Goal: Contribute content: Add original content to the website for others to see

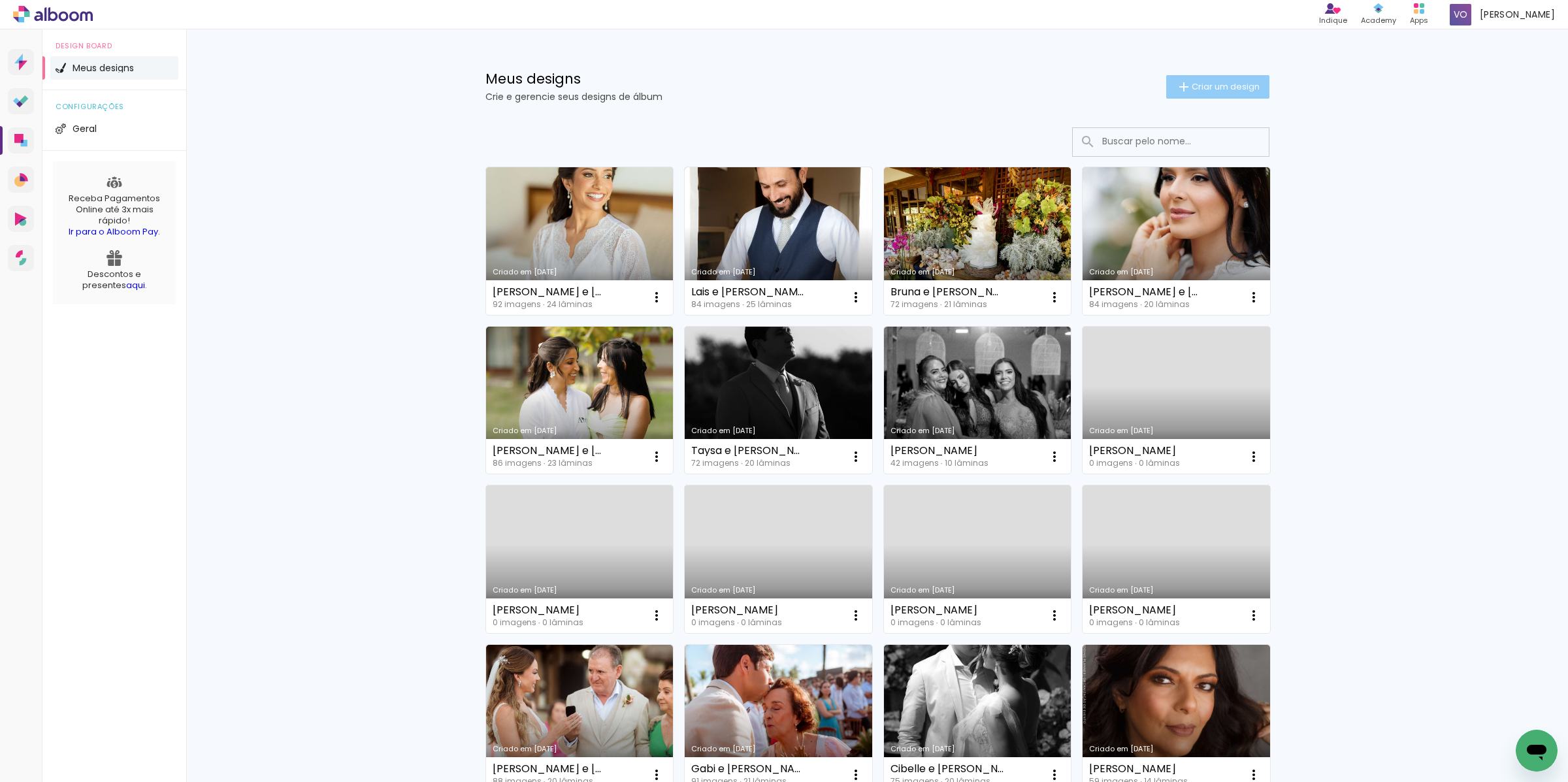
click at [1211, 89] on span "Criar um design" at bounding box center [1226, 86] width 68 height 8
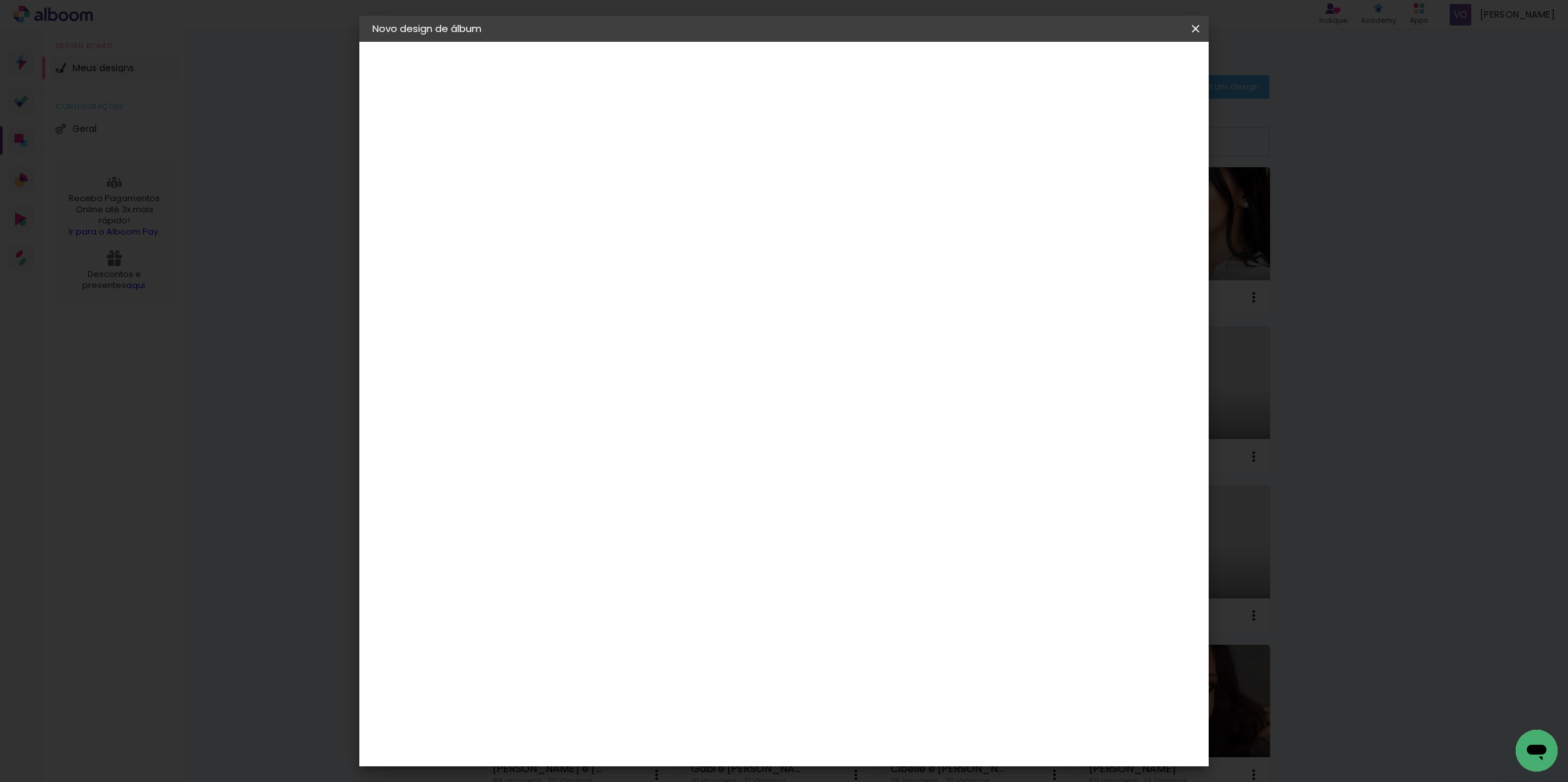
click at [586, 178] on input at bounding box center [586, 175] width 0 height 20
type input "[PERSON_NAME] e [PERSON_NAME] - Wedding"
type paper-input "[PERSON_NAME] e [PERSON_NAME] - Wedding"
click at [720, 61] on paper-button "Avançar" at bounding box center [688, 69] width 64 height 22
click at [420, 135] on div "2. Especificações" at bounding box center [443, 134] width 143 height 16
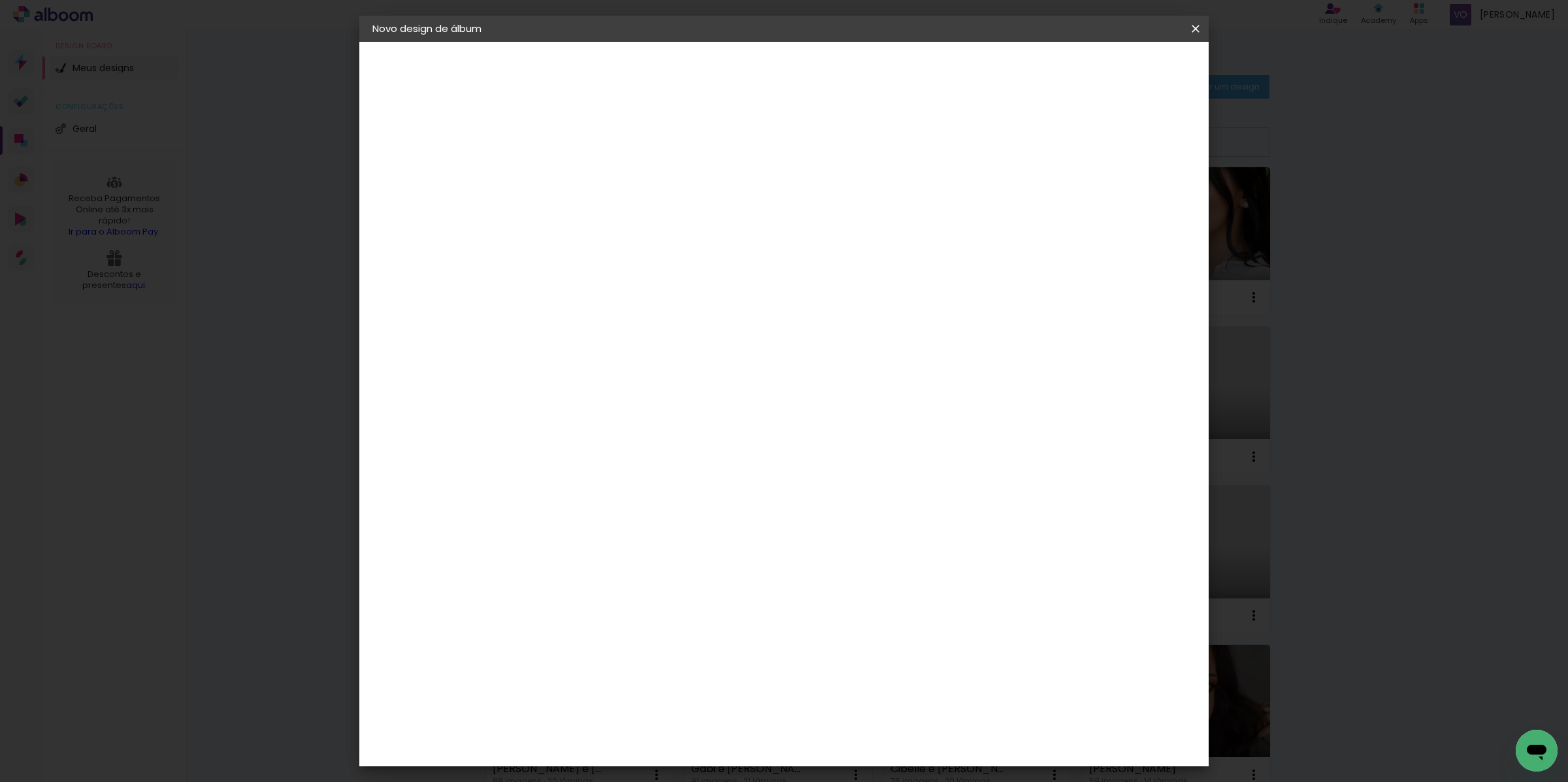
click at [670, 245] on input at bounding box center [619, 249] width 132 height 17
type input "eviden"
type paper-input "eviden"
click at [664, 285] on paper-item "Evidence" at bounding box center [607, 295] width 115 height 29
click at [594, 290] on div "Evidence" at bounding box center [601, 296] width 46 height 11
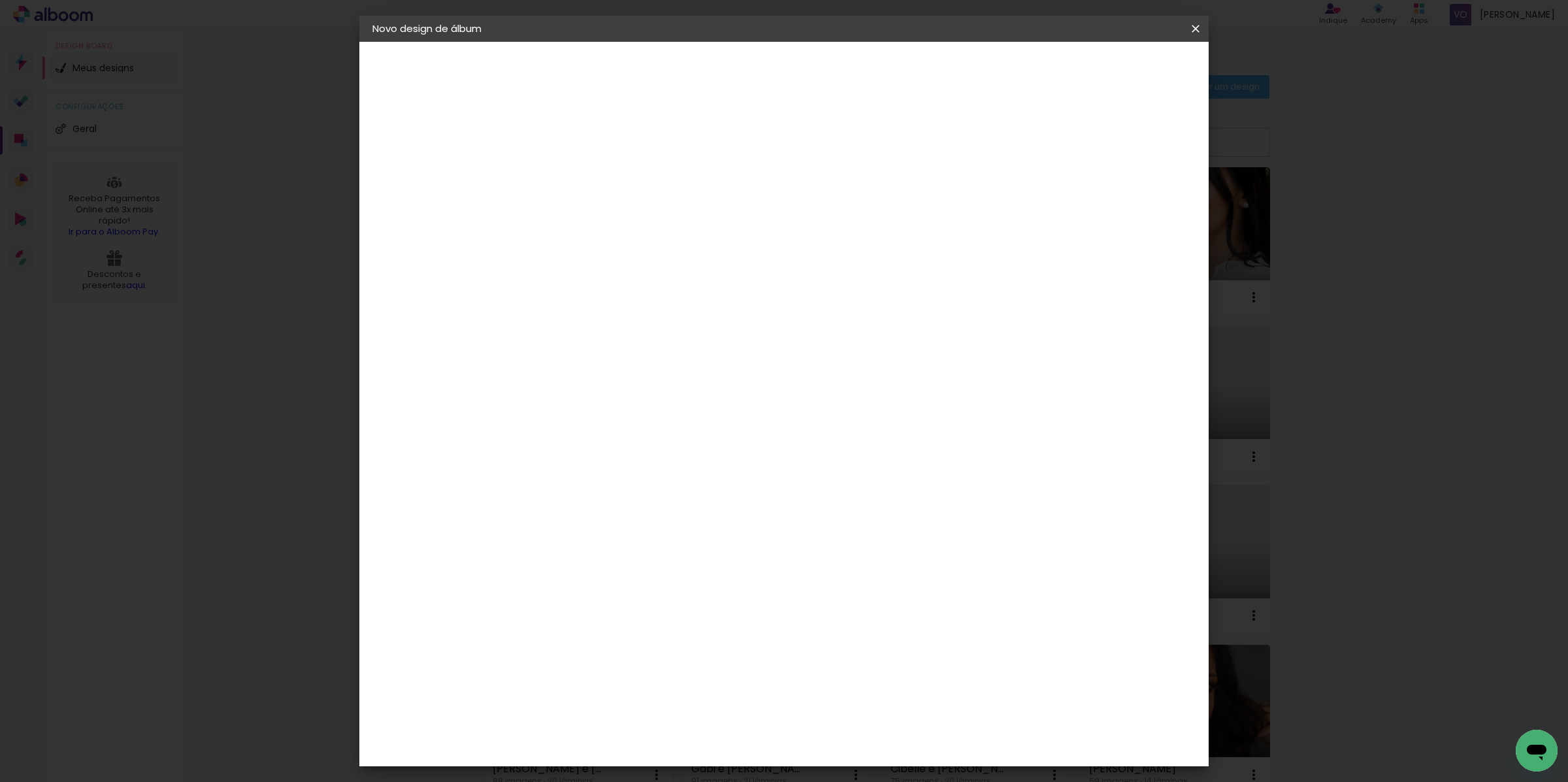
click at [0, 0] on slot "Tamanho Livre" at bounding box center [0, 0] width 0 height 0
click at [664, 305] on paper-item "Evidence" at bounding box center [607, 295] width 115 height 29
click at [664, 304] on paper-item "Evidence" at bounding box center [607, 295] width 115 height 29
click at [664, 303] on paper-item "Evidence" at bounding box center [607, 295] width 115 height 29
click at [647, 299] on paper-item "Evidence" at bounding box center [607, 295] width 115 height 29
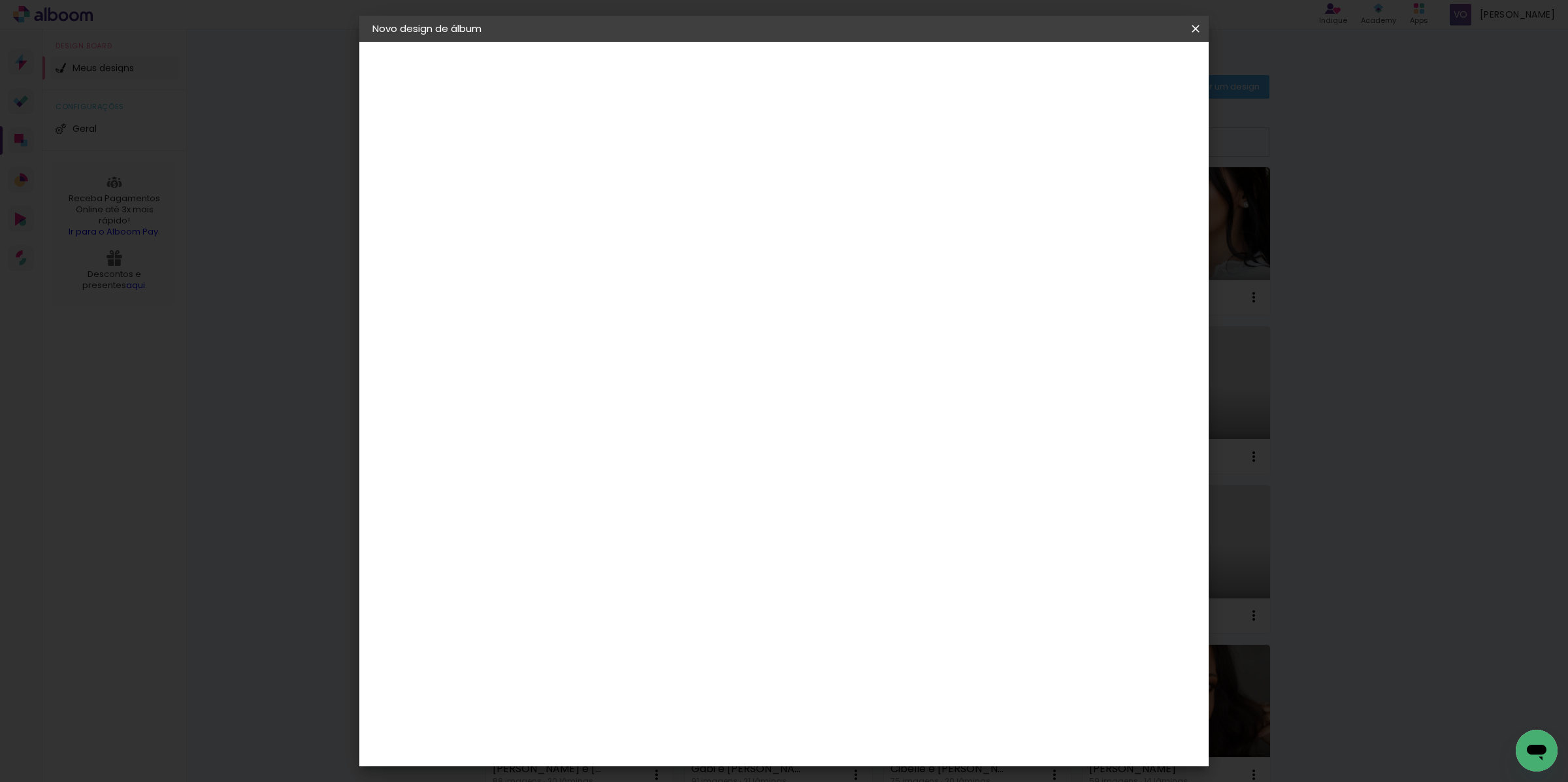
click at [646, 299] on paper-item "Evidence" at bounding box center [607, 295] width 115 height 29
click at [593, 299] on div "Evidence" at bounding box center [601, 296] width 46 height 11
click at [596, 252] on input "eviden" at bounding box center [607, 249] width 106 height 17
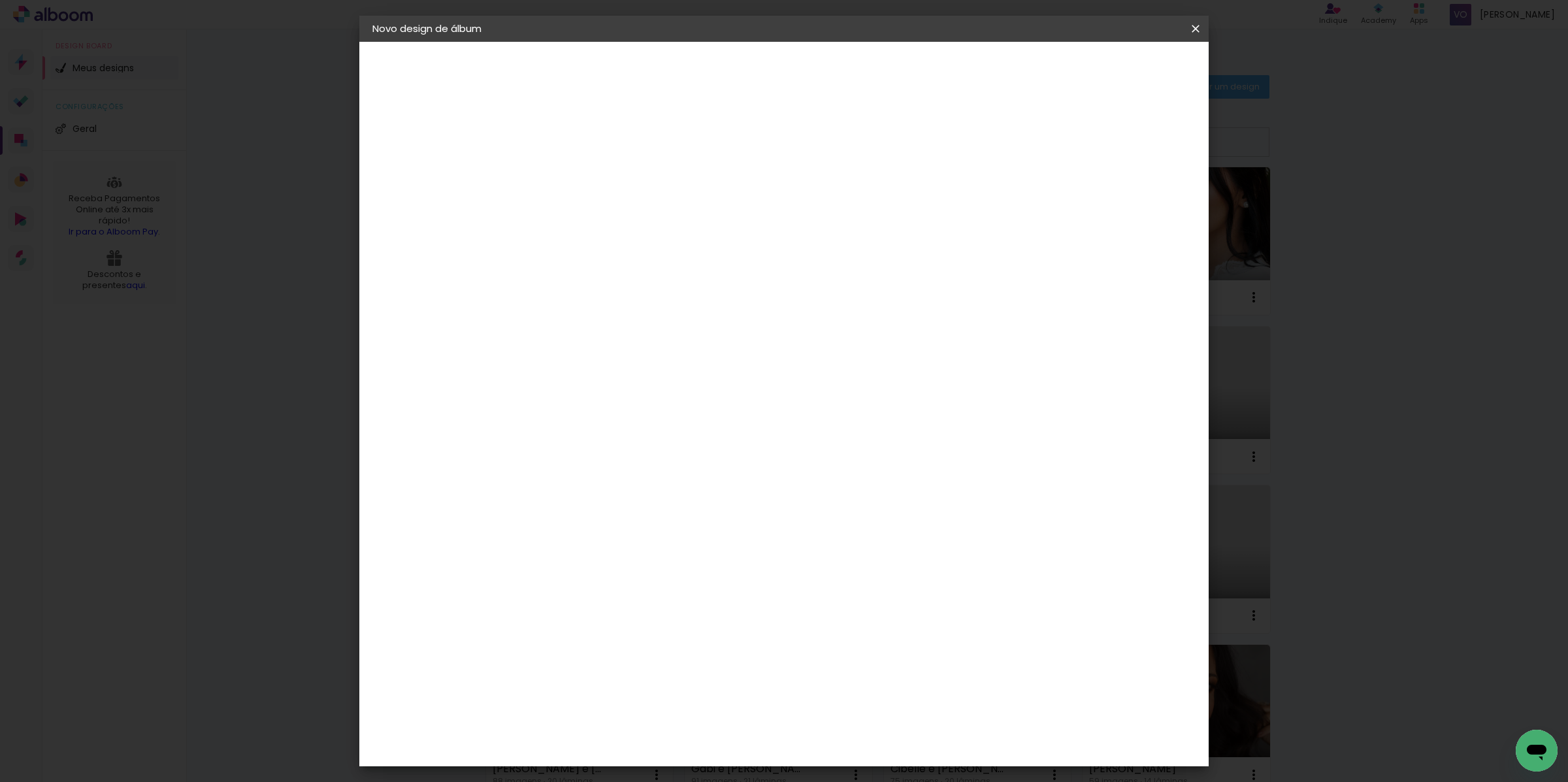
click at [624, 379] on div "Evidence" at bounding box center [601, 384] width 46 height 11
click at [0, 0] on slot "Tamanho Livre" at bounding box center [0, 0] width 0 height 0
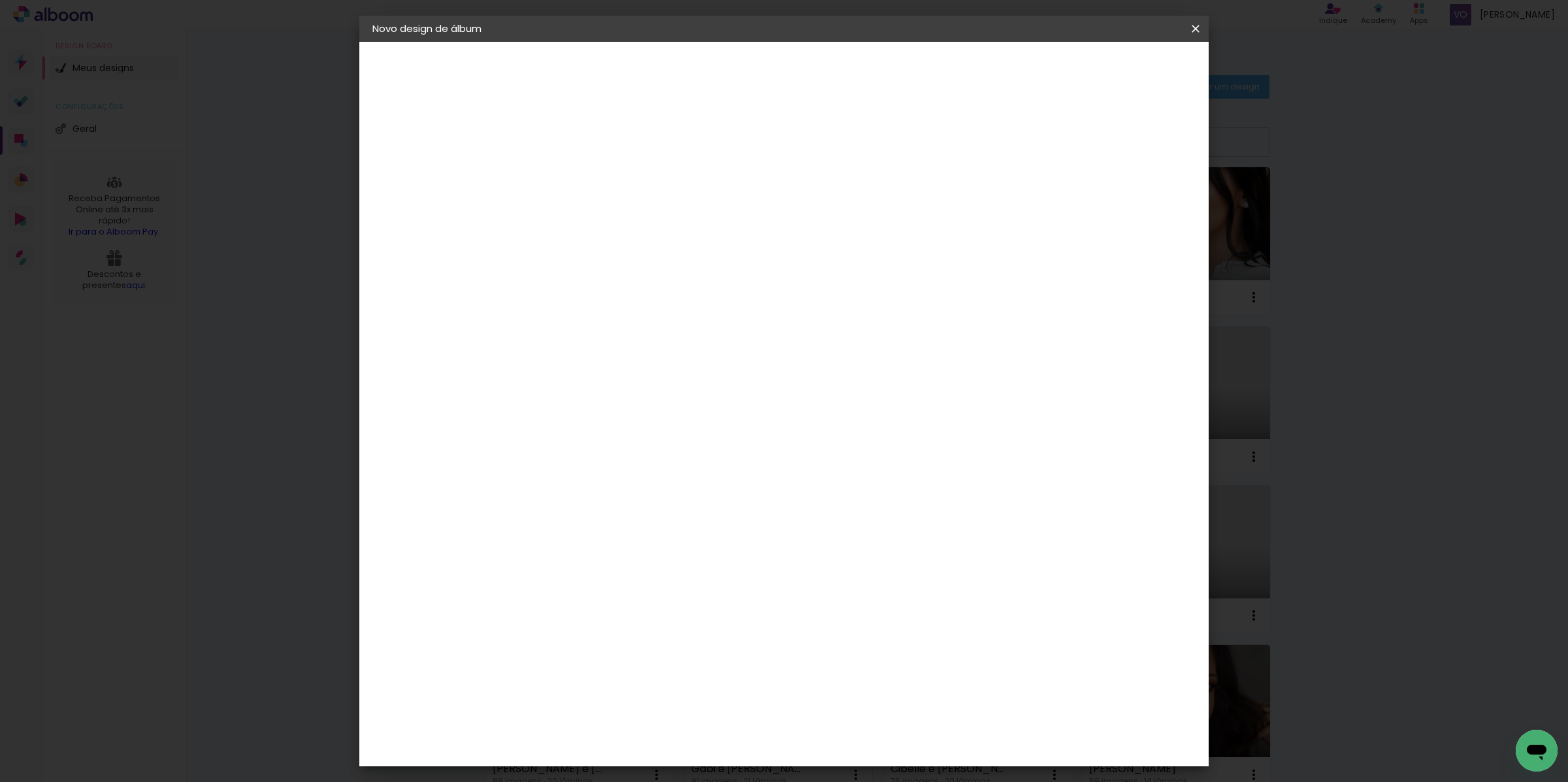
click at [635, 477] on div "Enlab Encadernadora" at bounding box center [618, 488] width 80 height 21
click at [620, 516] on div "Evidence" at bounding box center [601, 521] width 46 height 11
click at [619, 516] on div "Evidence" at bounding box center [601, 521] width 46 height 11
click at [831, 60] on paper-button "Avançar" at bounding box center [798, 69] width 64 height 22
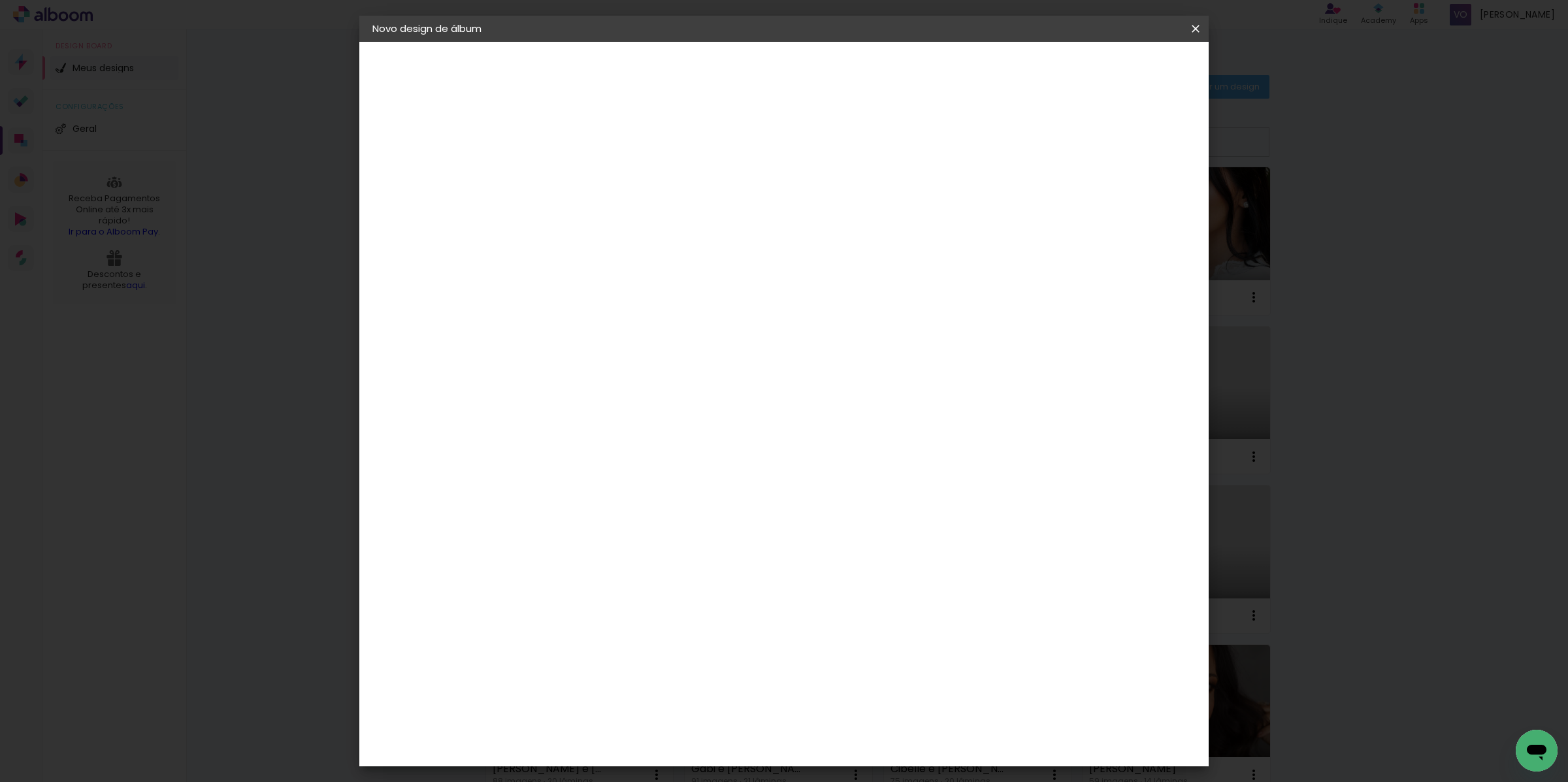
click at [657, 212] on paper-input-container "Linha" at bounding box center [619, 228] width 76 height 33
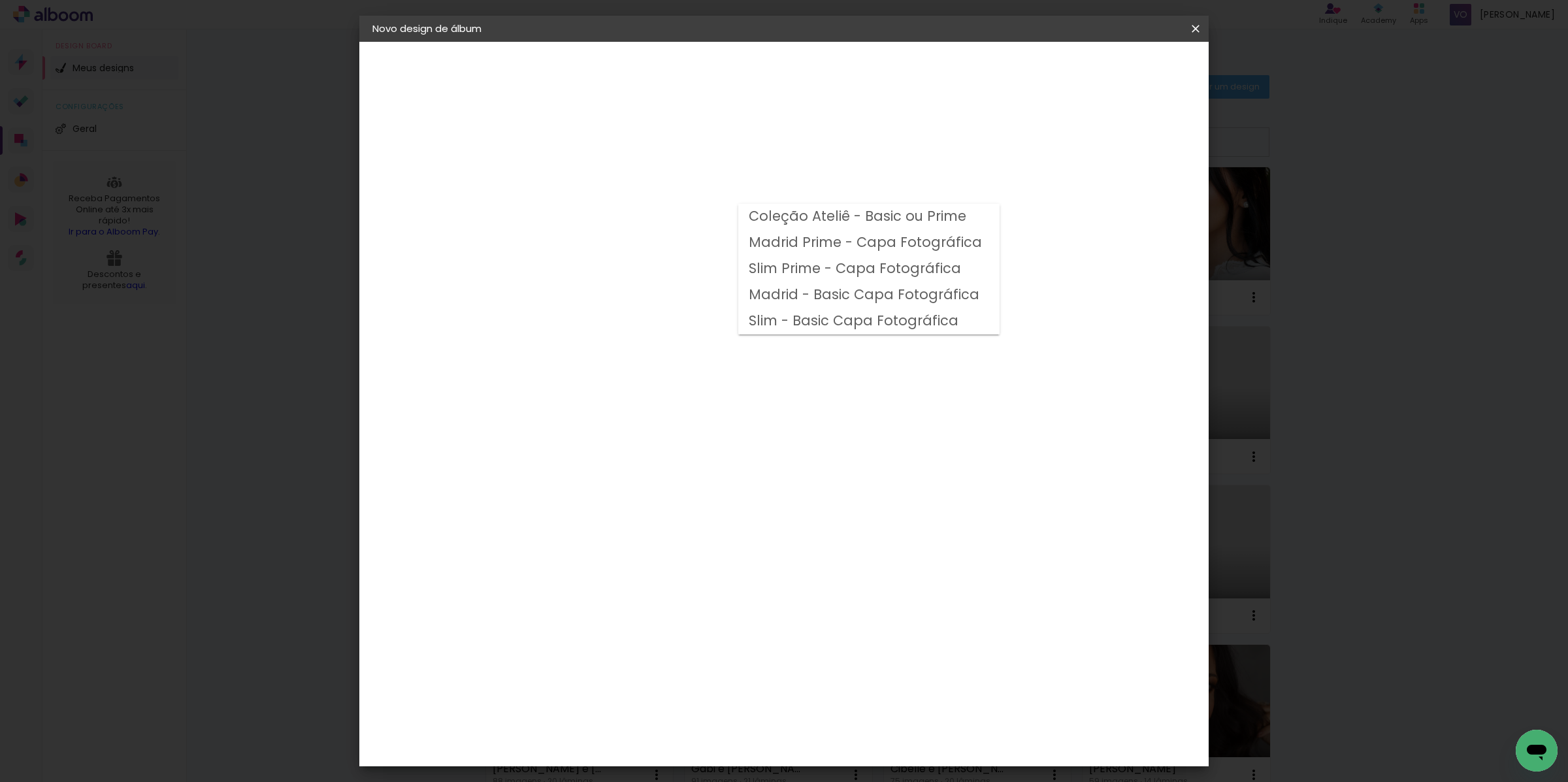
click at [0, 0] on slot "Coleção Ateliê - Basic ou Prime" at bounding box center [0, 0] width 0 height 0
type input "Coleção Ateliê - Basic ou Prime"
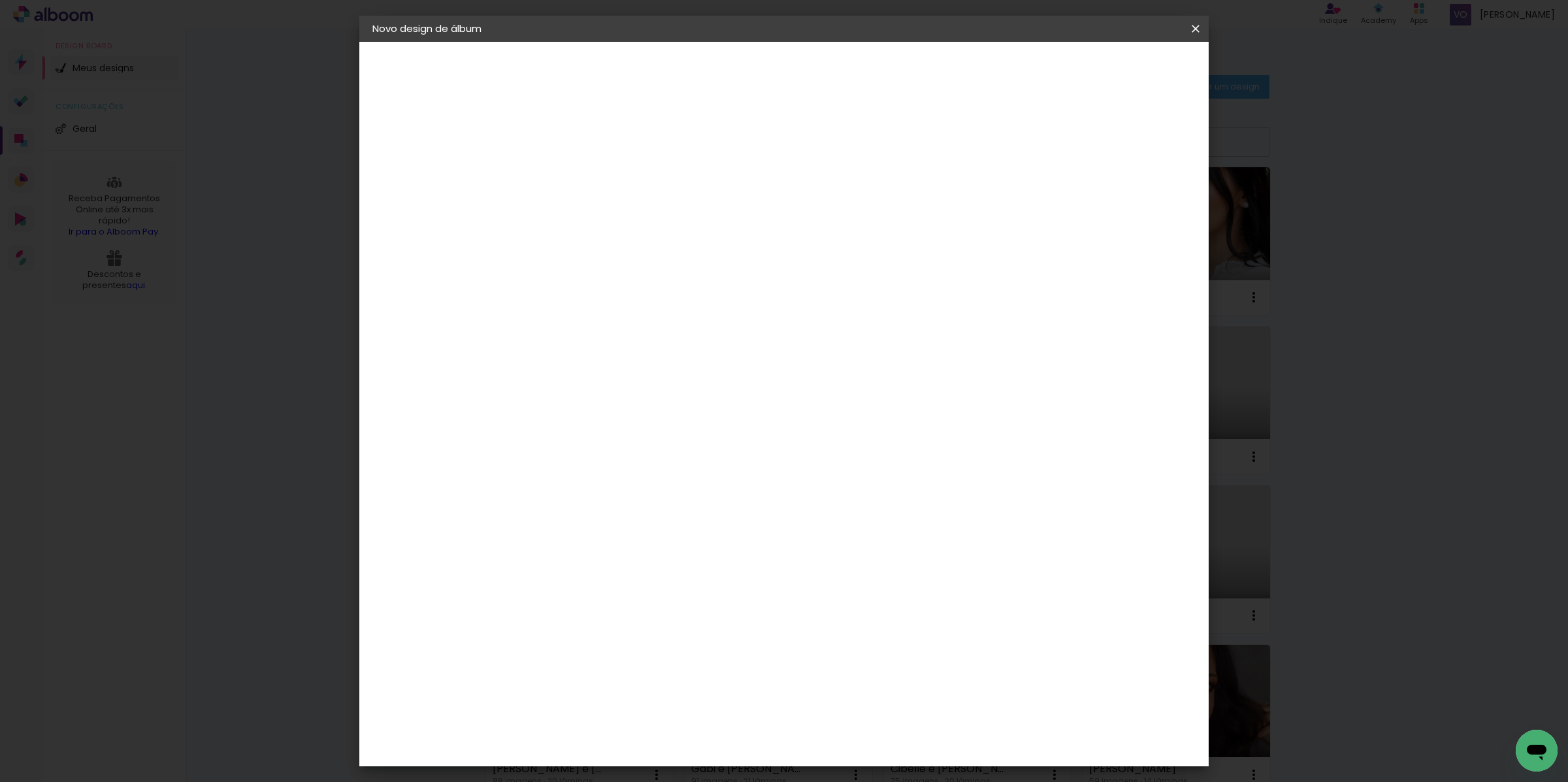
scroll to position [3, 0]
click at [0, 0] on slot "Avançar" at bounding box center [0, 0] width 0 height 0
click at [1111, 71] on span "Iniciar design" at bounding box center [1082, 70] width 60 height 9
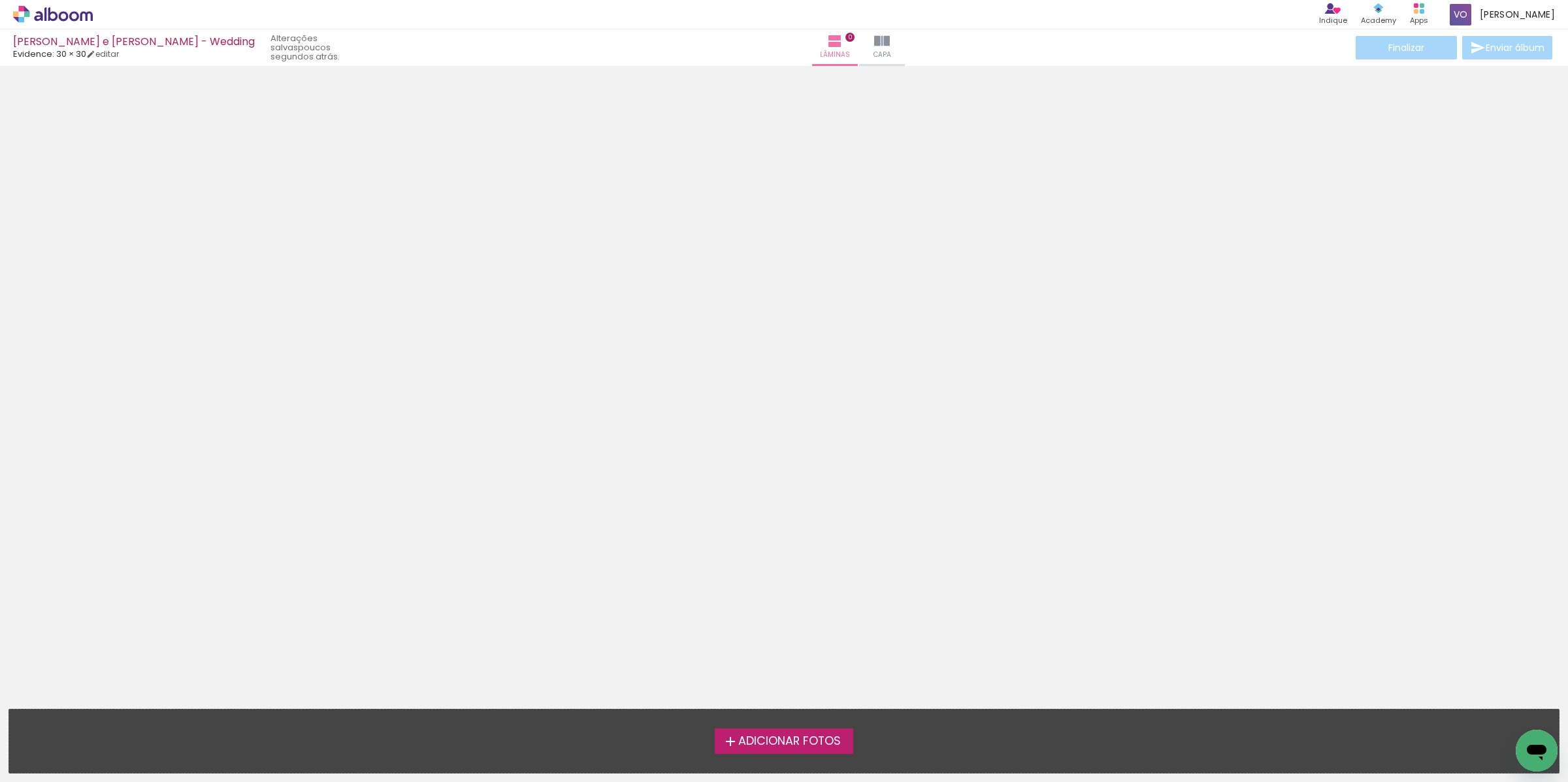
click at [790, 747] on span "Adicionar Fotos" at bounding box center [790, 742] width 103 height 12
click at [0, 0] on input "file" at bounding box center [0, 0] width 0 height 0
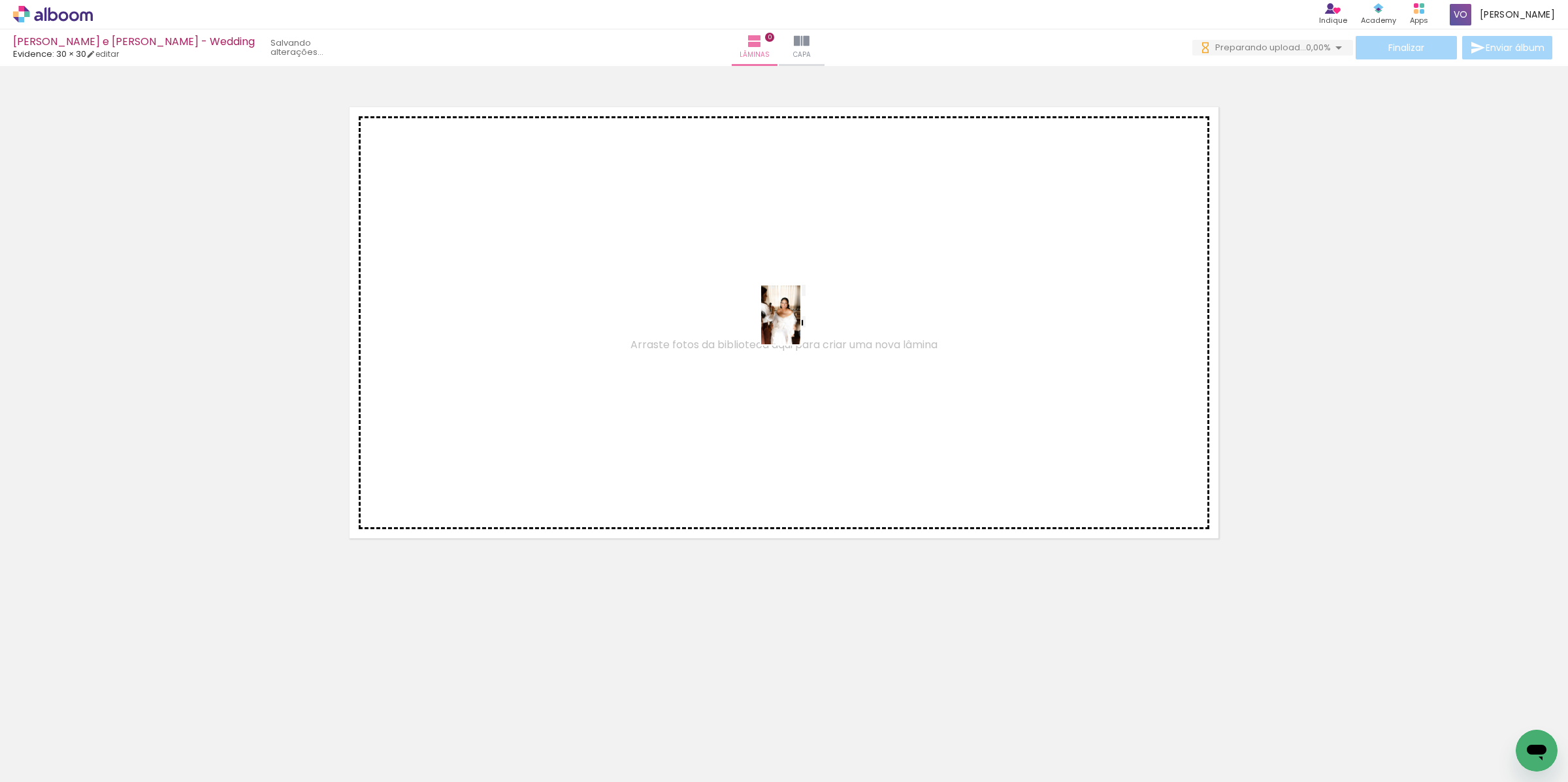
drag, startPoint x: 135, startPoint y: 762, endPoint x: 806, endPoint y: 314, distance: 806.8
click at [806, 314] on quentale-workspace at bounding box center [784, 391] width 1568 height 782
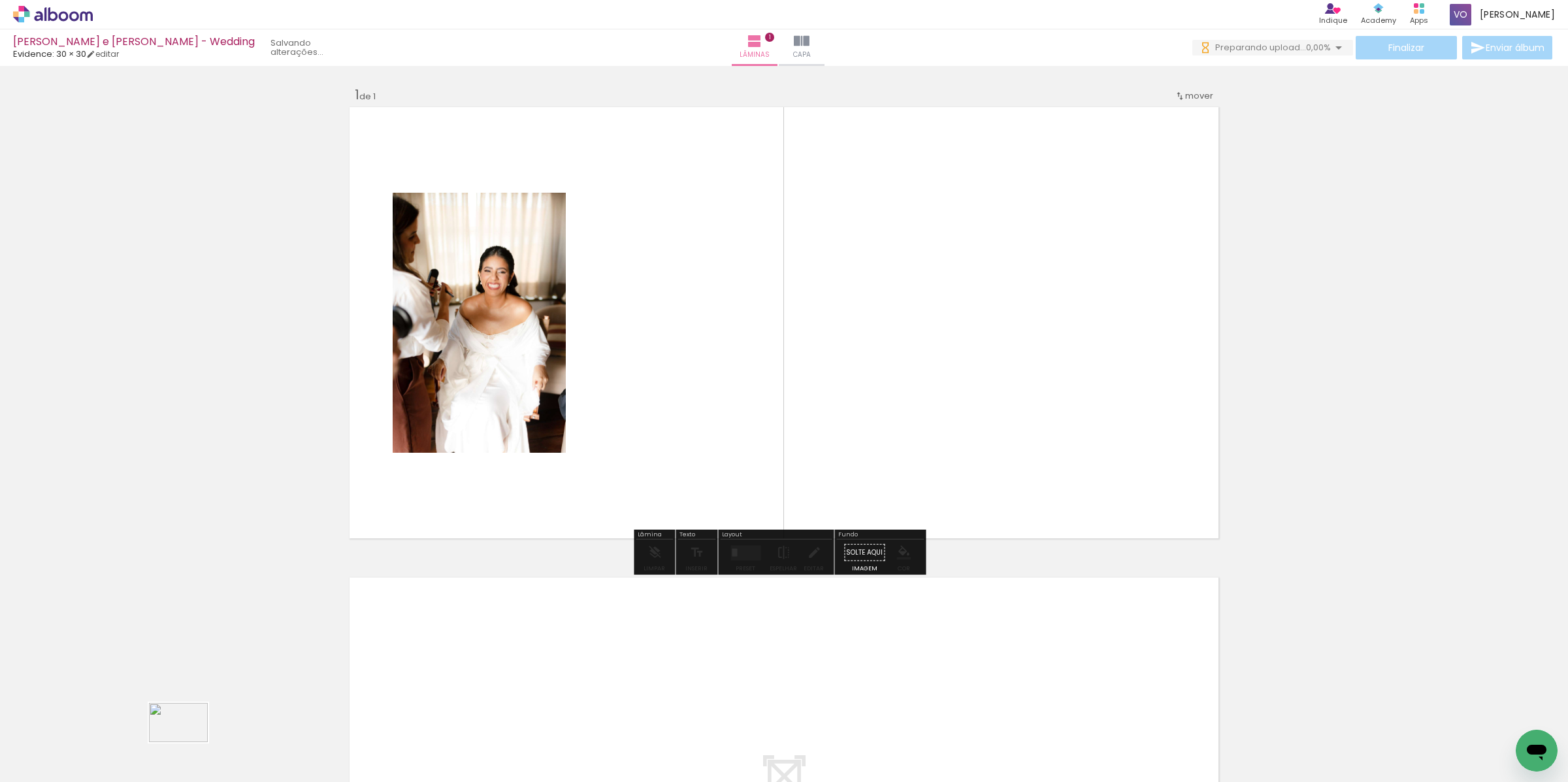
drag, startPoint x: 225, startPoint y: 756, endPoint x: 199, endPoint y: 746, distance: 27.9
click at [189, 744] on div at bounding box center [204, 738] width 65 height 43
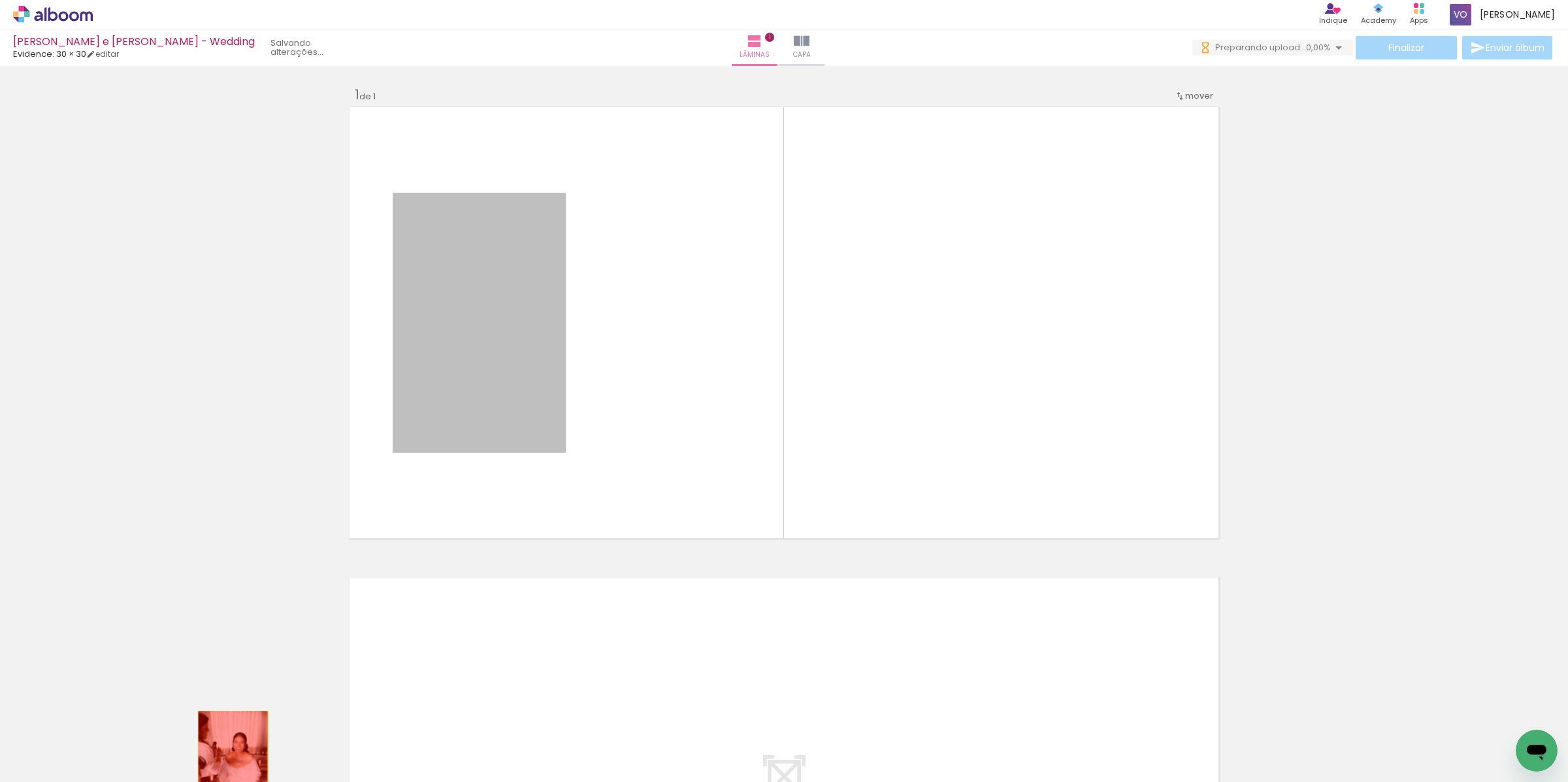
drag, startPoint x: 471, startPoint y: 386, endPoint x: 227, endPoint y: 763, distance: 449.1
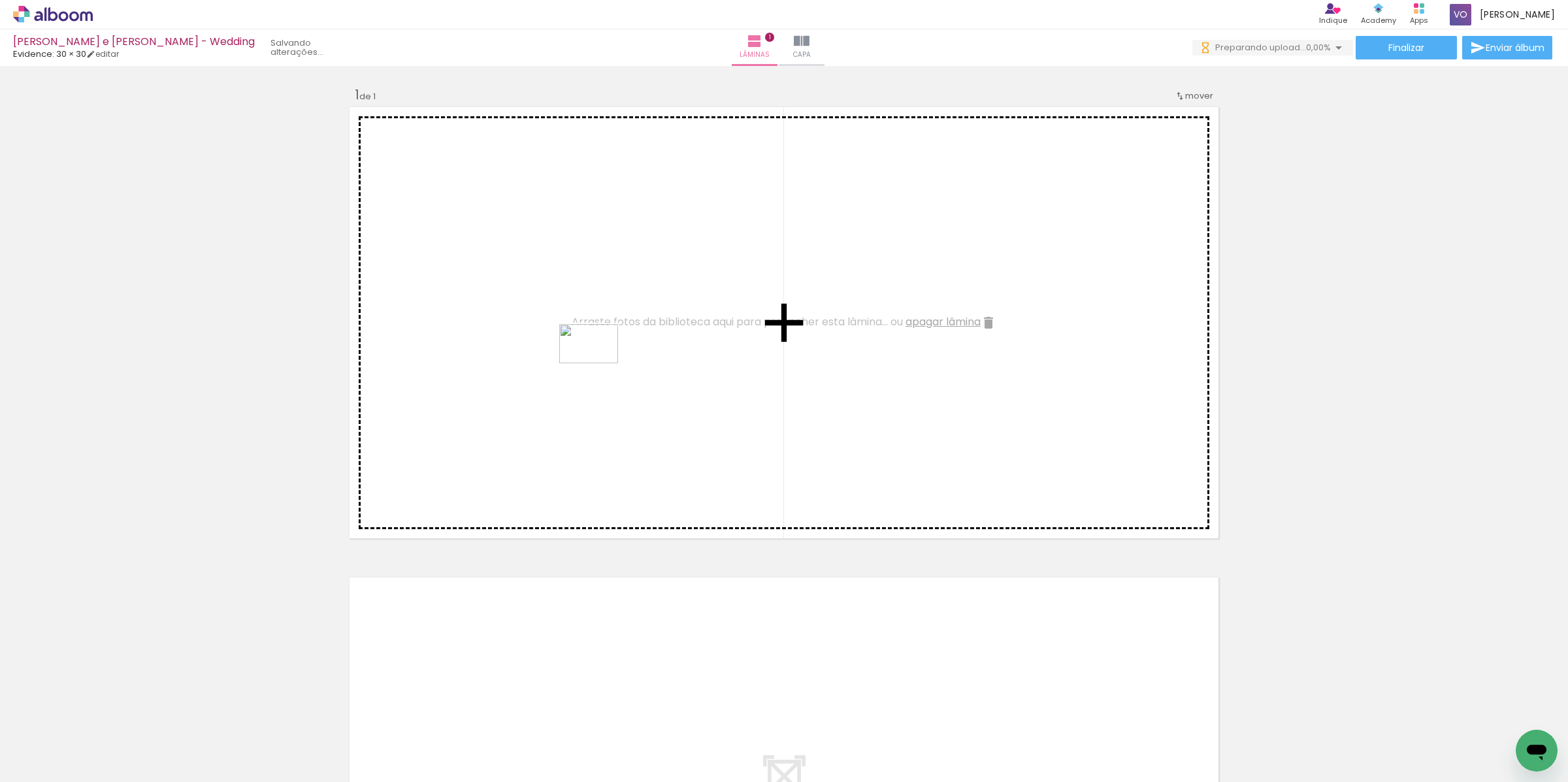
drag, startPoint x: 210, startPoint y: 746, endPoint x: 598, endPoint y: 363, distance: 545.2
click at [598, 363] on quentale-workspace at bounding box center [784, 391] width 1568 height 782
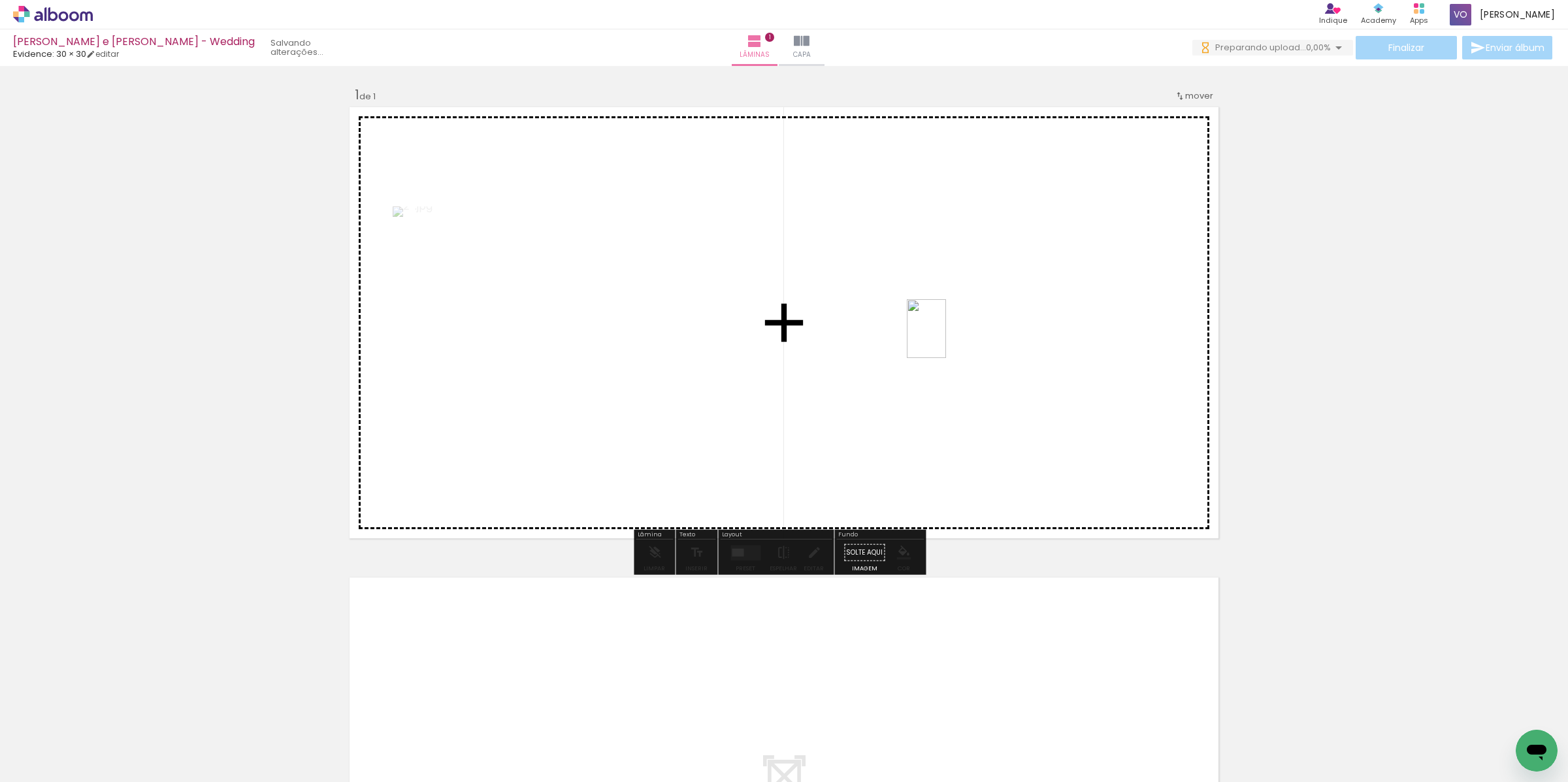
drag, startPoint x: 505, startPoint y: 752, endPoint x: 949, endPoint y: 334, distance: 609.8
click at [949, 334] on quentale-workspace at bounding box center [784, 391] width 1568 height 782
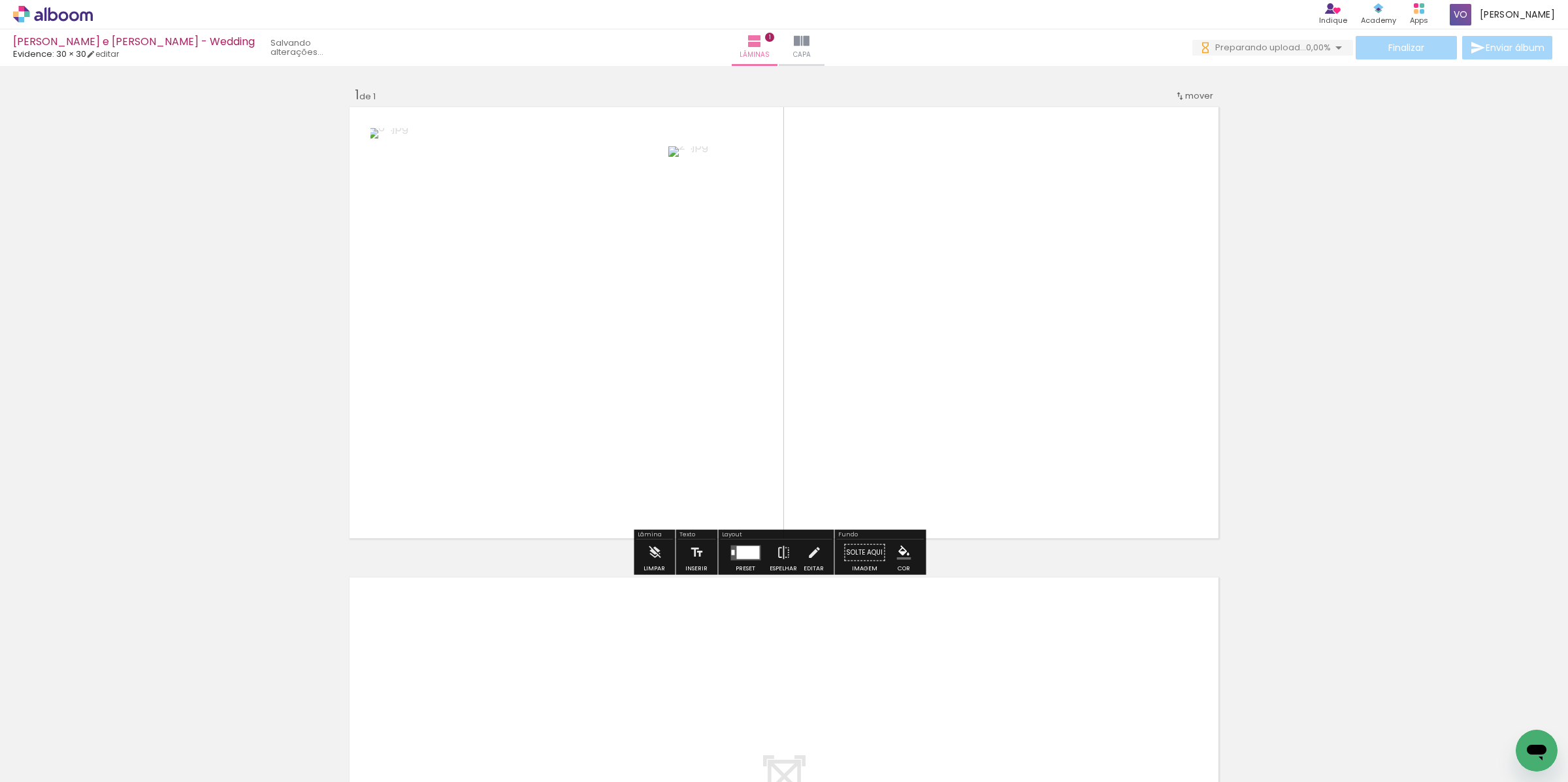
click at [737, 554] on div at bounding box center [747, 551] width 23 height 13
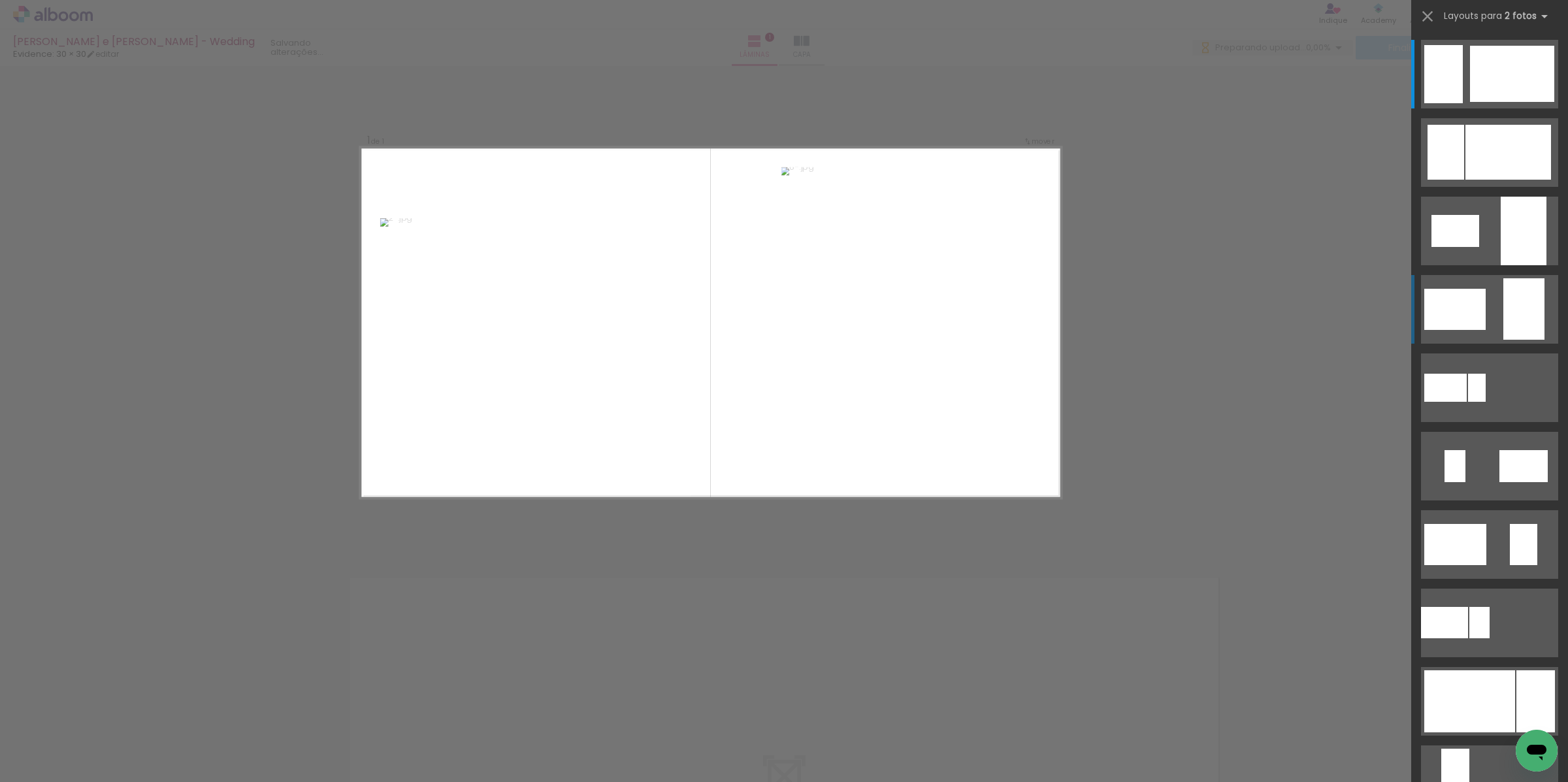
click at [1438, 310] on div at bounding box center [1455, 309] width 61 height 41
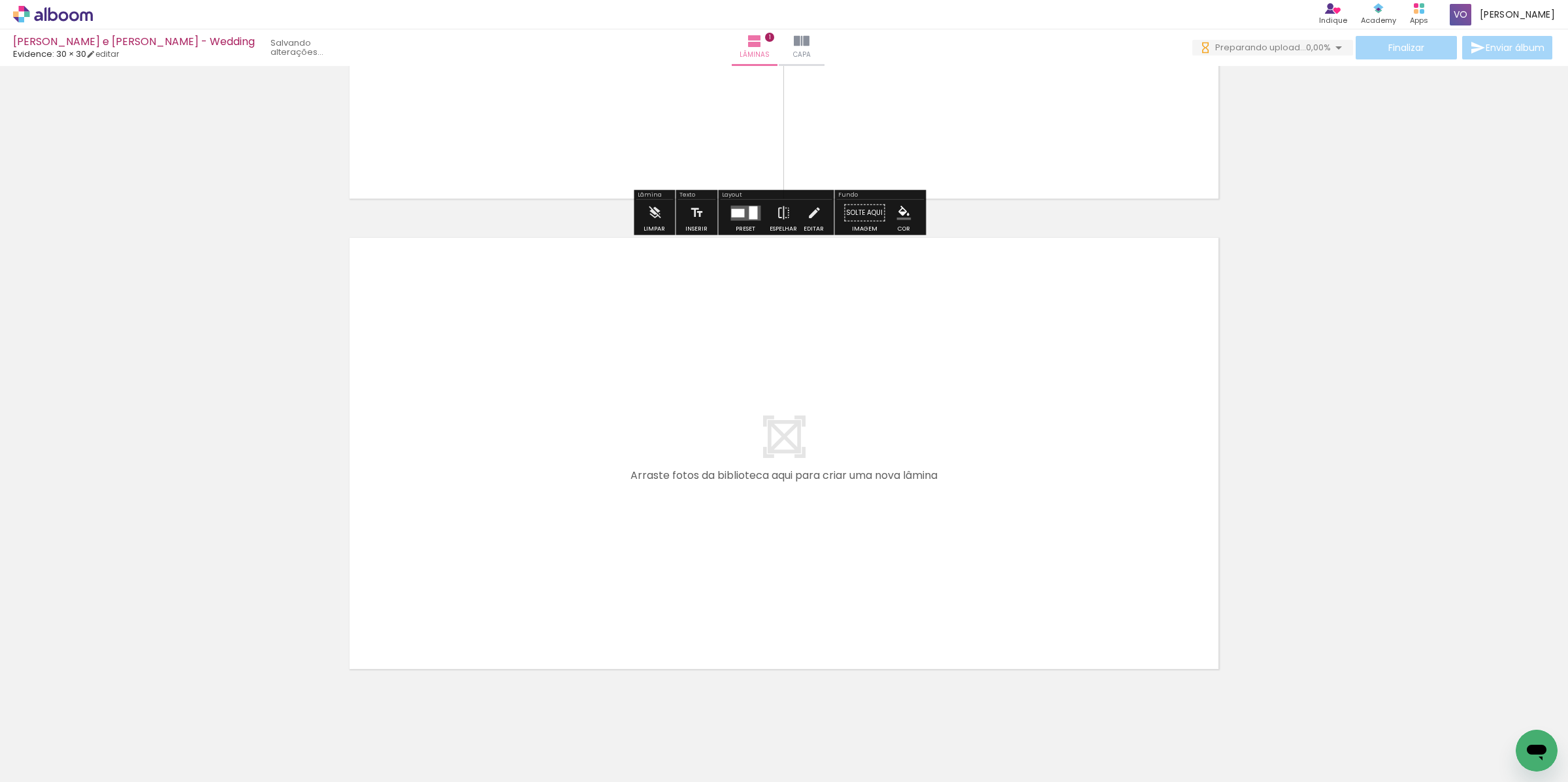
scroll to position [357, 0]
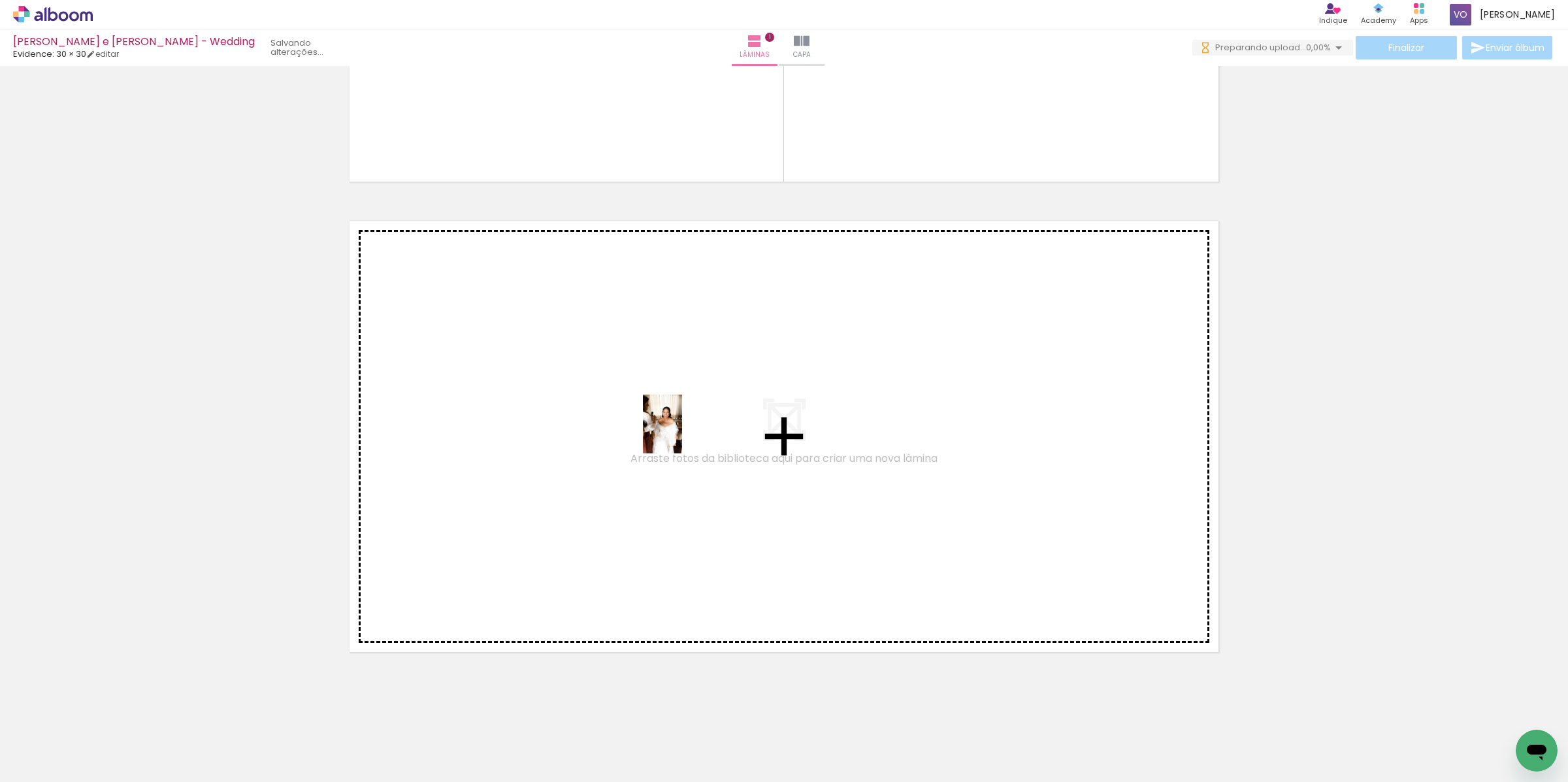
drag, startPoint x: 132, startPoint y: 746, endPoint x: 682, endPoint y: 434, distance: 632.3
click at [682, 434] on quentale-workspace at bounding box center [784, 391] width 1568 height 782
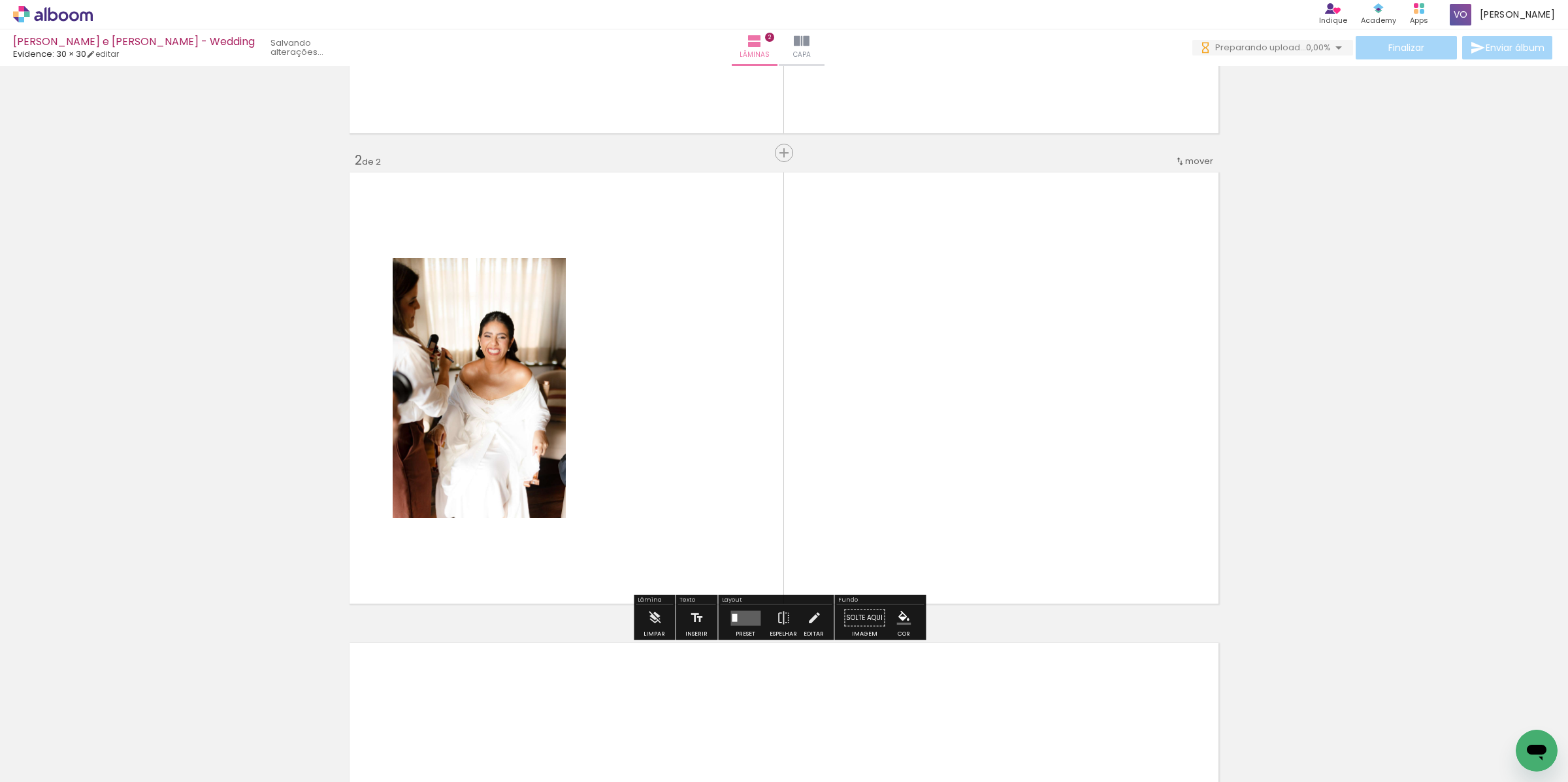
scroll to position [410, 0]
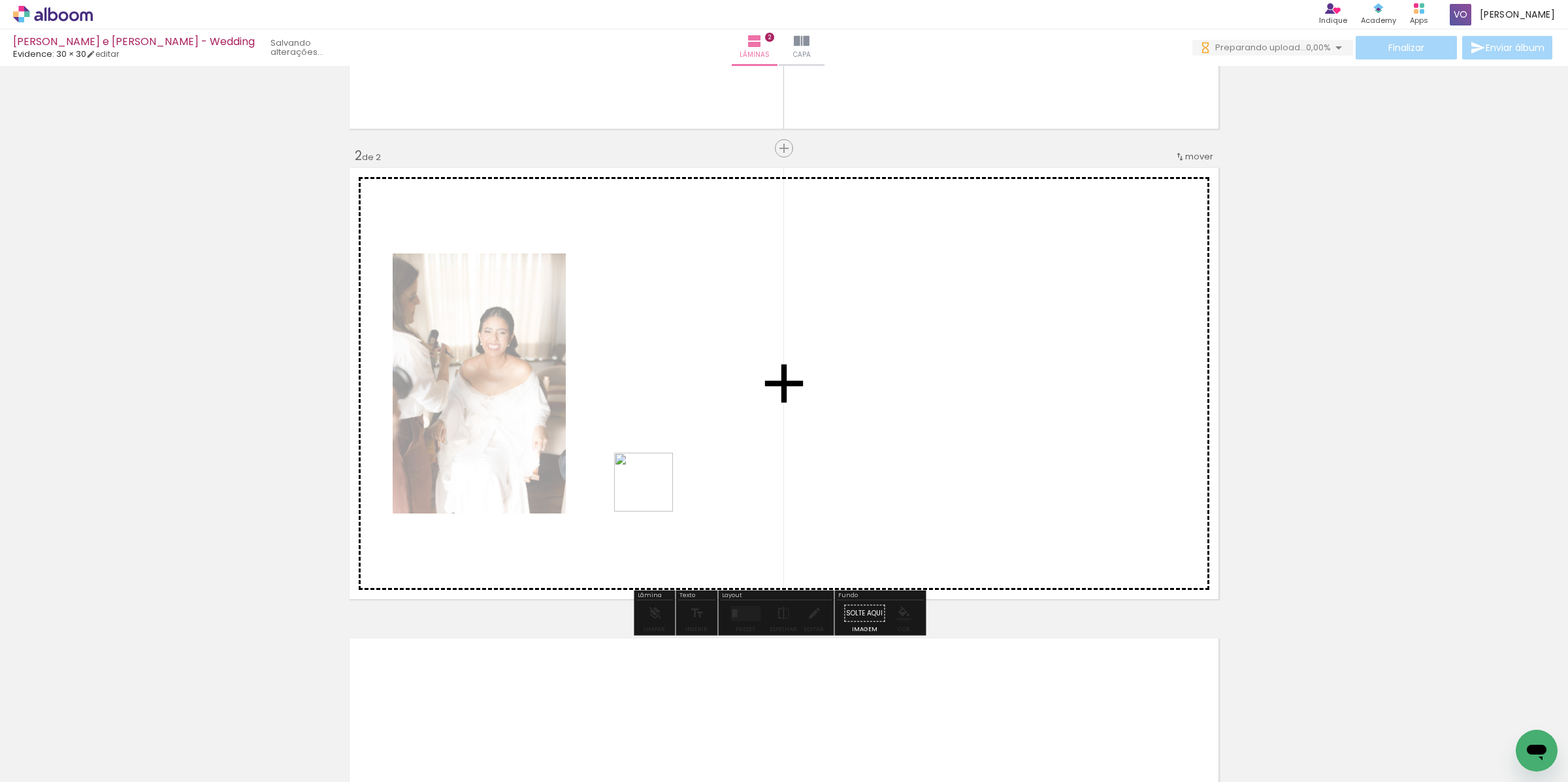
drag, startPoint x: 349, startPoint y: 746, endPoint x: 681, endPoint y: 389, distance: 487.5
click at [681, 389] on quentale-workspace at bounding box center [784, 391] width 1568 height 782
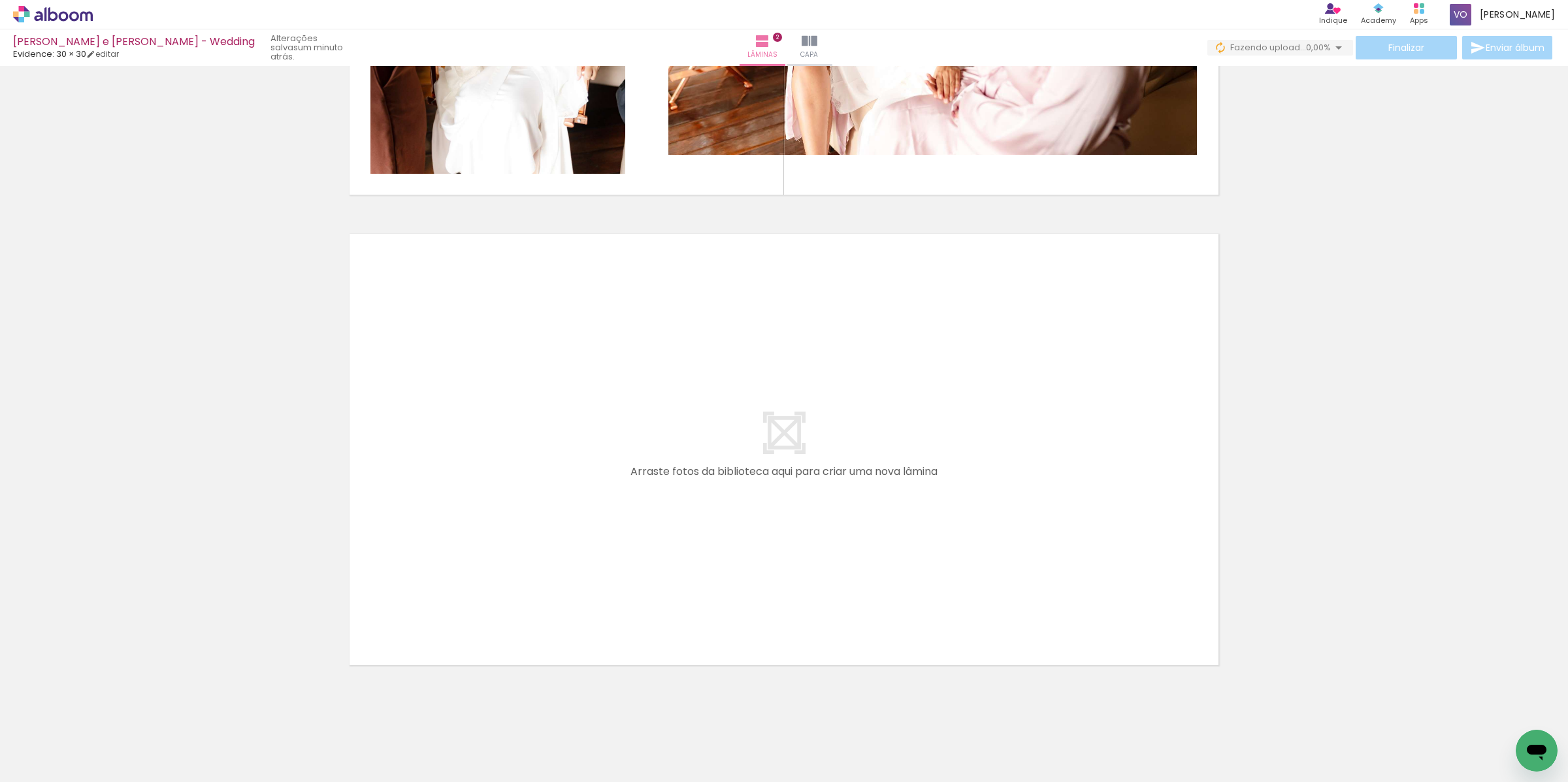
scroll to position [827, 0]
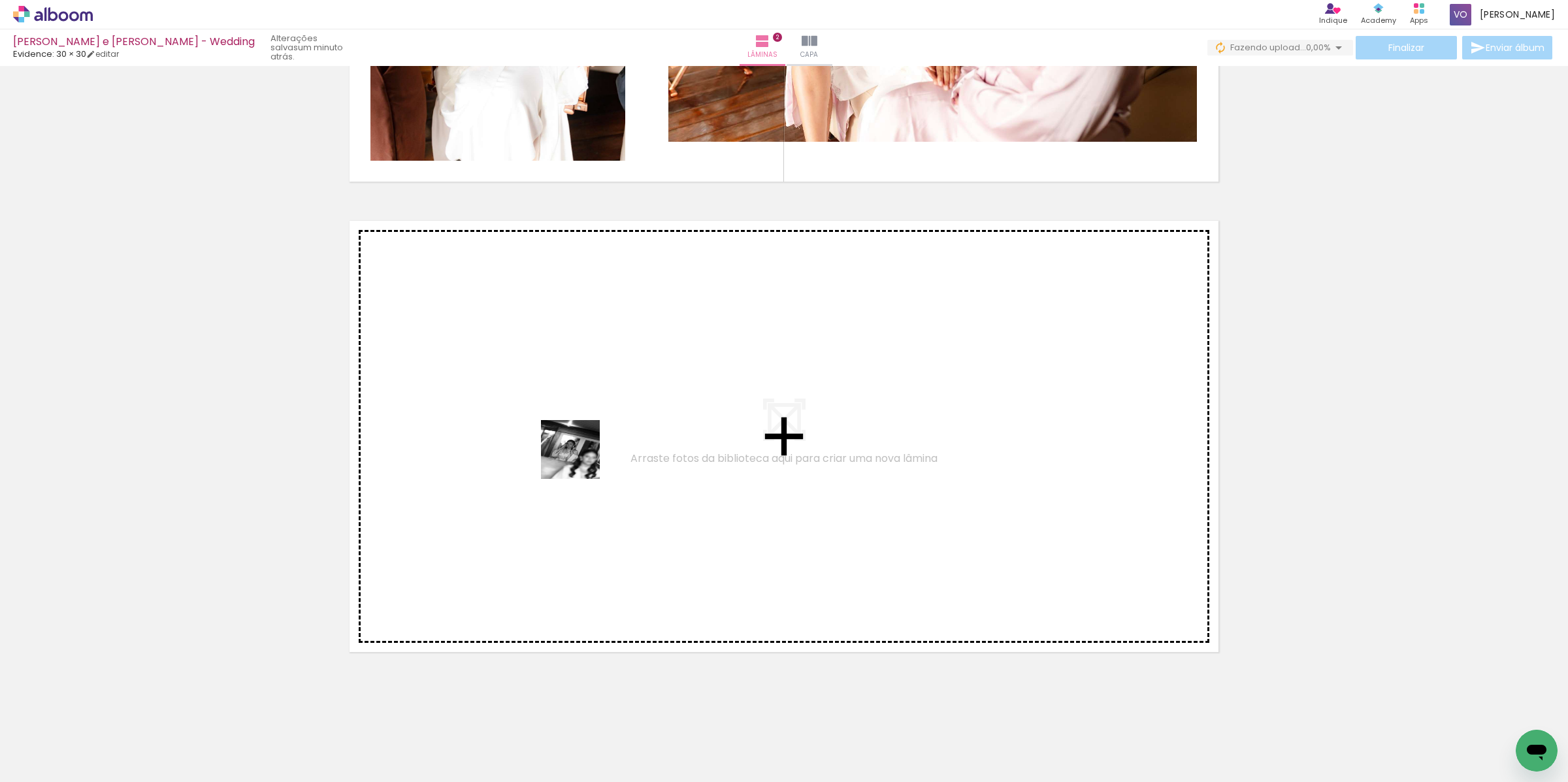
drag, startPoint x: 280, startPoint y: 748, endPoint x: 704, endPoint y: 370, distance: 568.0
click at [704, 370] on quentale-workspace at bounding box center [784, 391] width 1568 height 782
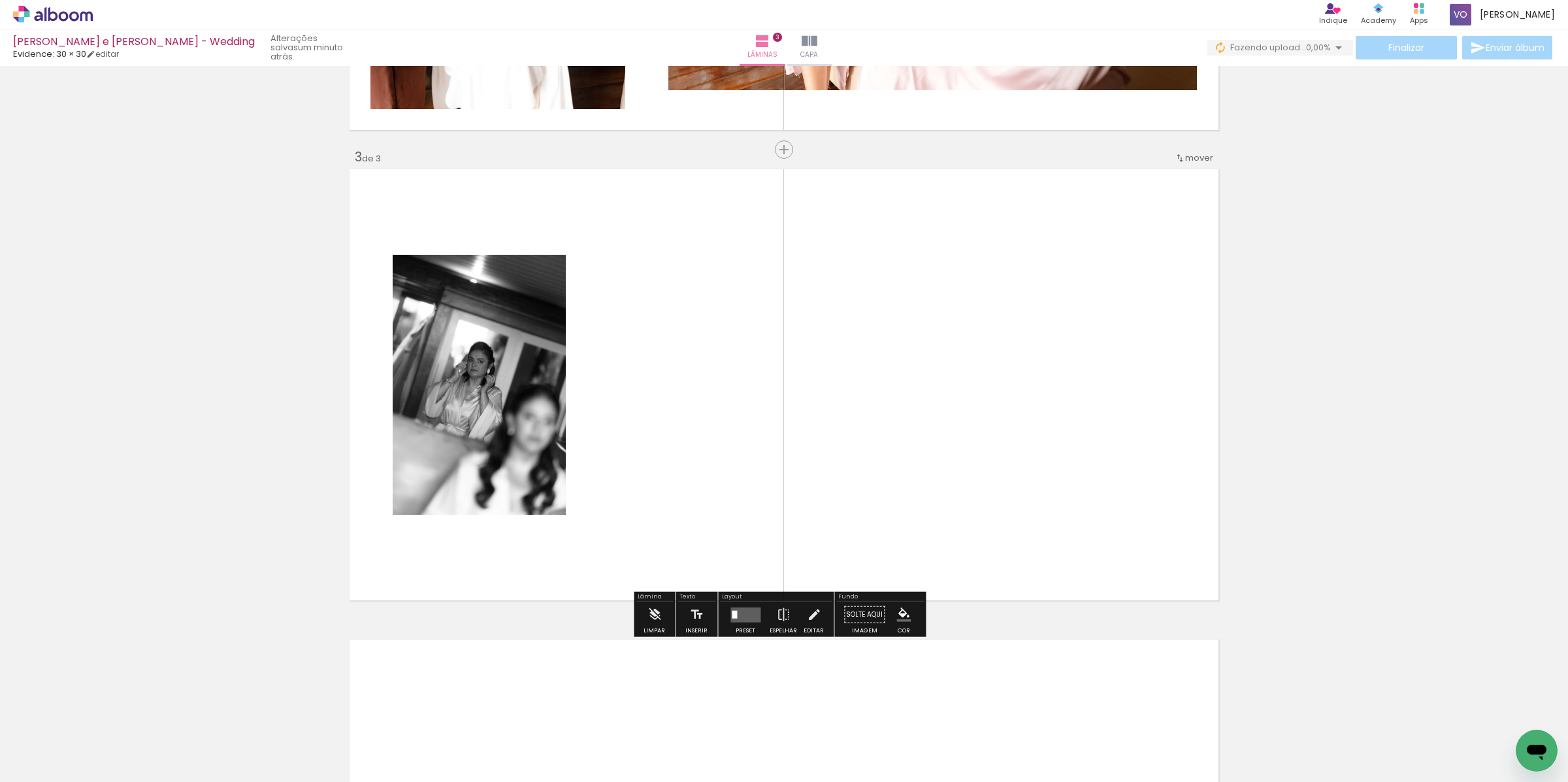
scroll to position [880, 0]
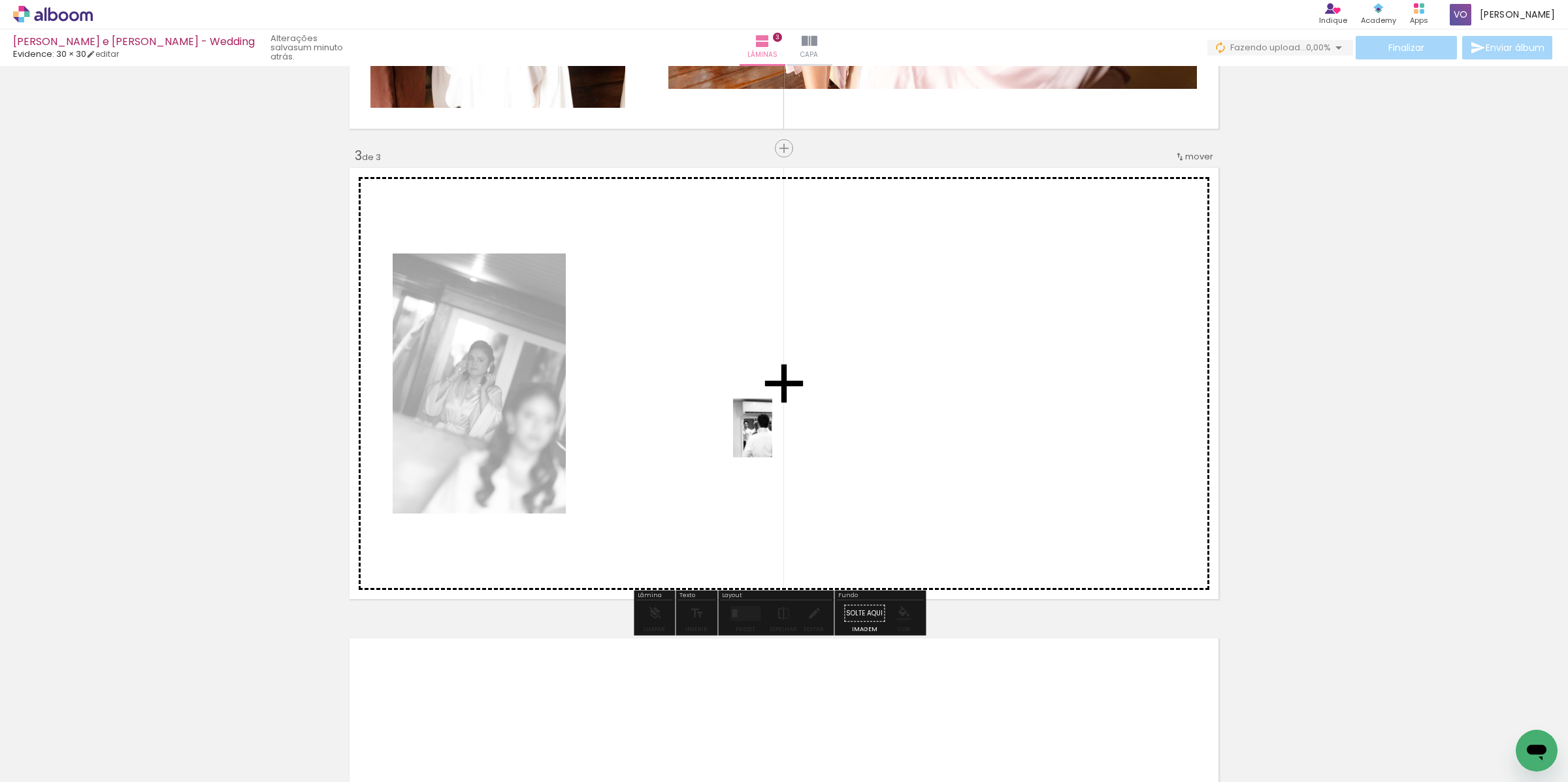
drag, startPoint x: 445, startPoint y: 756, endPoint x: 772, endPoint y: 438, distance: 456.1
click at [772, 438] on quentale-workspace at bounding box center [784, 391] width 1568 height 782
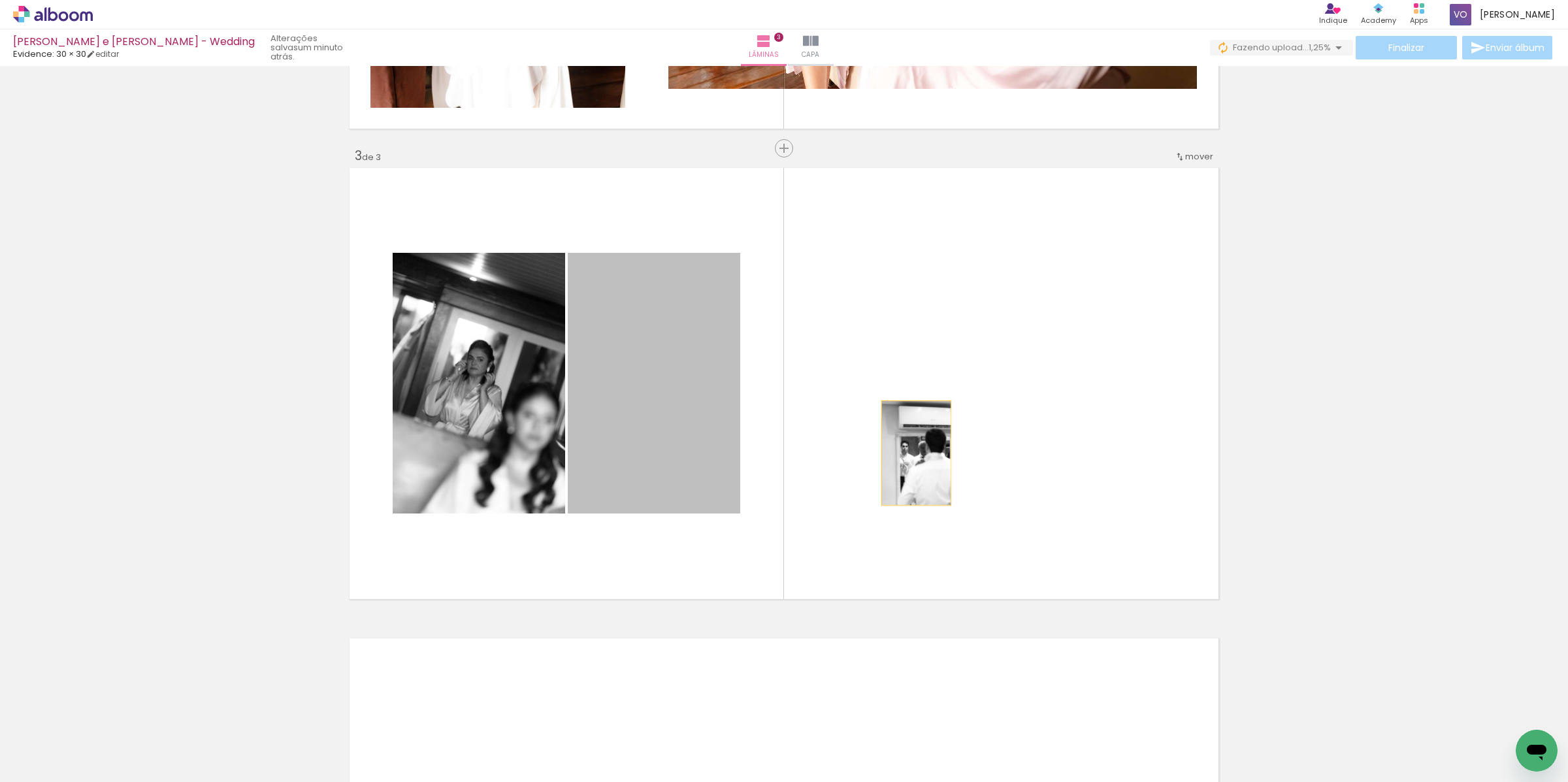
drag, startPoint x: 710, startPoint y: 441, endPoint x: 910, endPoint y: 453, distance: 200.4
click at [910, 453] on quentale-layouter at bounding box center [784, 383] width 875 height 438
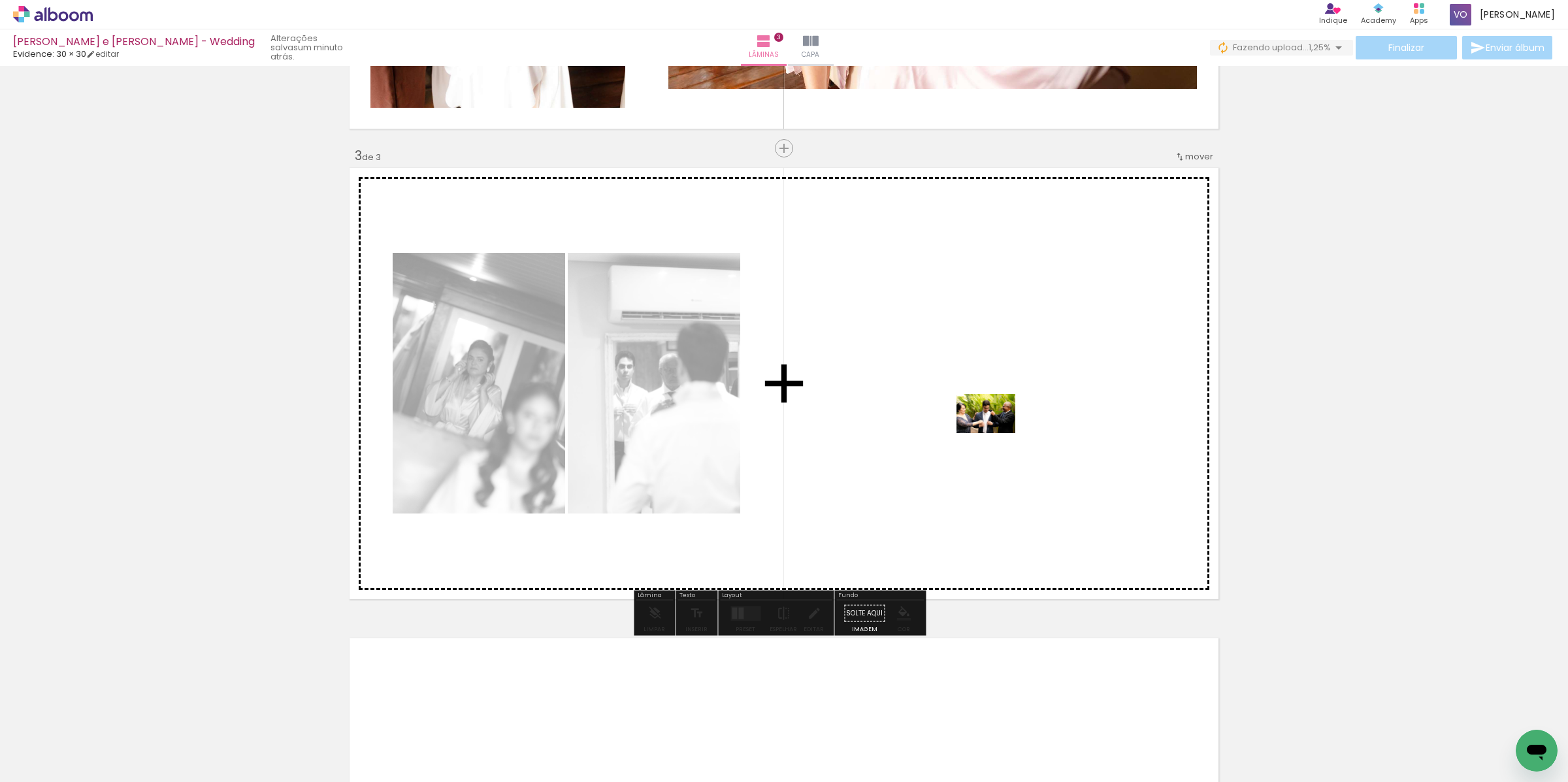
drag, startPoint x: 596, startPoint y: 755, endPoint x: 995, endPoint y: 433, distance: 512.7
click at [995, 433] on quentale-workspace at bounding box center [784, 391] width 1568 height 782
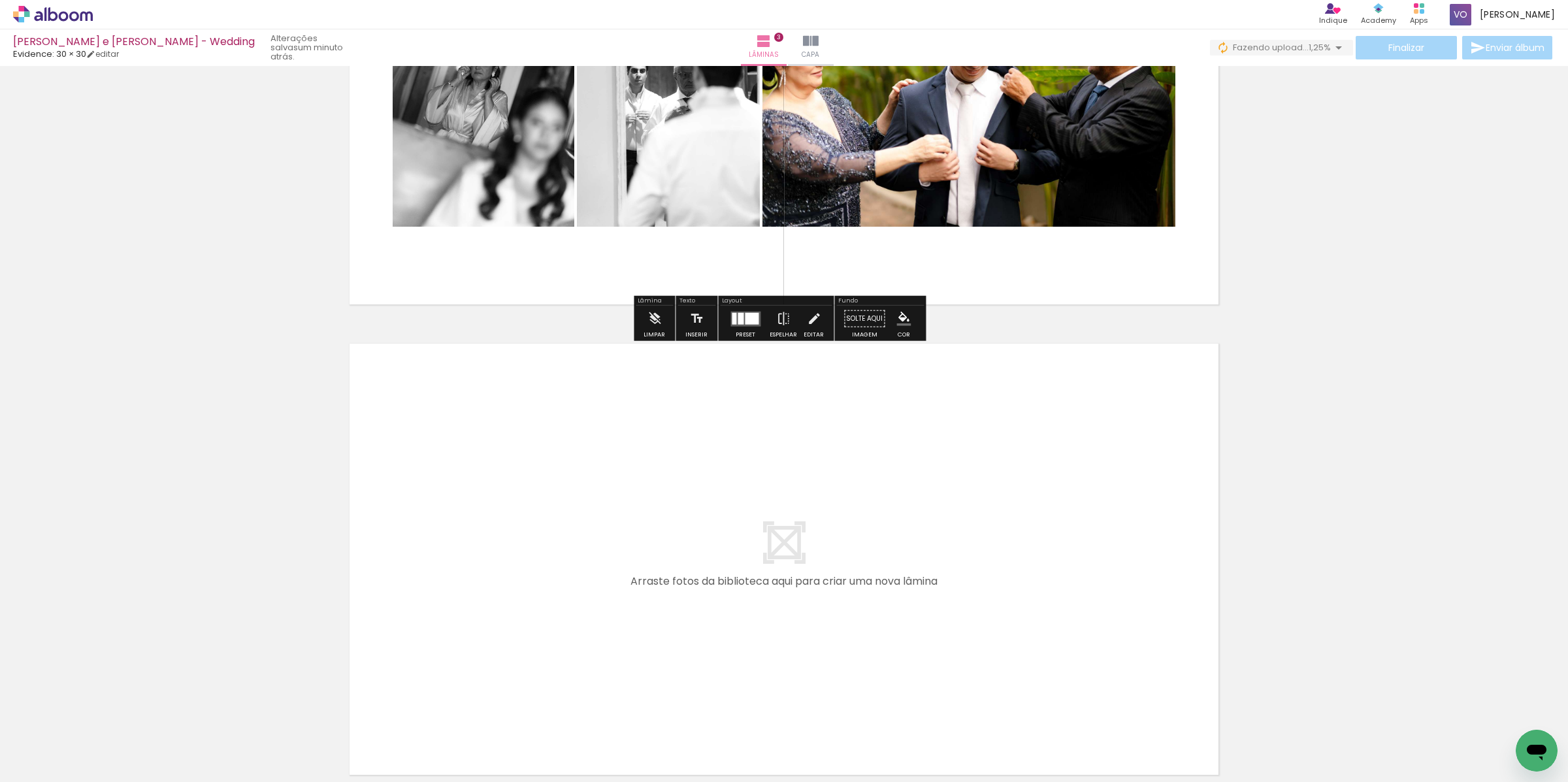
scroll to position [1267, 0]
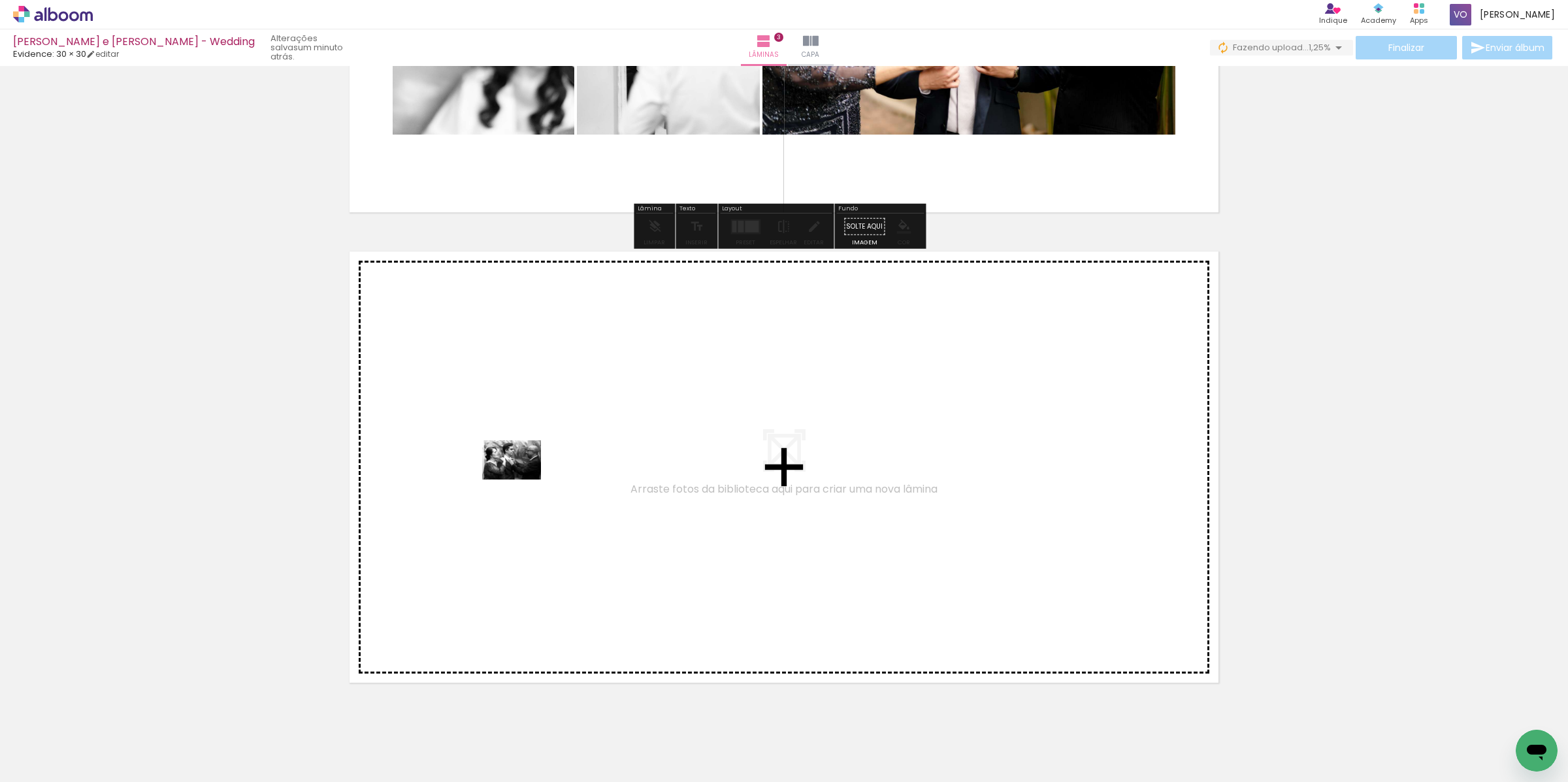
drag, startPoint x: 646, startPoint y: 743, endPoint x: 521, endPoint y: 479, distance: 292.1
click at [521, 479] on quentale-workspace at bounding box center [784, 391] width 1568 height 782
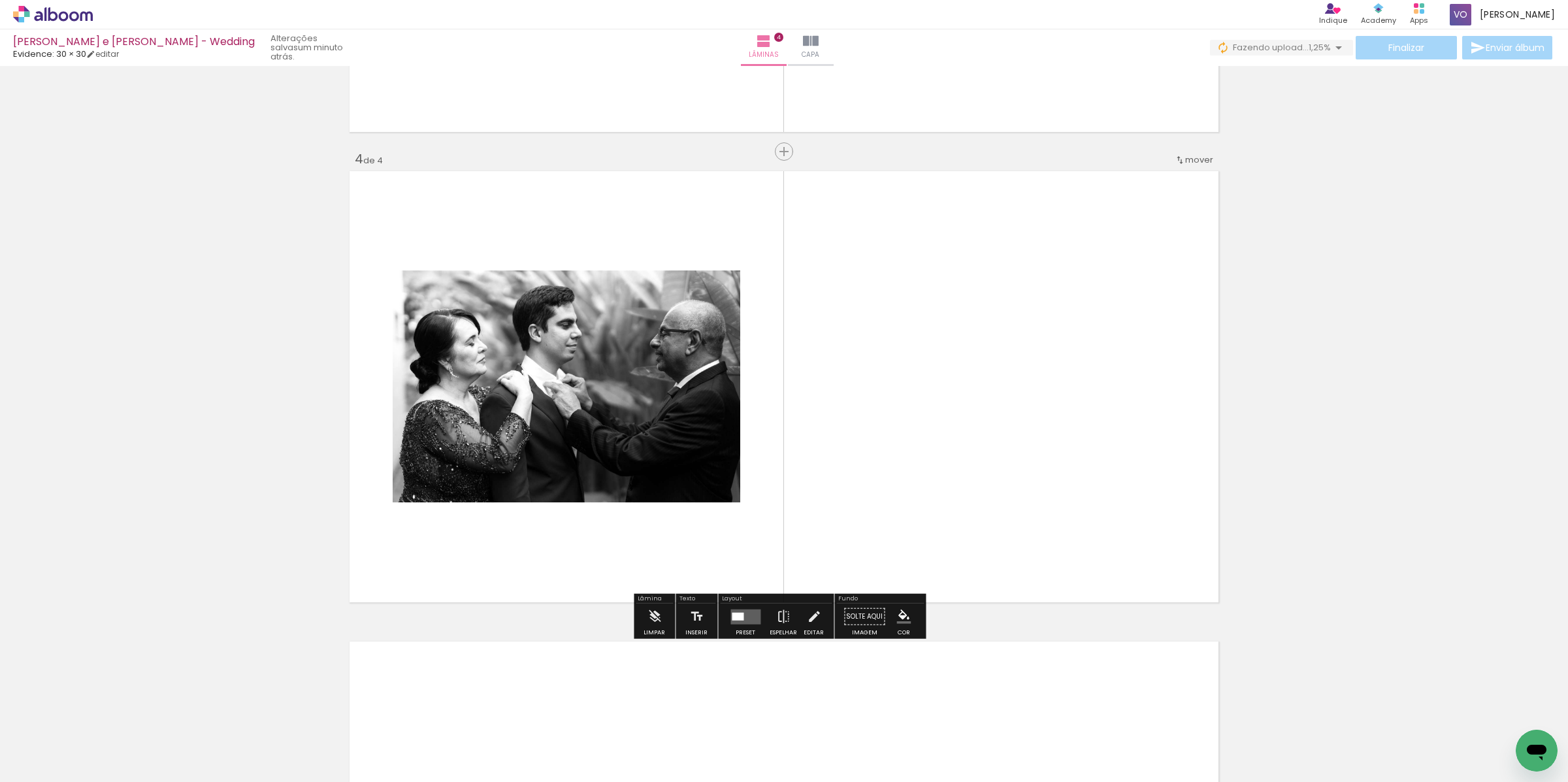
scroll to position [1350, 0]
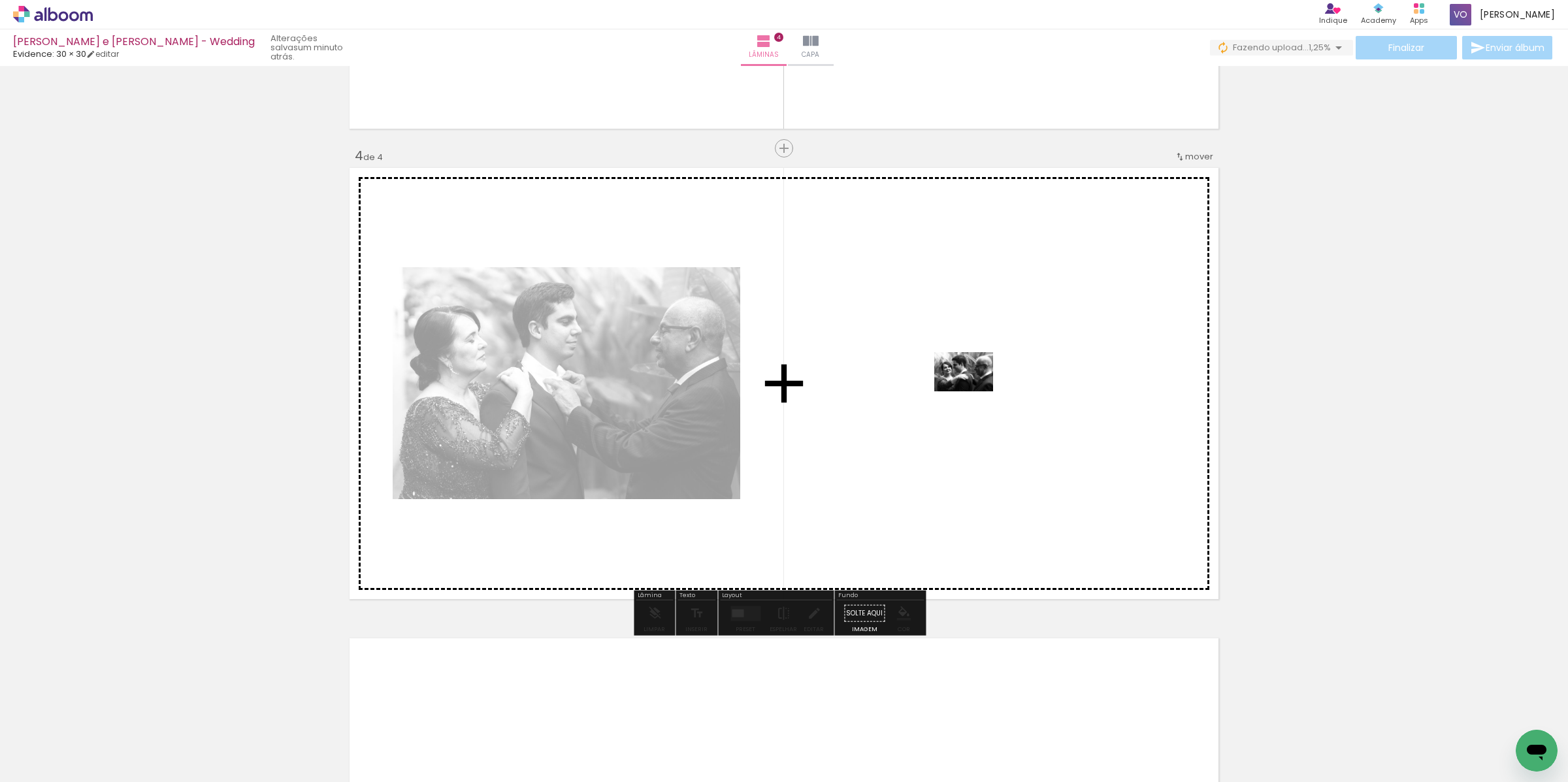
drag, startPoint x: 868, startPoint y: 740, endPoint x: 973, endPoint y: 391, distance: 364.5
click at [973, 391] on quentale-workspace at bounding box center [784, 391] width 1568 height 782
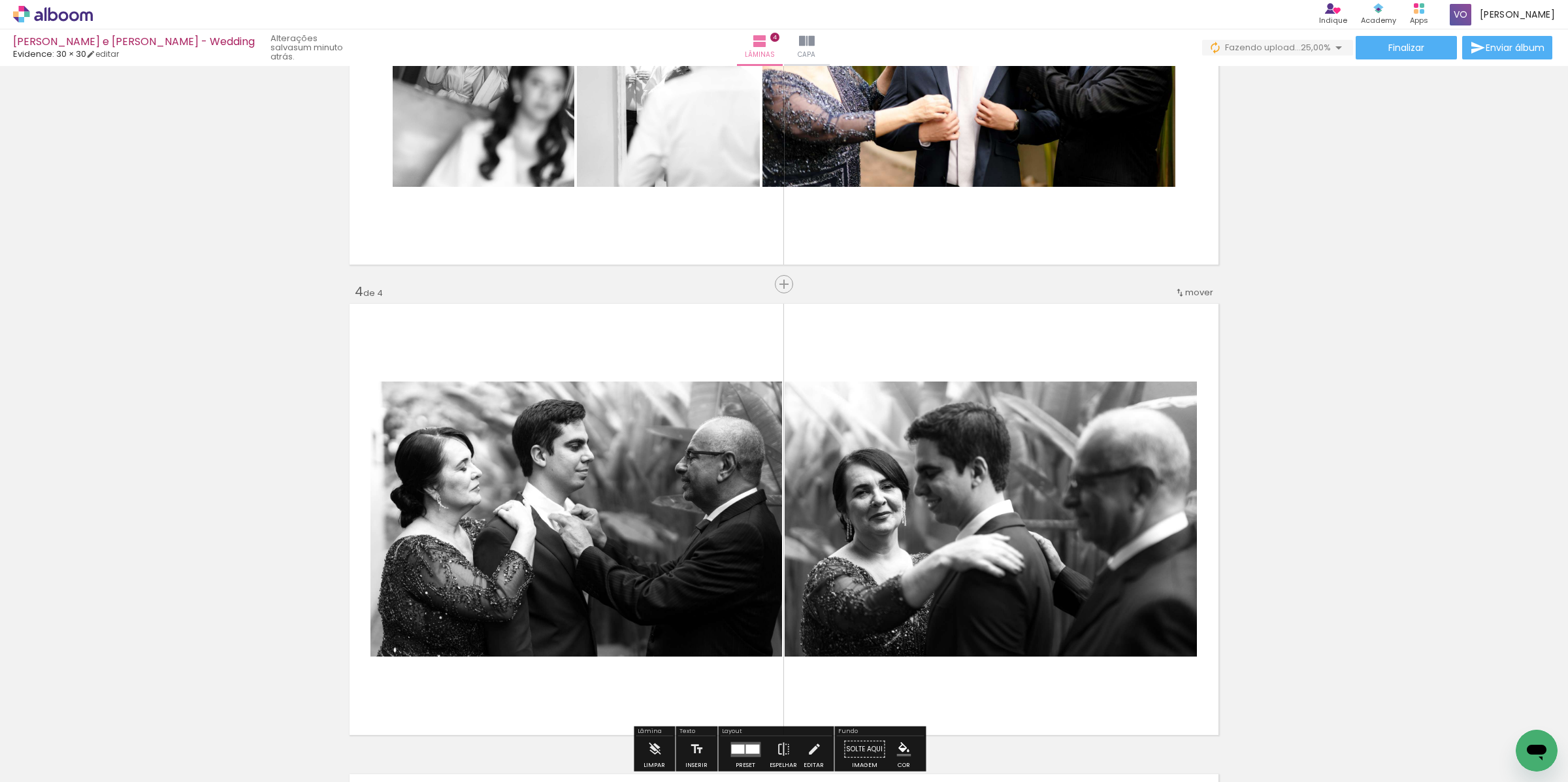
scroll to position [1221, 0]
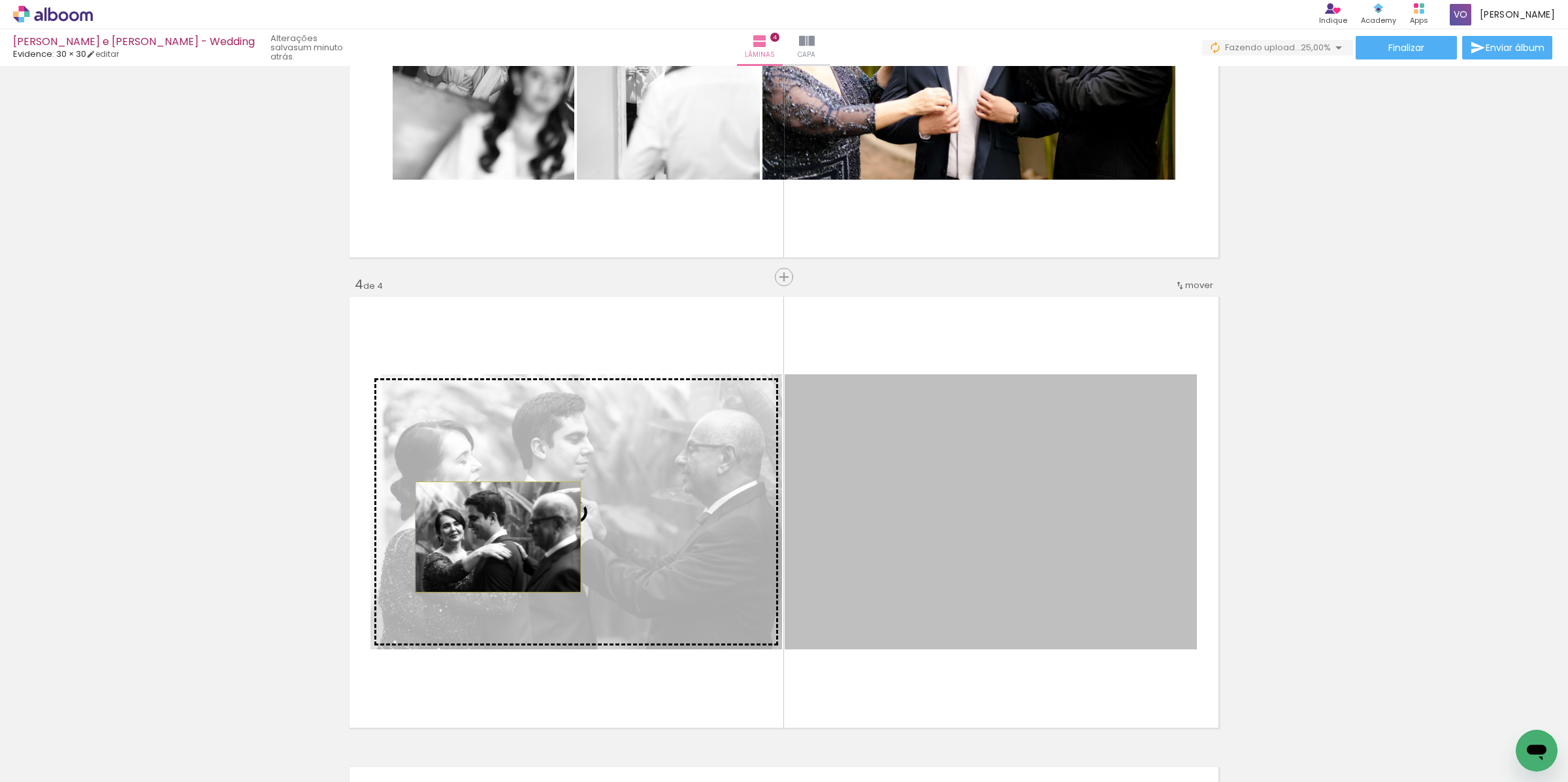
drag, startPoint x: 931, startPoint y: 489, endPoint x: 492, endPoint y: 537, distance: 441.6
click at [0, 0] on slot at bounding box center [0, 0] width 0 height 0
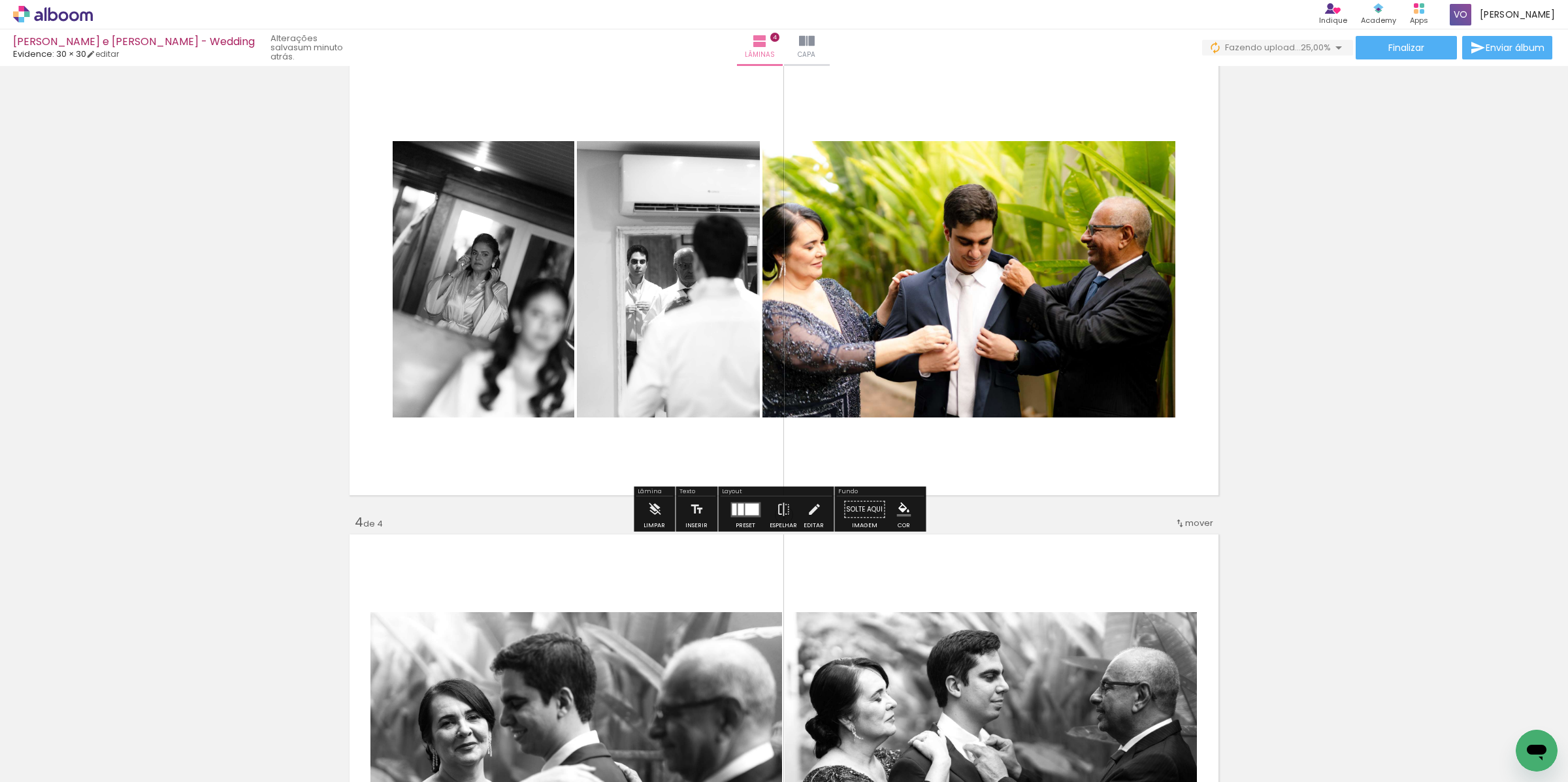
scroll to position [985, 0]
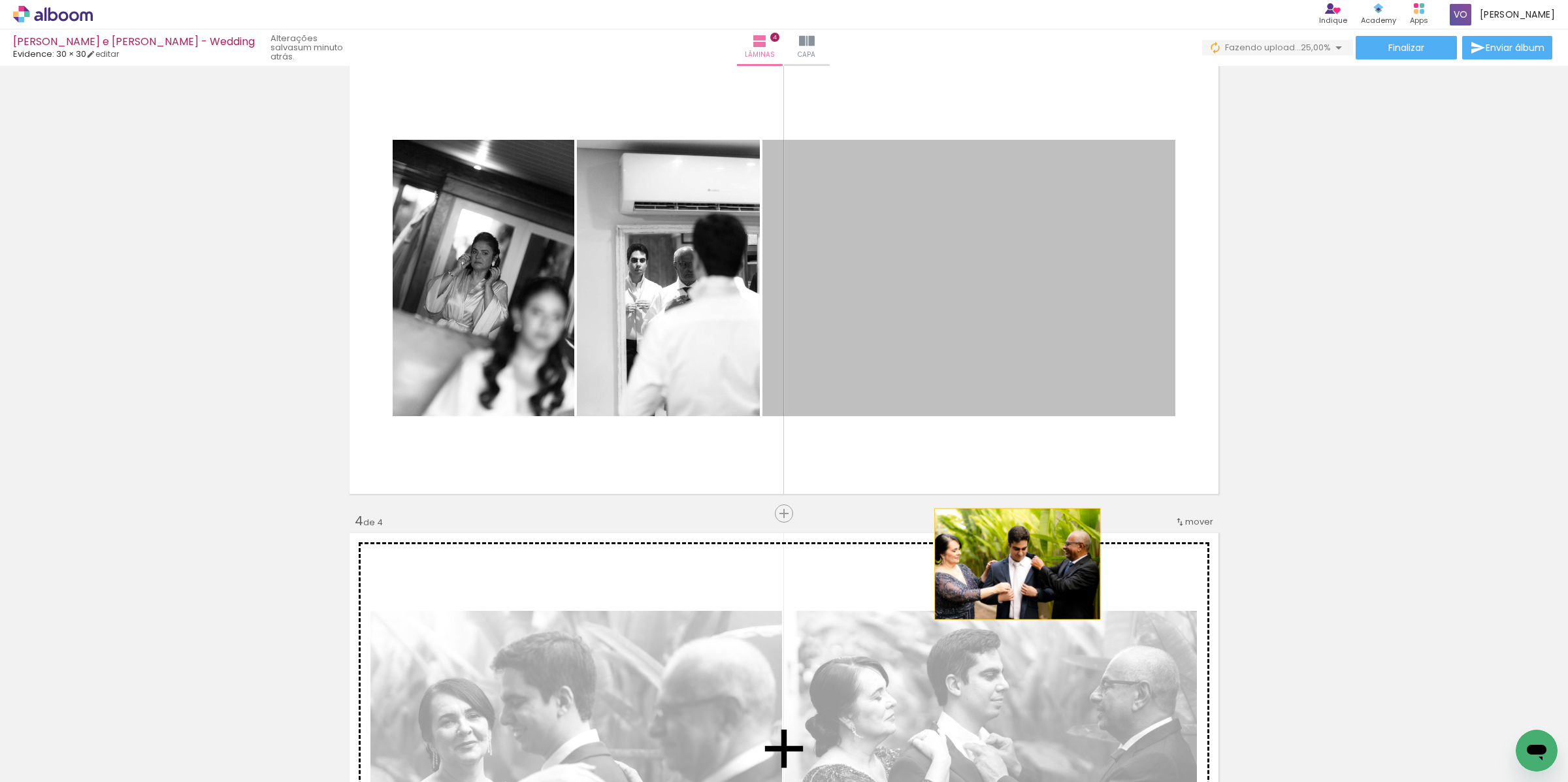
drag, startPoint x: 942, startPoint y: 303, endPoint x: 1011, endPoint y: 563, distance: 269.0
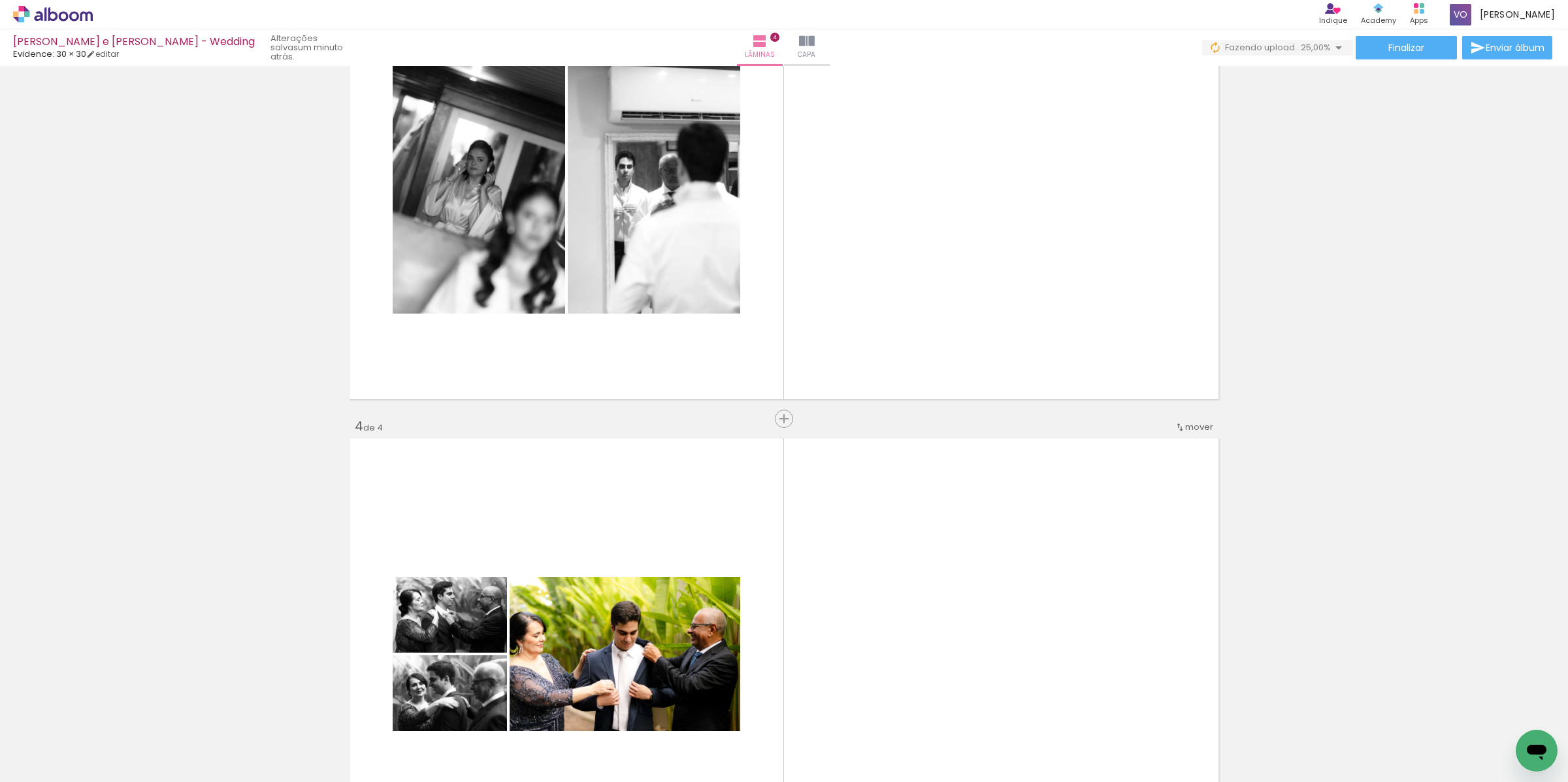
scroll to position [1139, 0]
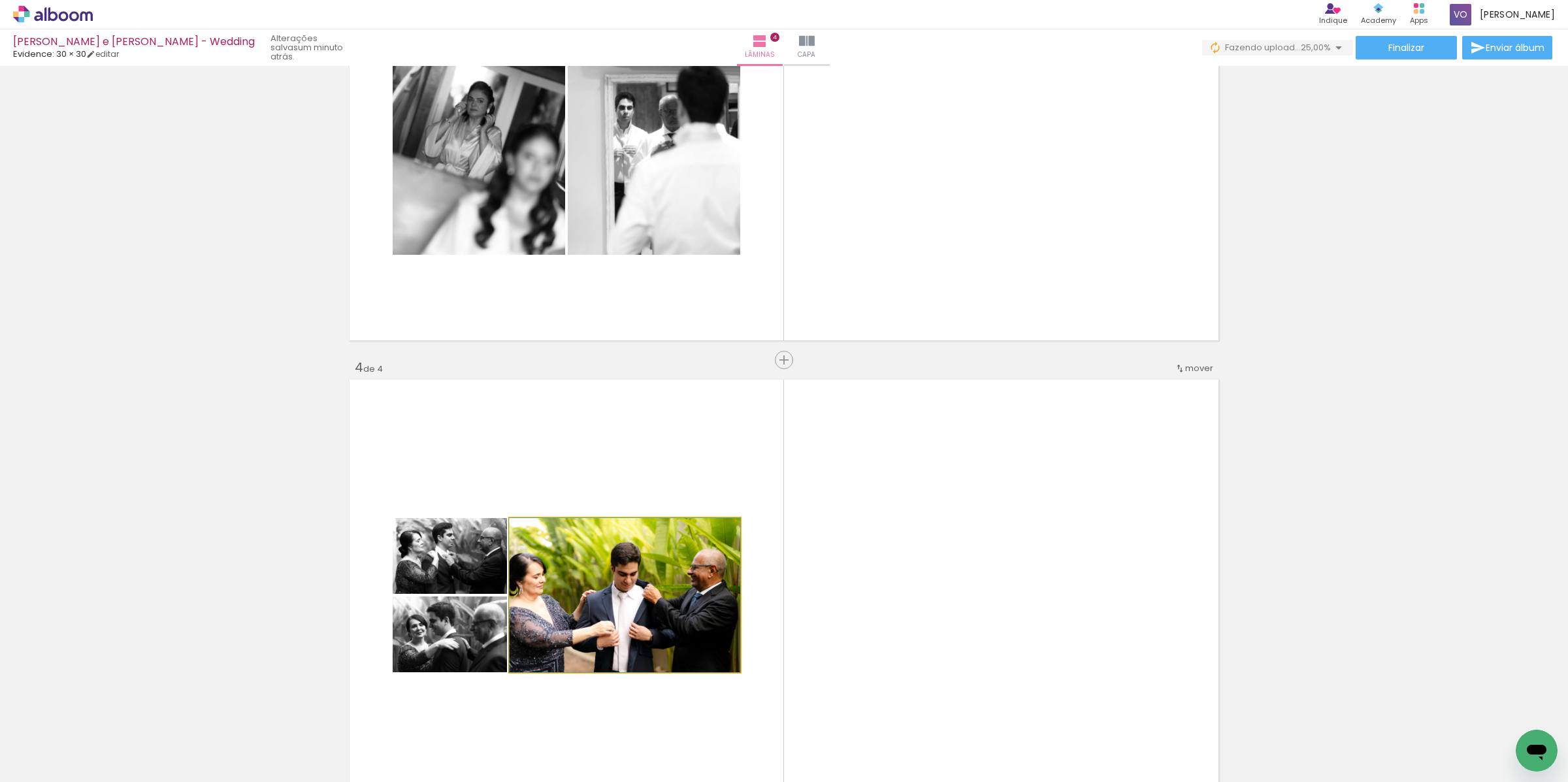
drag, startPoint x: 607, startPoint y: 606, endPoint x: 947, endPoint y: 525, distance: 349.5
click at [947, 525] on quentale-layouter at bounding box center [784, 595] width 875 height 438
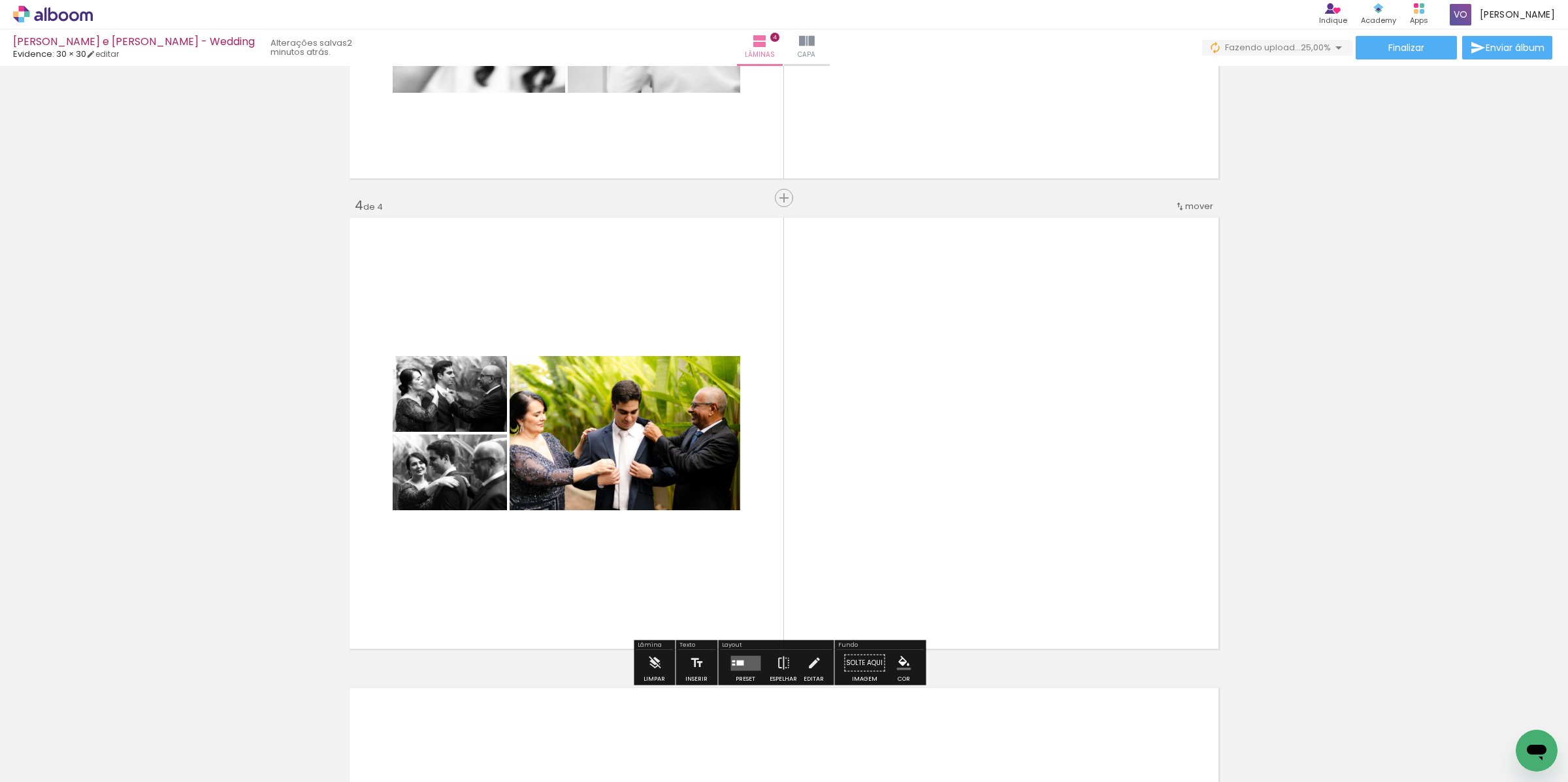
click at [731, 658] on quentale-layouter at bounding box center [746, 663] width 30 height 15
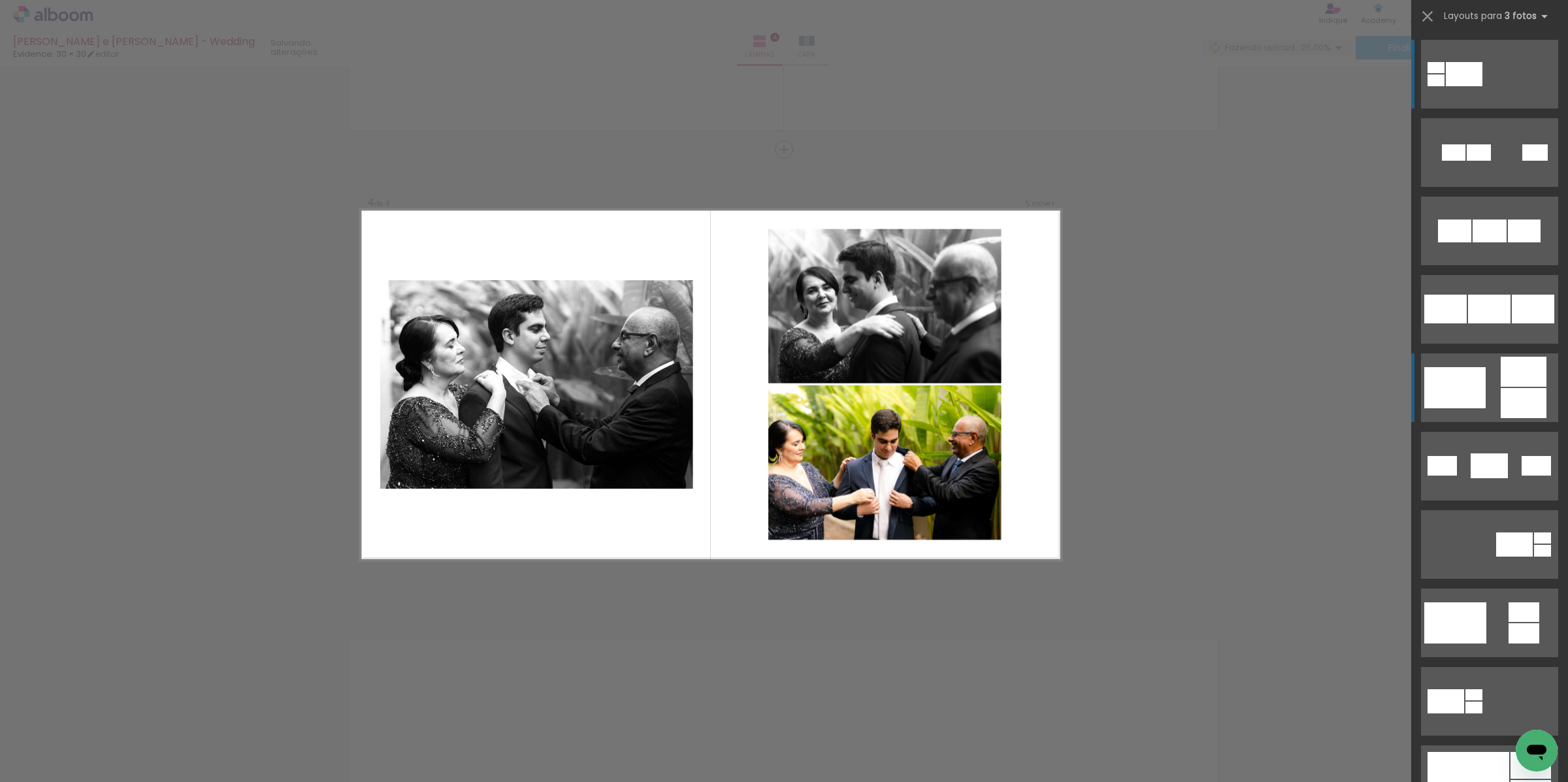
scroll to position [1350, 0]
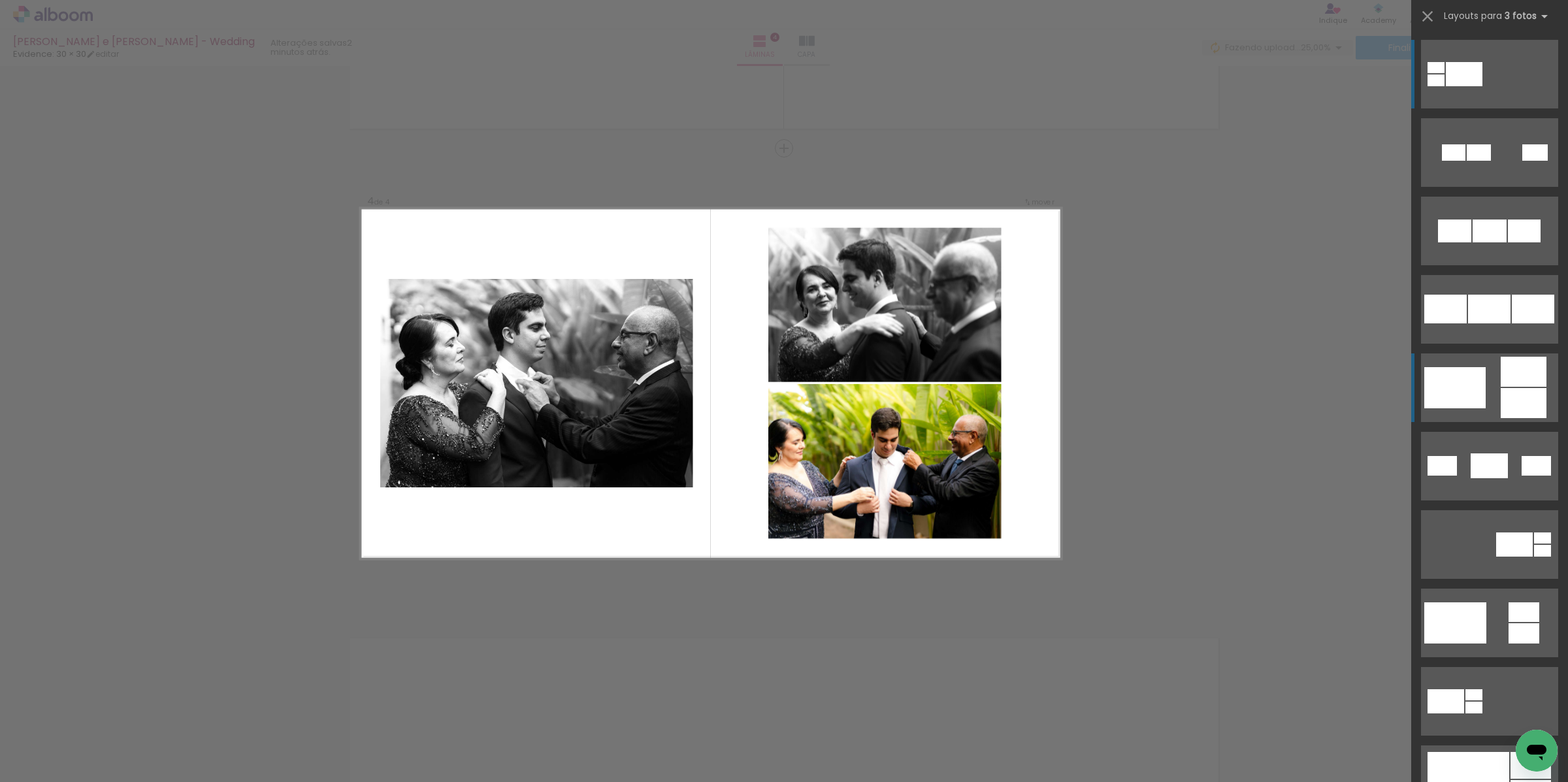
click at [1473, 379] on div at bounding box center [1455, 387] width 61 height 41
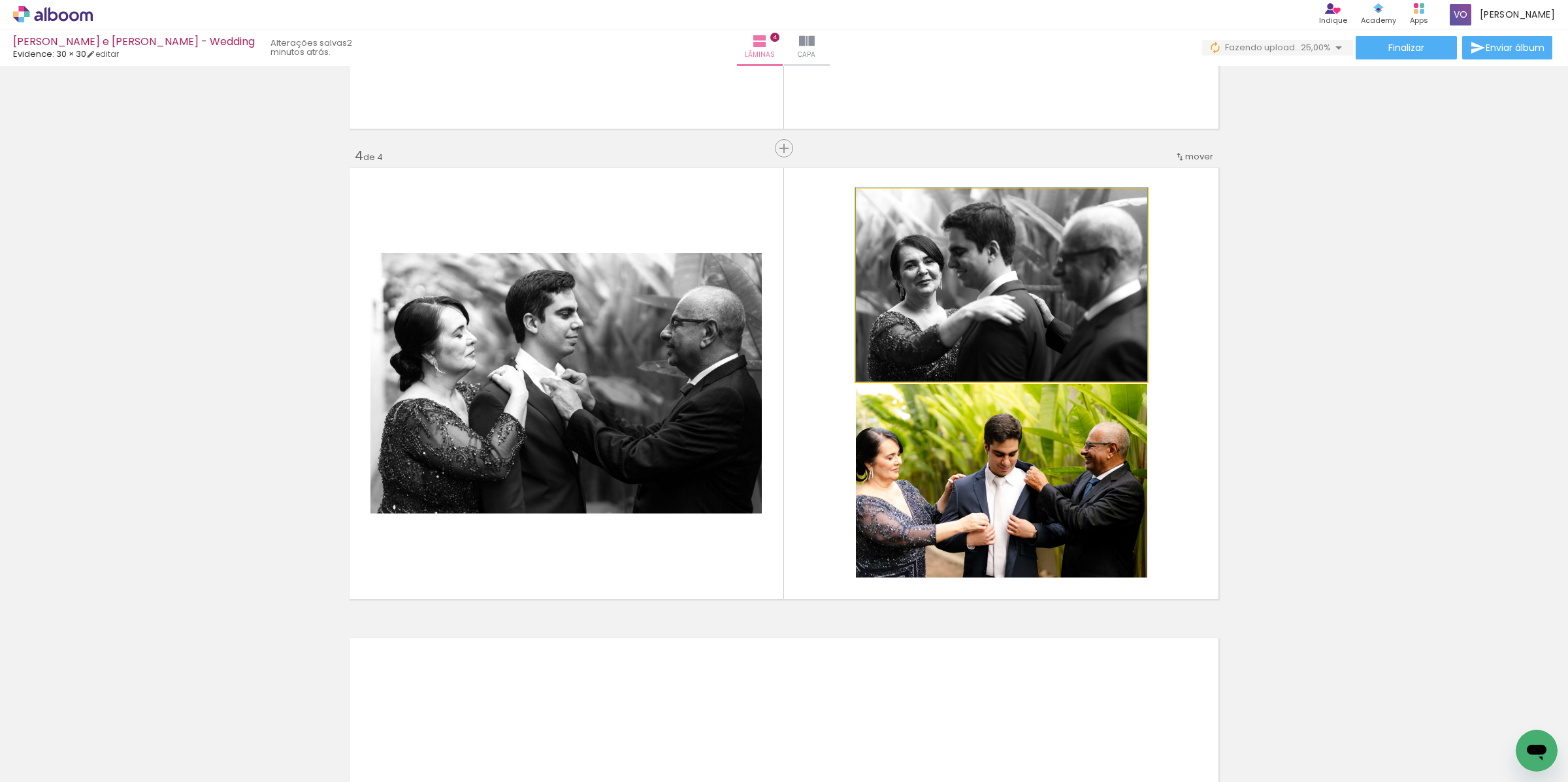
drag, startPoint x: 1003, startPoint y: 327, endPoint x: 1004, endPoint y: 300, distance: 27.0
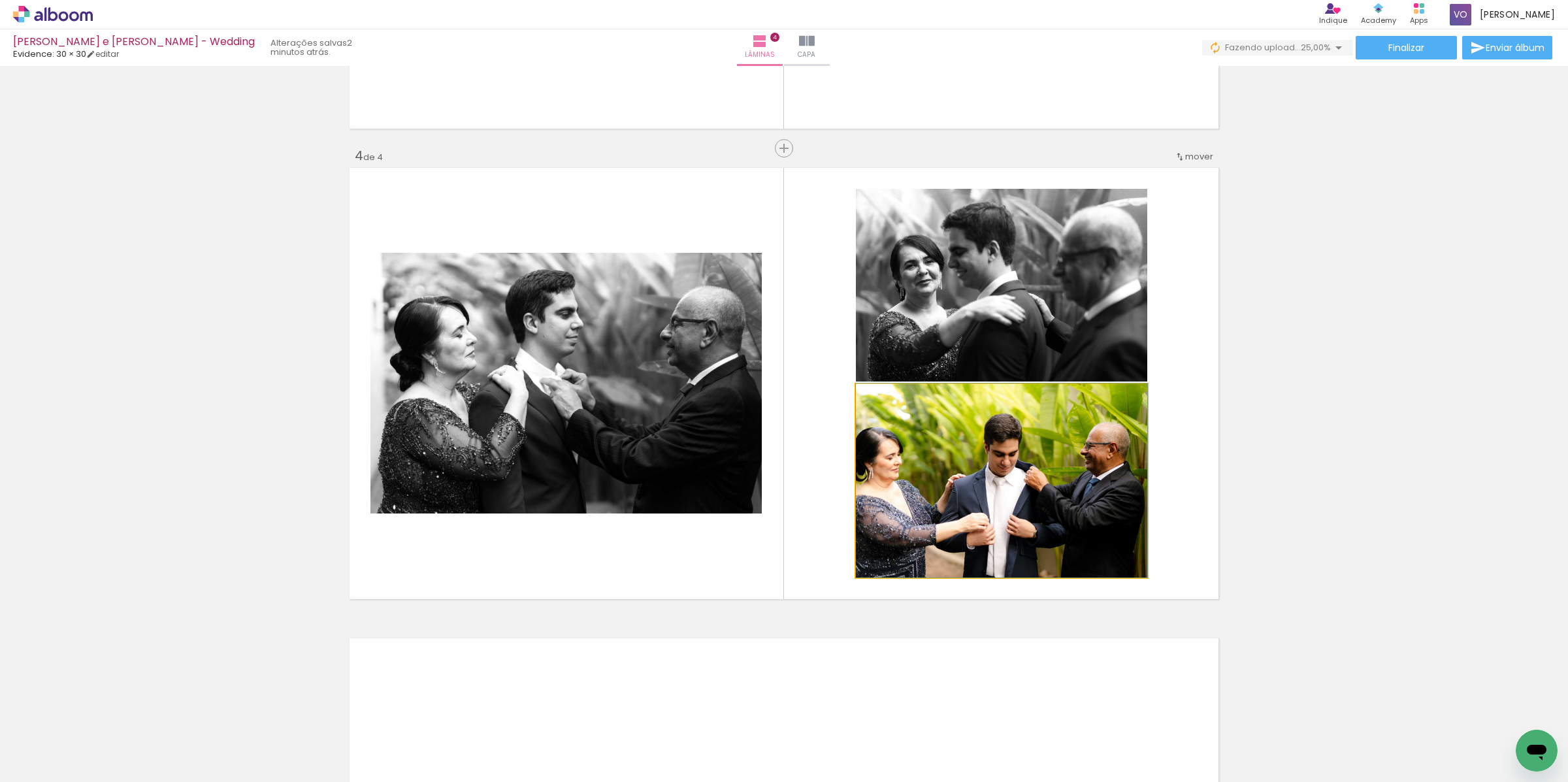
drag, startPoint x: 1010, startPoint y: 480, endPoint x: 551, endPoint y: 418, distance: 463.2
click at [0, 0] on slot at bounding box center [0, 0] width 0 height 0
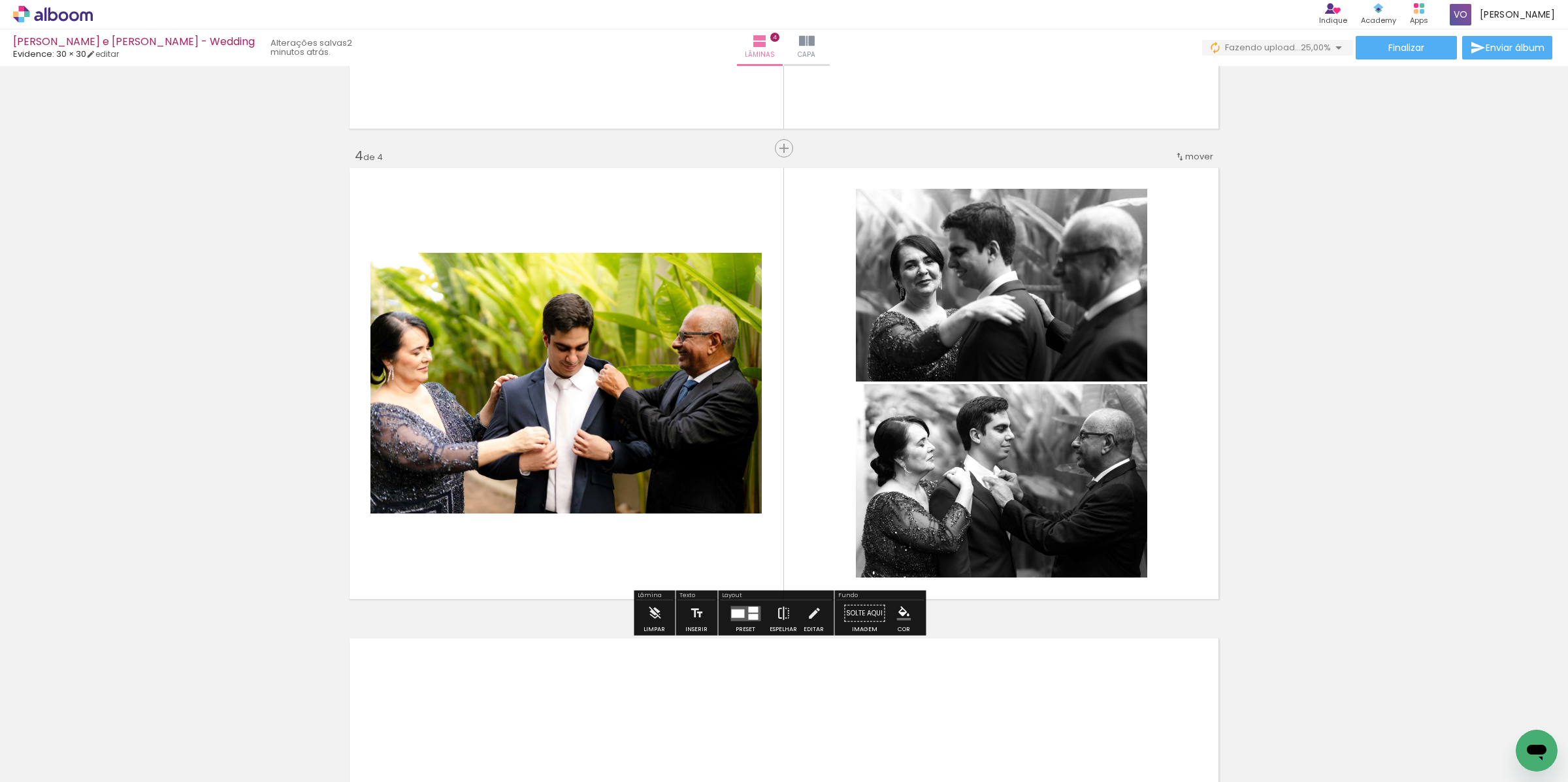
click at [776, 606] on iron-icon at bounding box center [783, 613] width 14 height 26
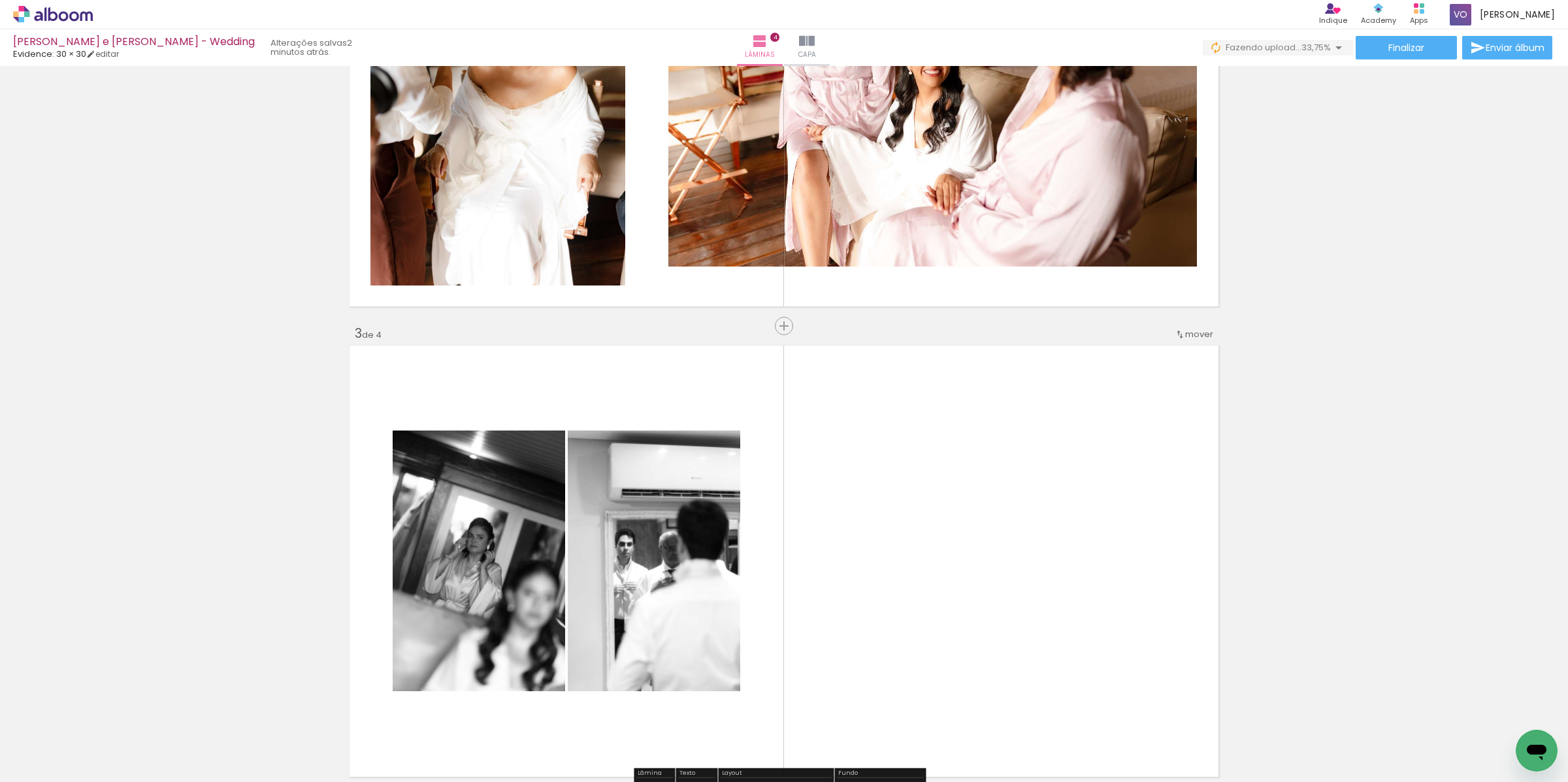
scroll to position [697, 0]
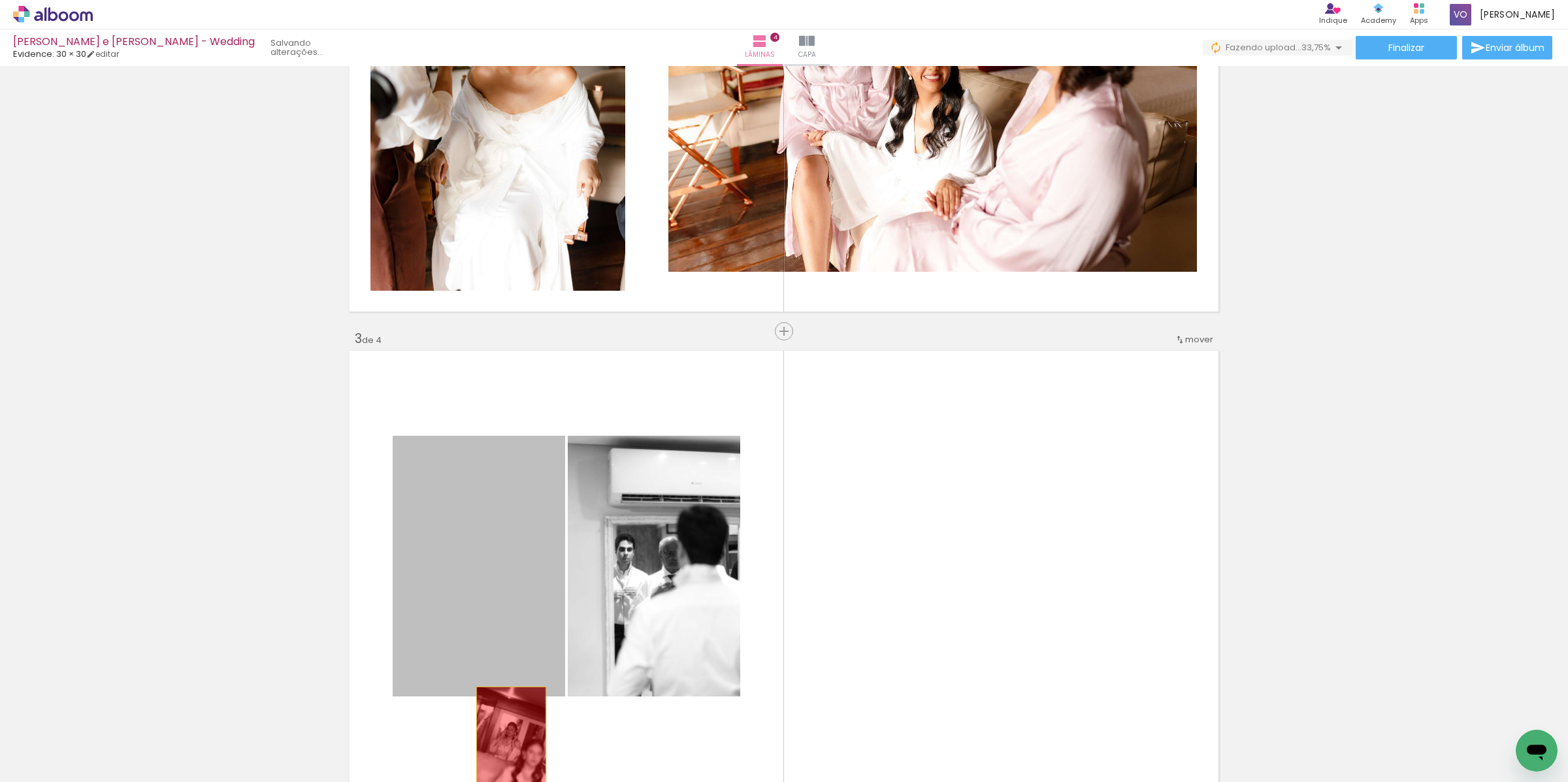
drag, startPoint x: 470, startPoint y: 750, endPoint x: 505, endPoint y: 739, distance: 36.7
click at [505, 739] on quentale-workspace at bounding box center [784, 391] width 1568 height 782
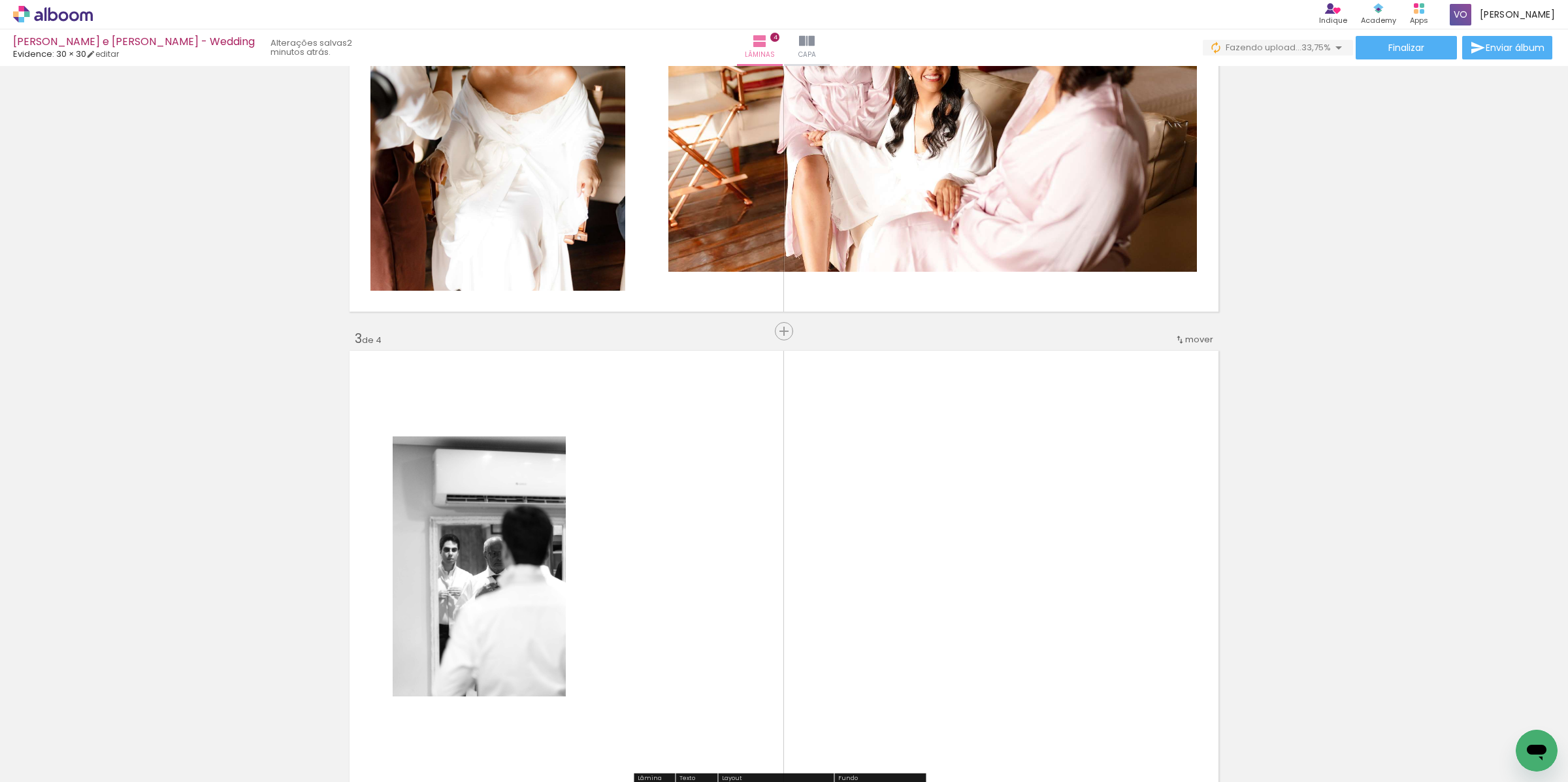
drag, startPoint x: 776, startPoint y: 670, endPoint x: 685, endPoint y: 641, distance: 95.5
click at [685, 641] on quentale-layouter at bounding box center [784, 566] width 875 height 438
drag, startPoint x: 946, startPoint y: 762, endPoint x: 941, endPoint y: 754, distance: 9.4
click at [941, 754] on quentale-thumb at bounding box center [936, 737] width 73 height 75
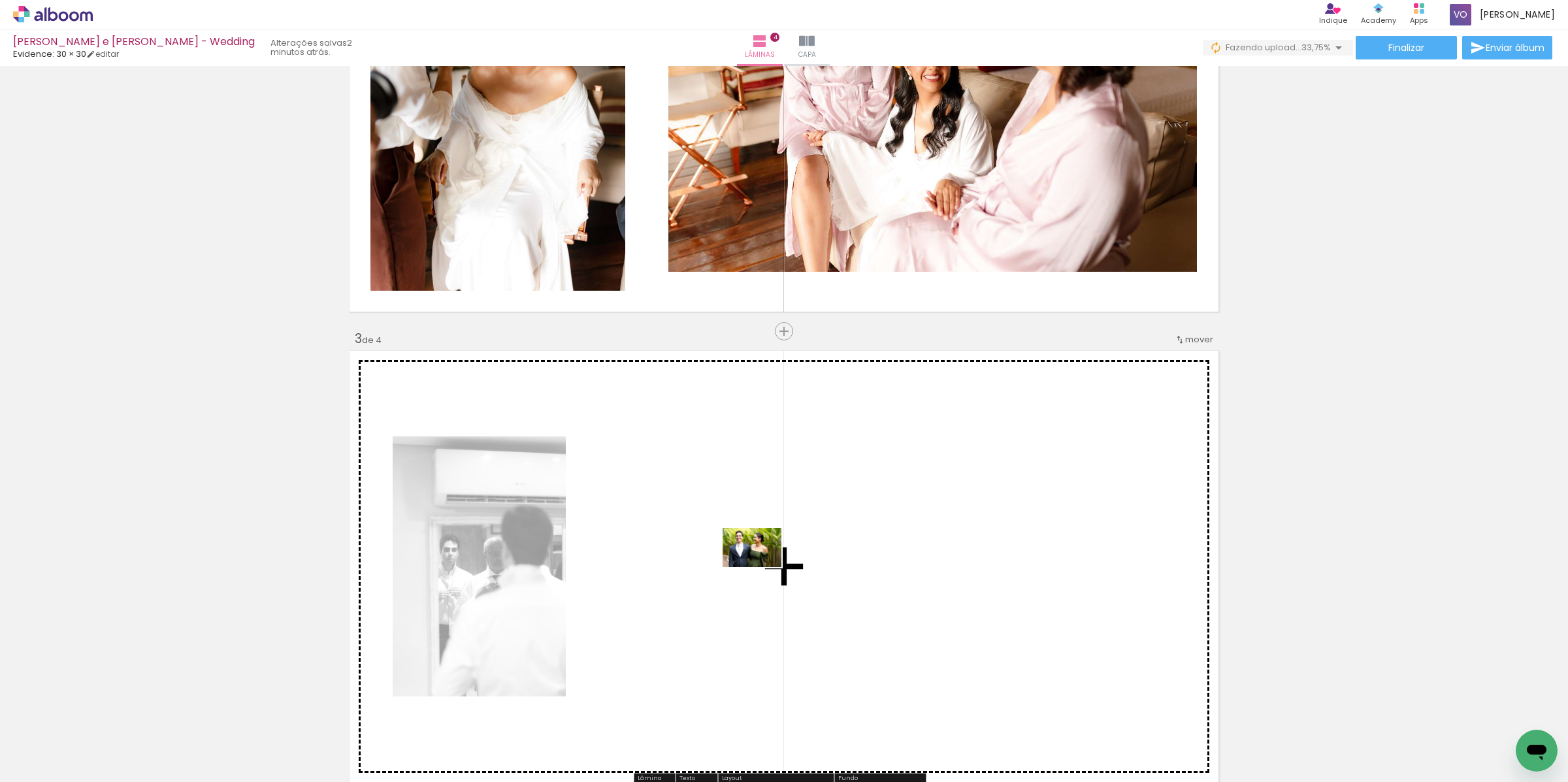
drag, startPoint x: 904, startPoint y: 690, endPoint x: 682, endPoint y: 527, distance: 275.4
click at [682, 527] on quentale-workspace at bounding box center [784, 391] width 1568 height 782
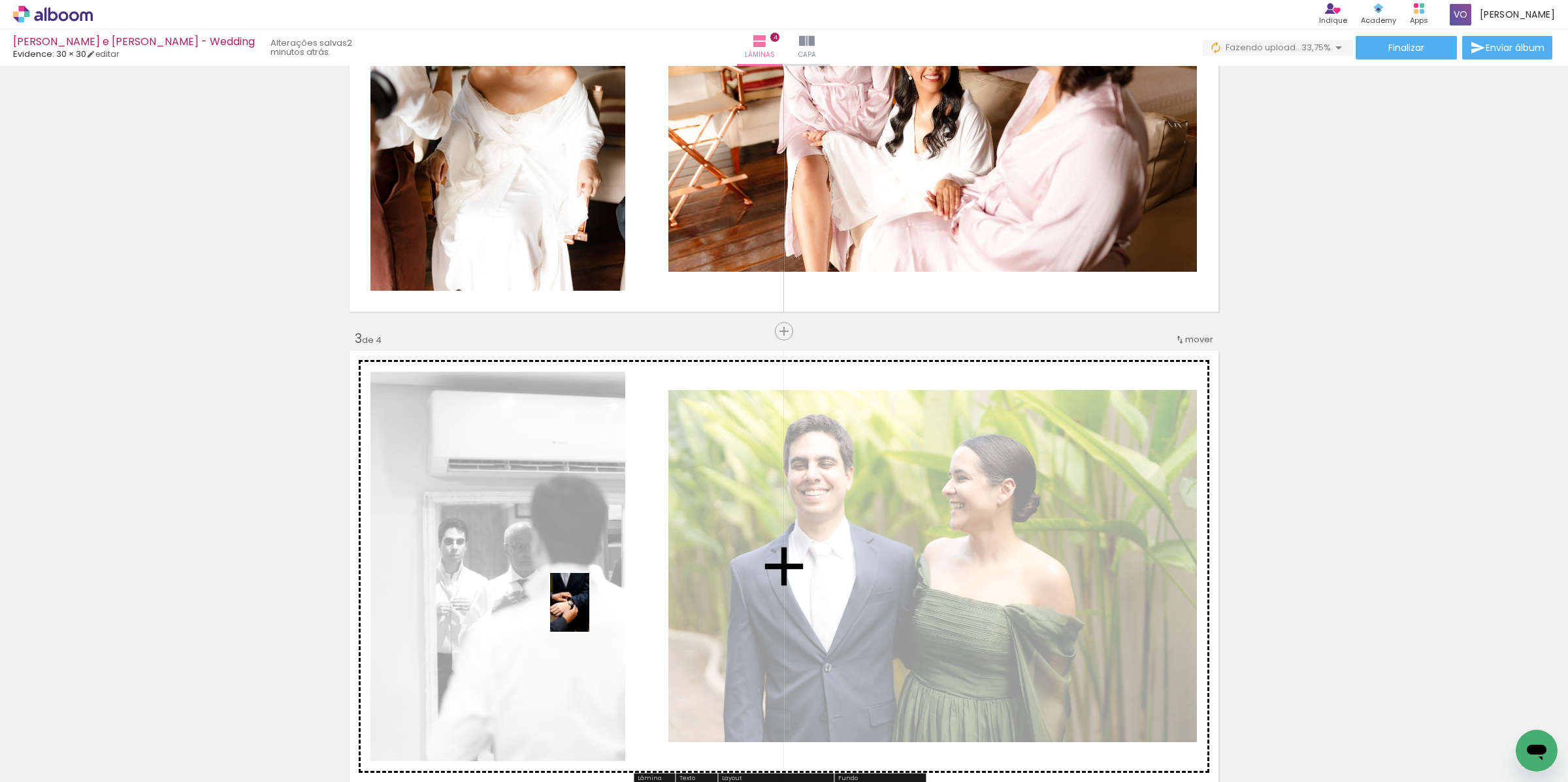
drag, startPoint x: 1009, startPoint y: 741, endPoint x: 589, endPoint y: 612, distance: 439.4
click at [589, 612] on quentale-workspace at bounding box center [784, 391] width 1568 height 782
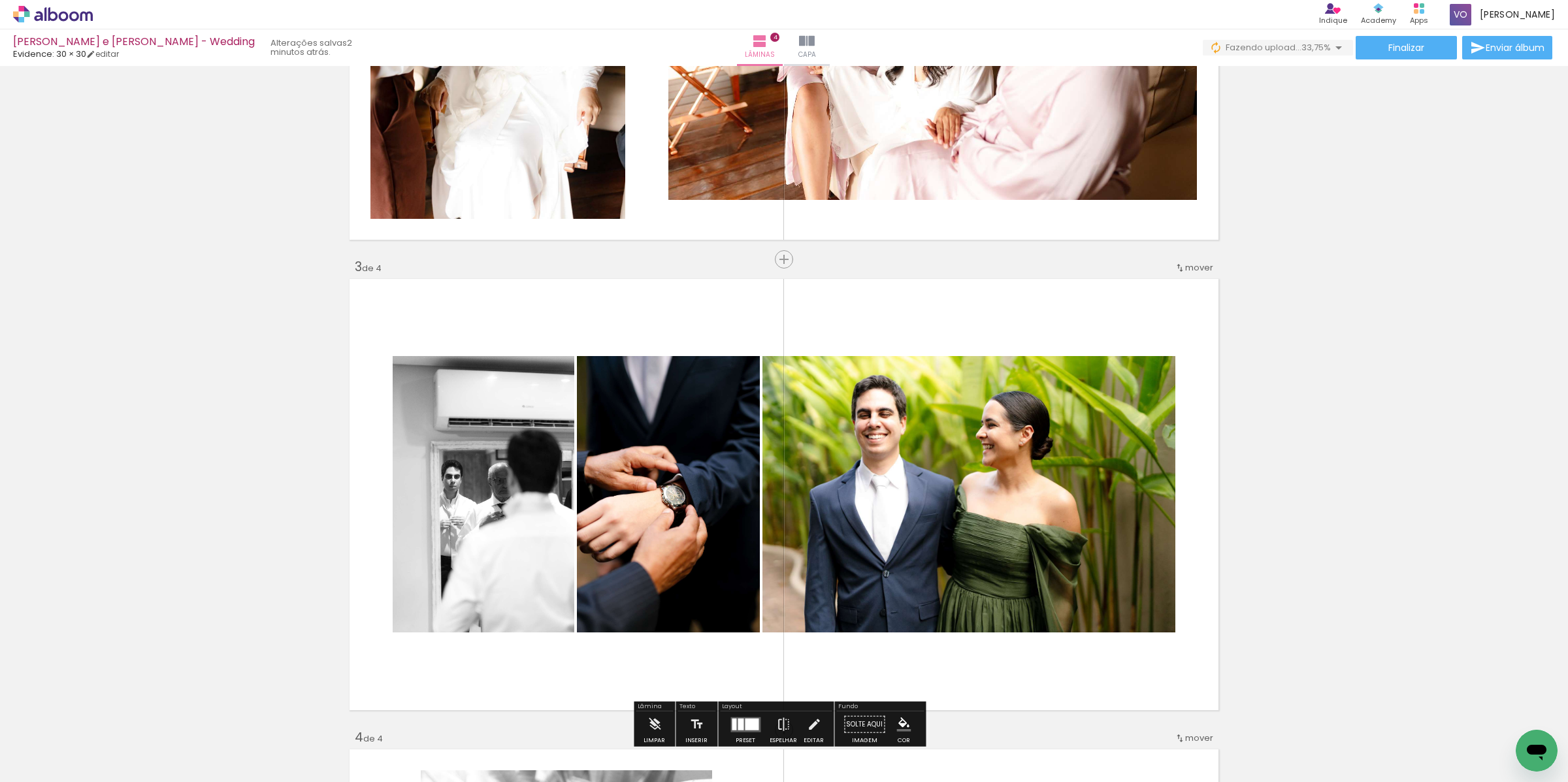
scroll to position [840, 0]
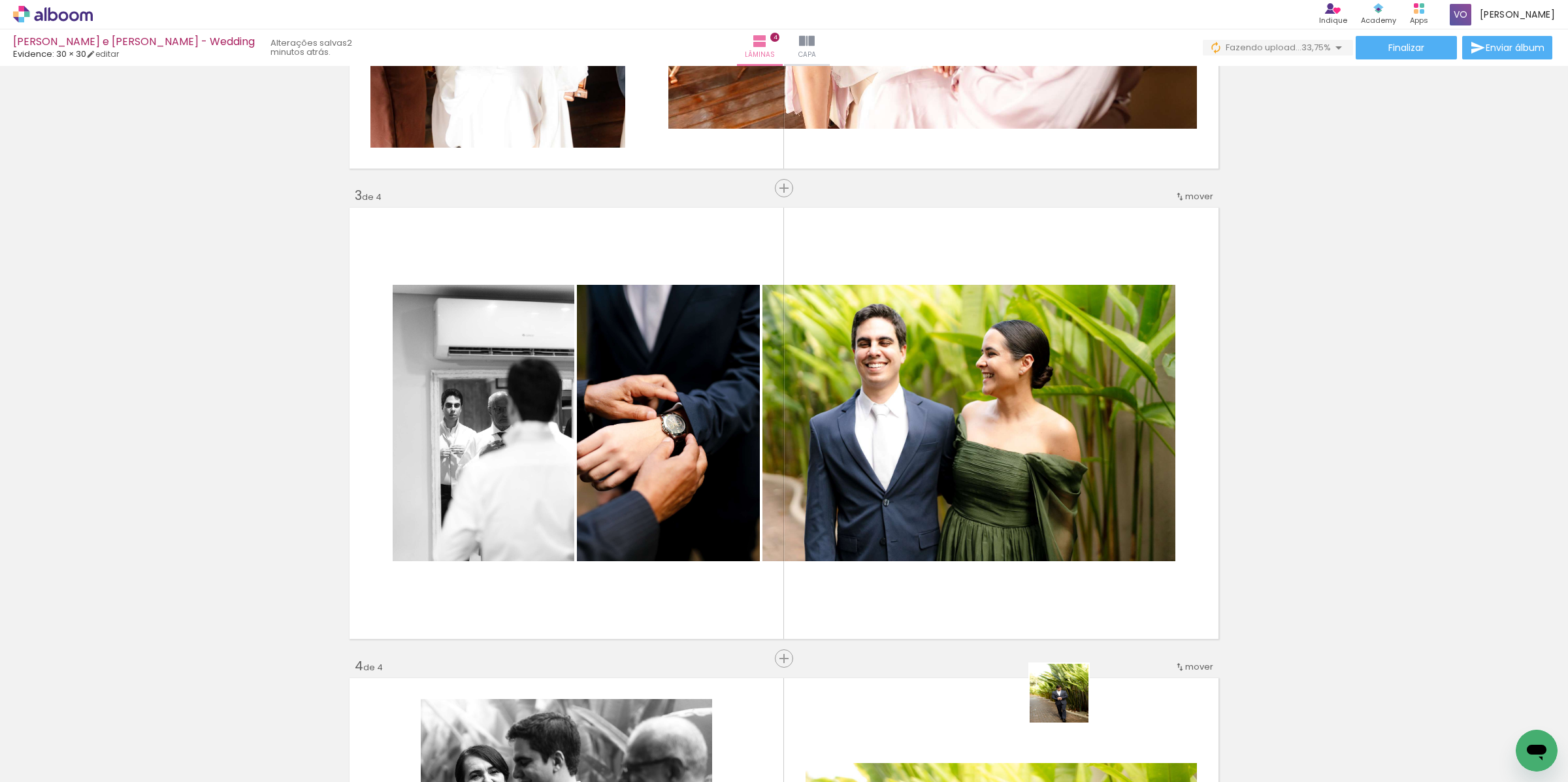
drag, startPoint x: 1075, startPoint y: 748, endPoint x: 977, endPoint y: 433, distance: 329.9
click at [977, 433] on quentale-workspace at bounding box center [784, 391] width 1568 height 782
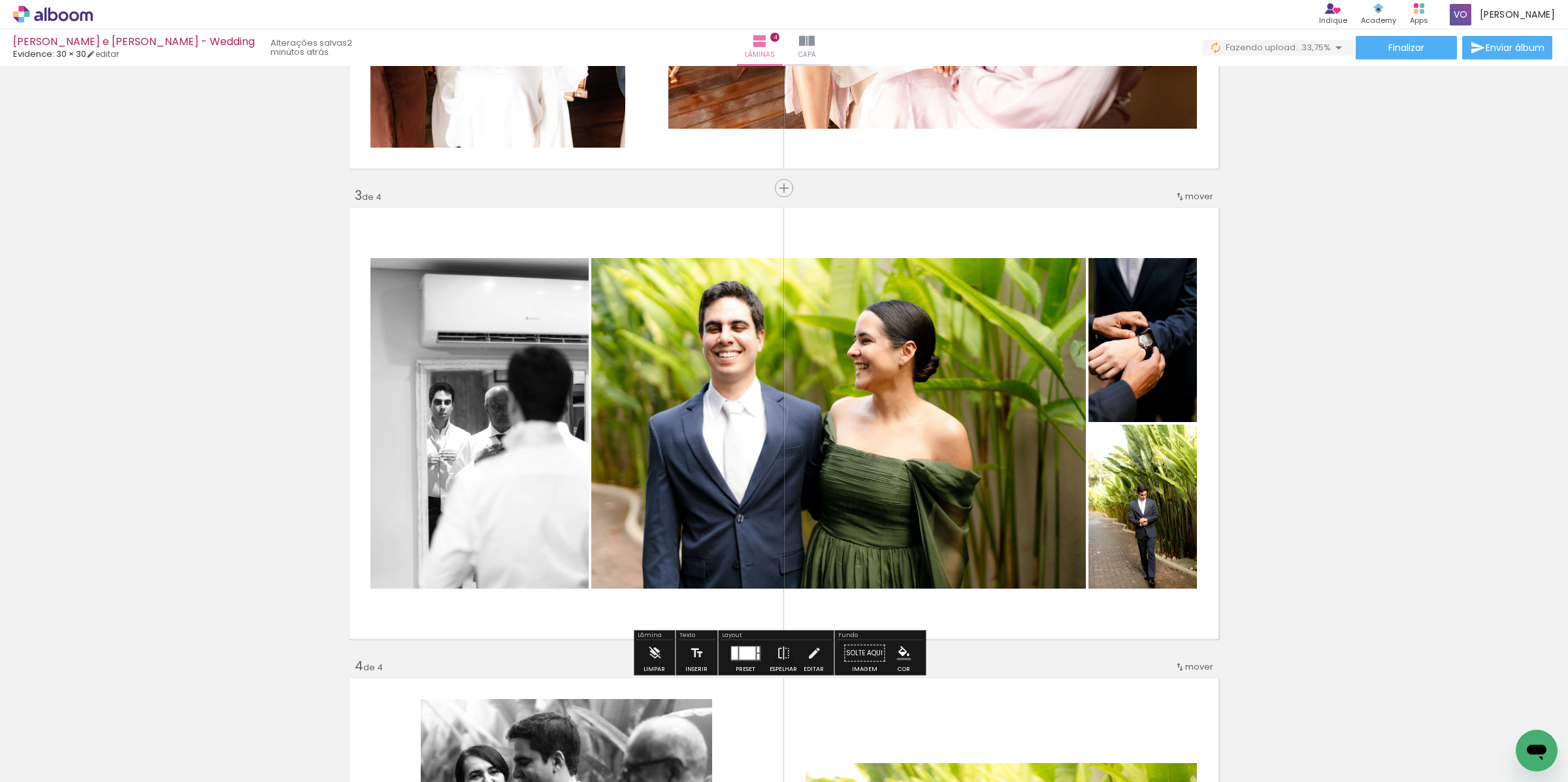
click at [750, 656] on div at bounding box center [747, 652] width 17 height 13
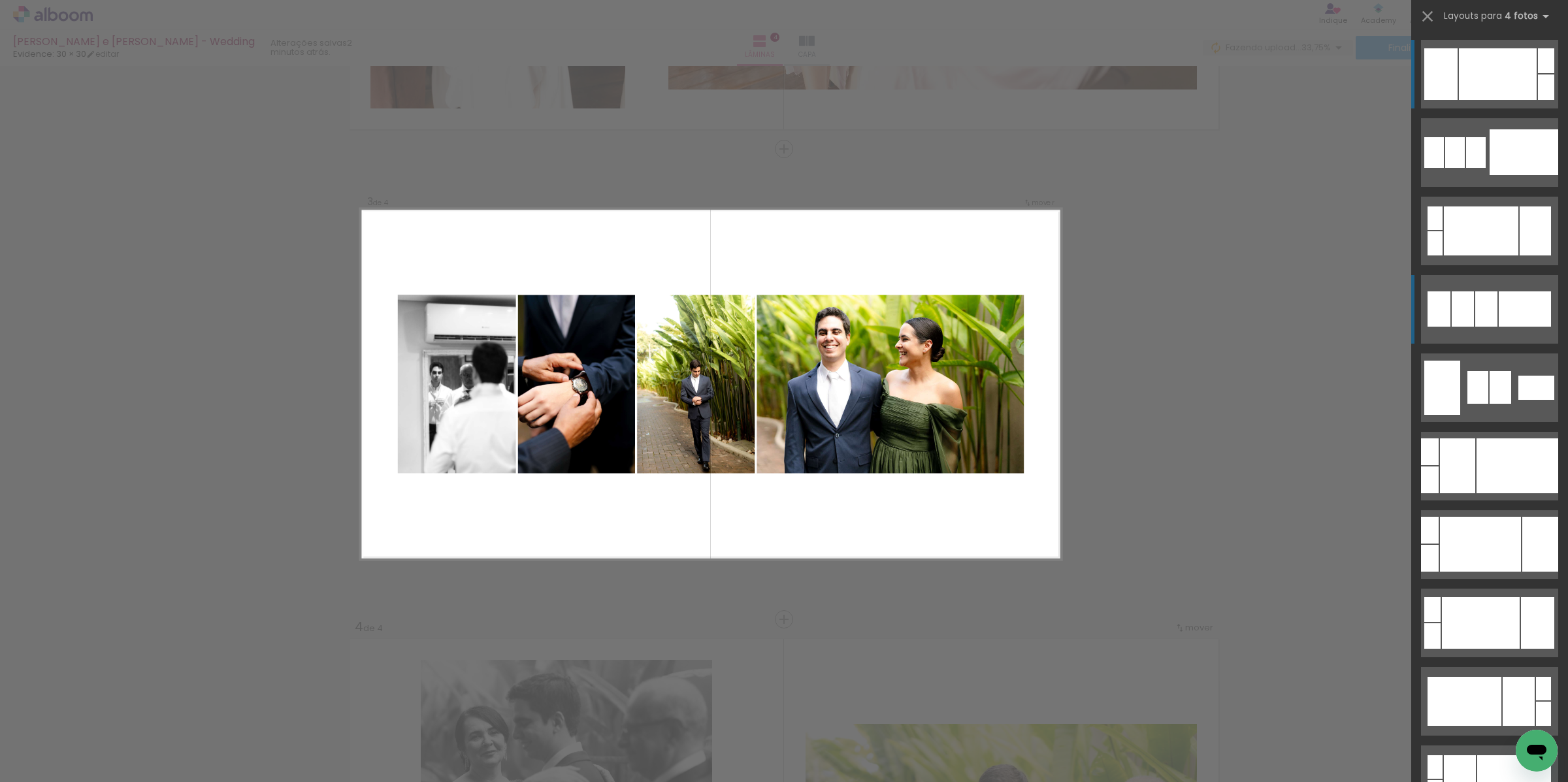
scroll to position [880, 0]
click at [1460, 310] on div at bounding box center [1462, 309] width 22 height 36
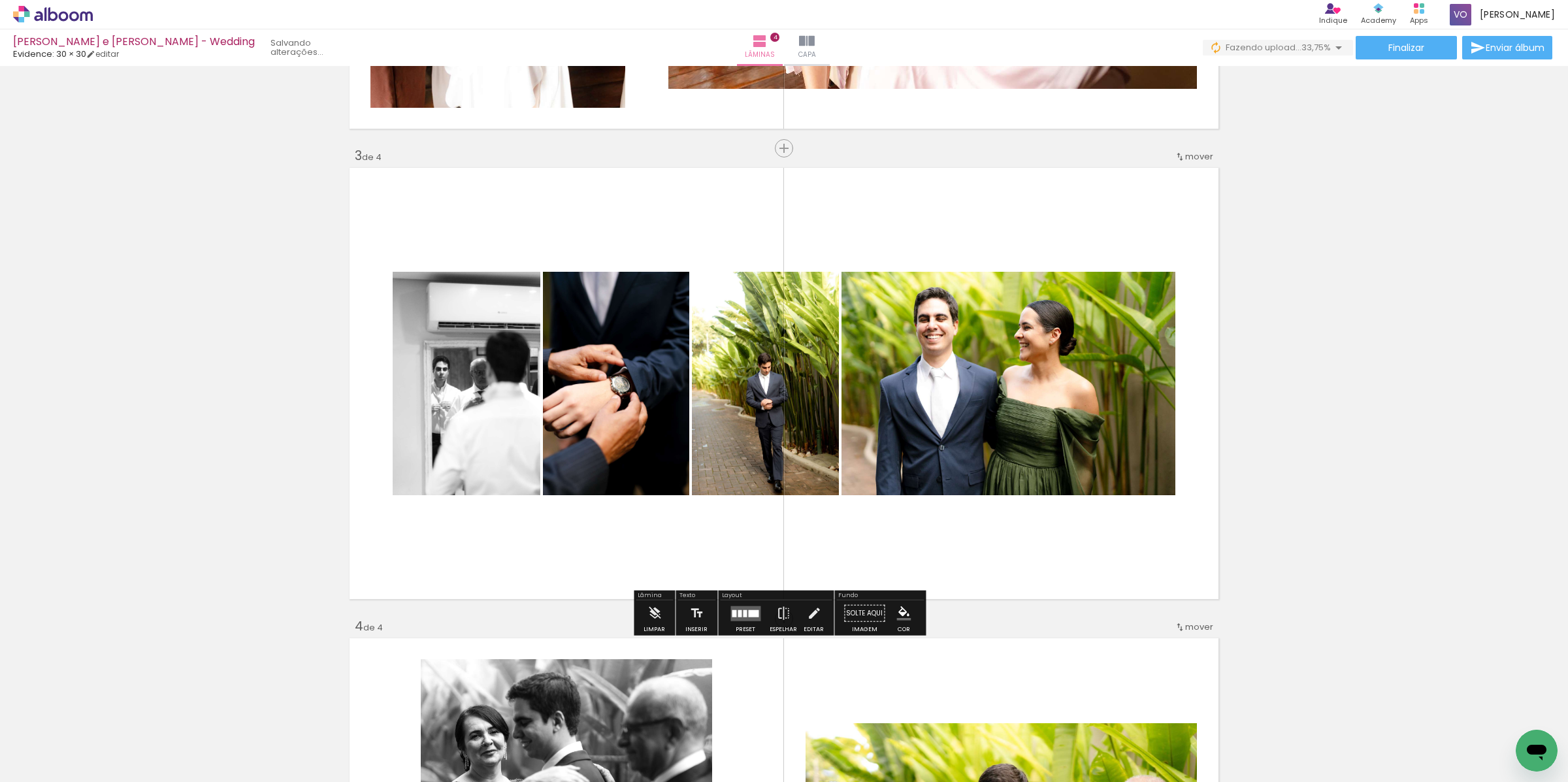
click at [325, 527] on div "Inserir lâmina 1 de 4 Inserir lâmina 2 de 4 Inserir lâmina 3 de 4 Inserir lâmin…" at bounding box center [784, 367] width 1568 height 2353
click at [738, 610] on div at bounding box center [739, 613] width 4 height 8
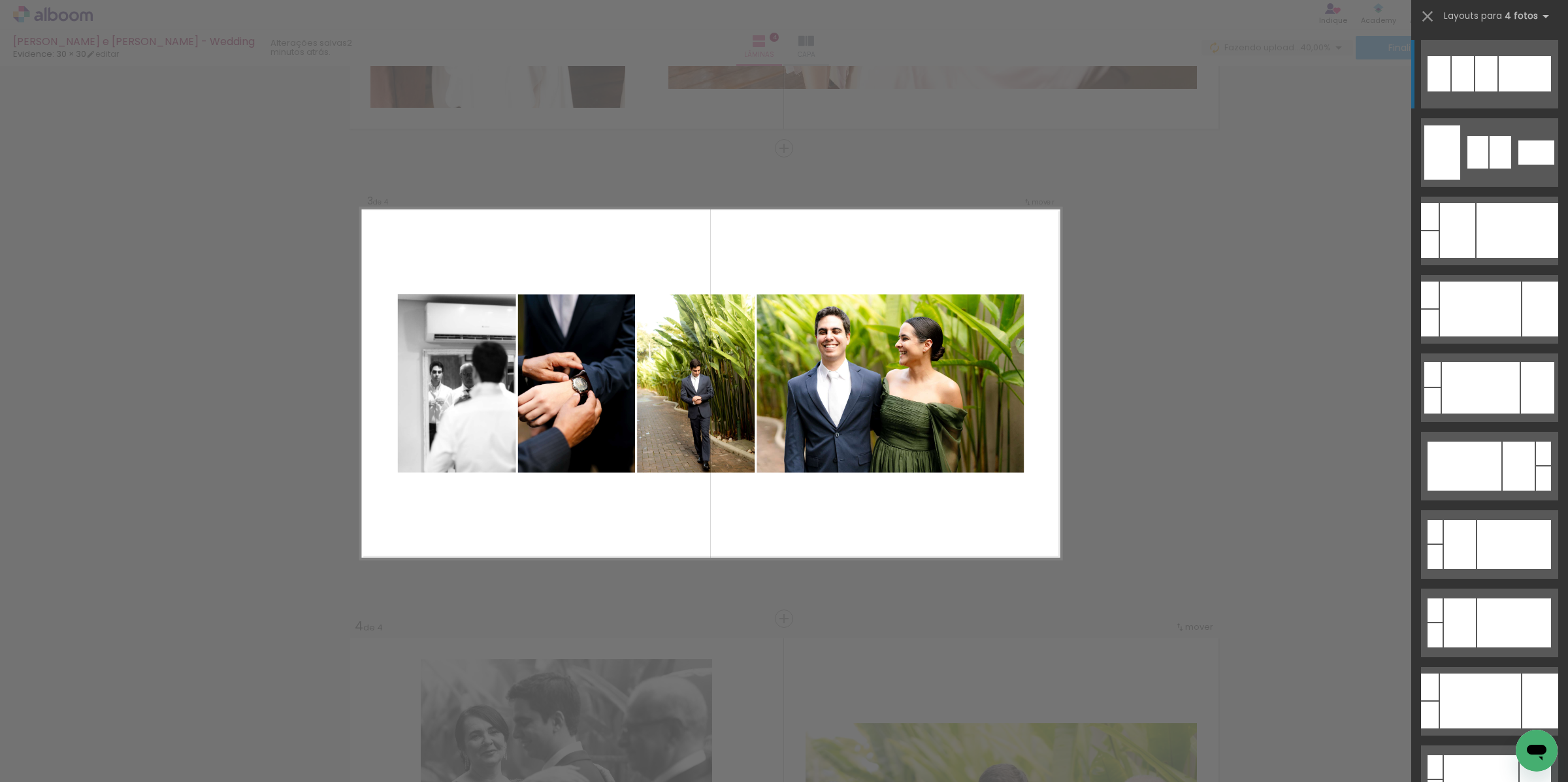
click at [1461, 47] on quentale-layouter at bounding box center [1489, 74] width 137 height 69
click at [1464, 55] on quentale-layouter at bounding box center [1489, 74] width 137 height 69
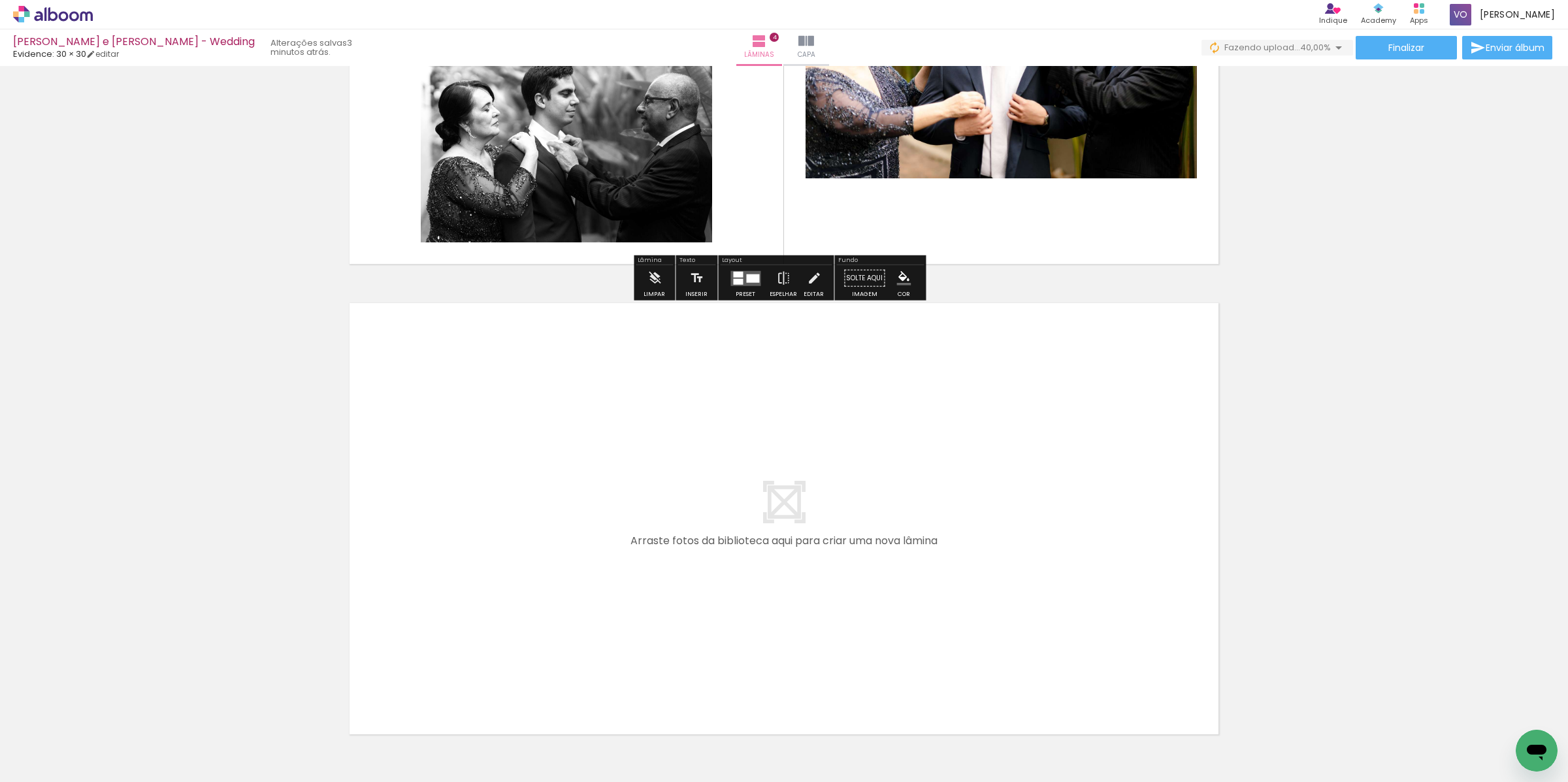
scroll to position [1767, 0]
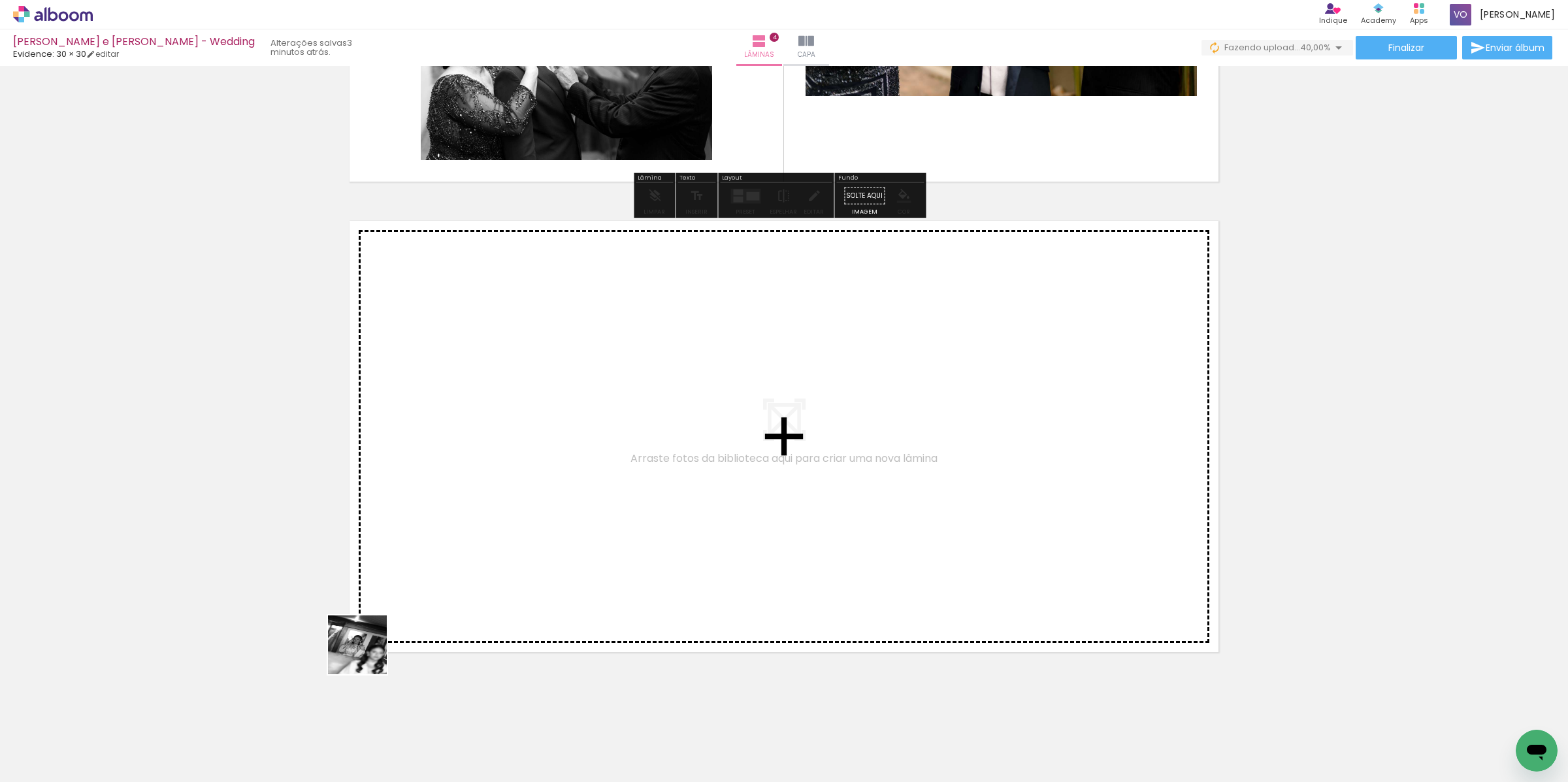
drag, startPoint x: 278, startPoint y: 759, endPoint x: 562, endPoint y: 503, distance: 382.4
click at [562, 503] on quentale-workspace at bounding box center [784, 391] width 1568 height 782
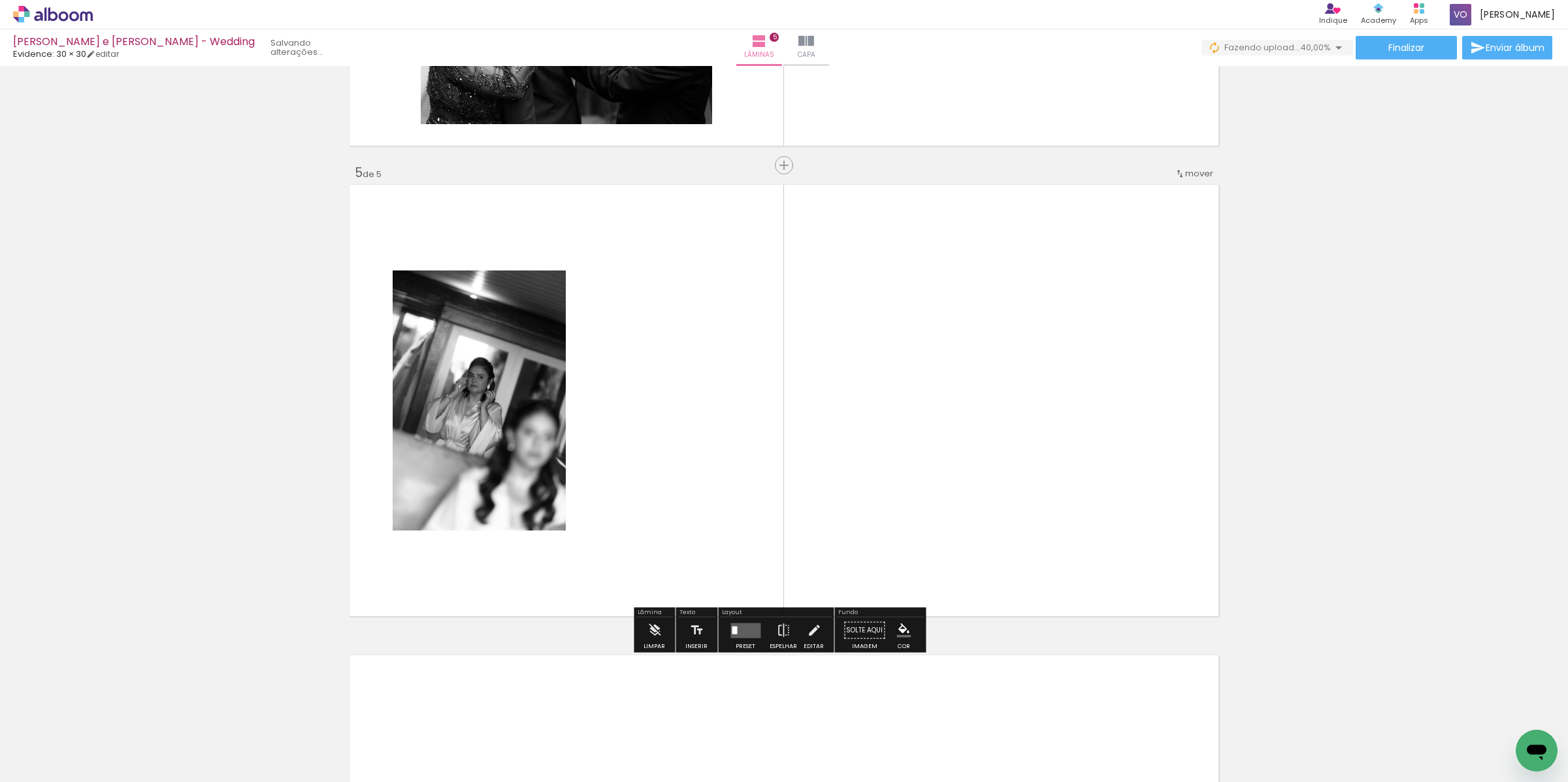
scroll to position [1820, 0]
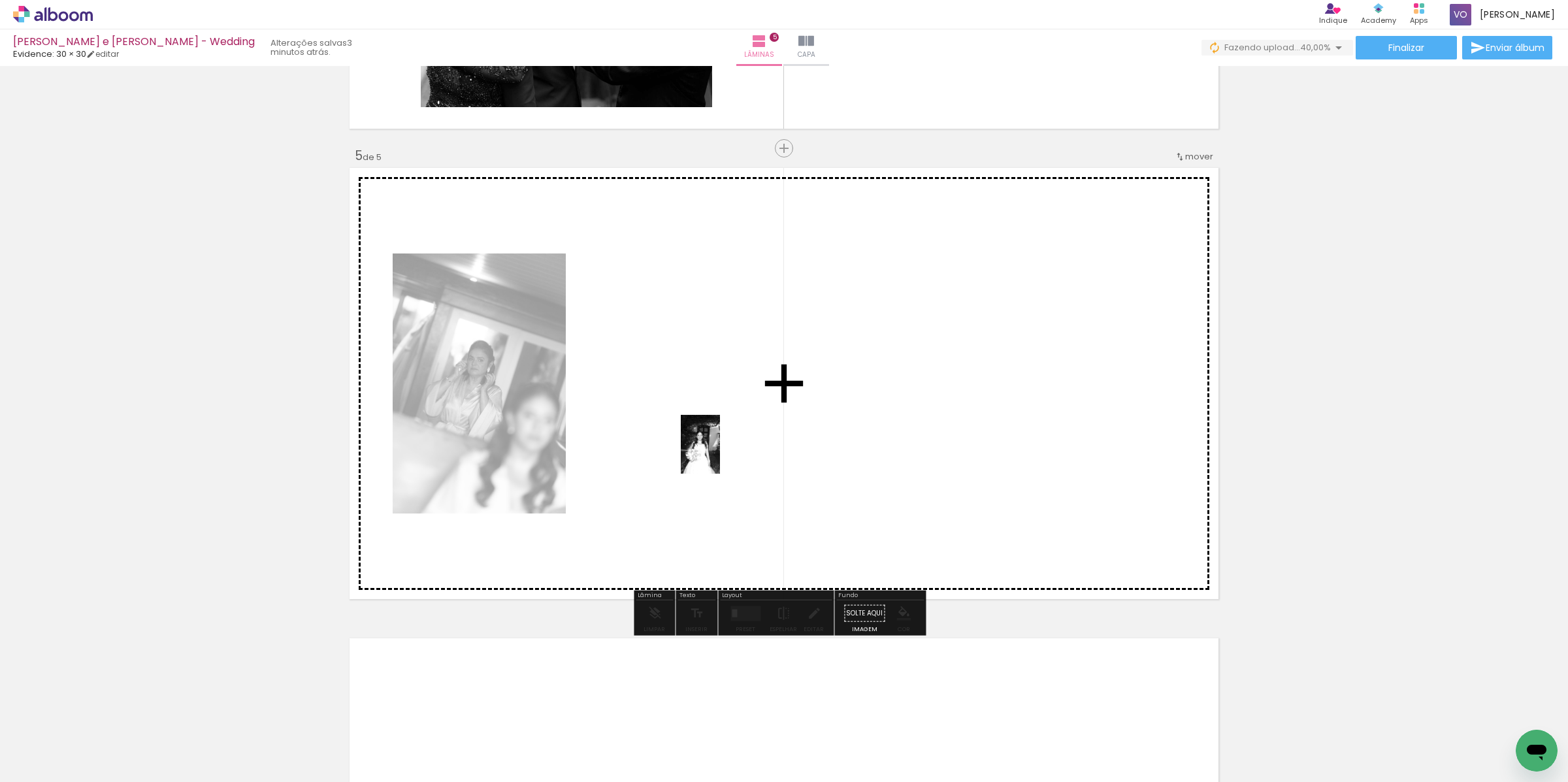
drag, startPoint x: 1377, startPoint y: 747, endPoint x: 641, endPoint y: 405, distance: 811.6
click at [641, 405] on quentale-workspace at bounding box center [784, 391] width 1568 height 782
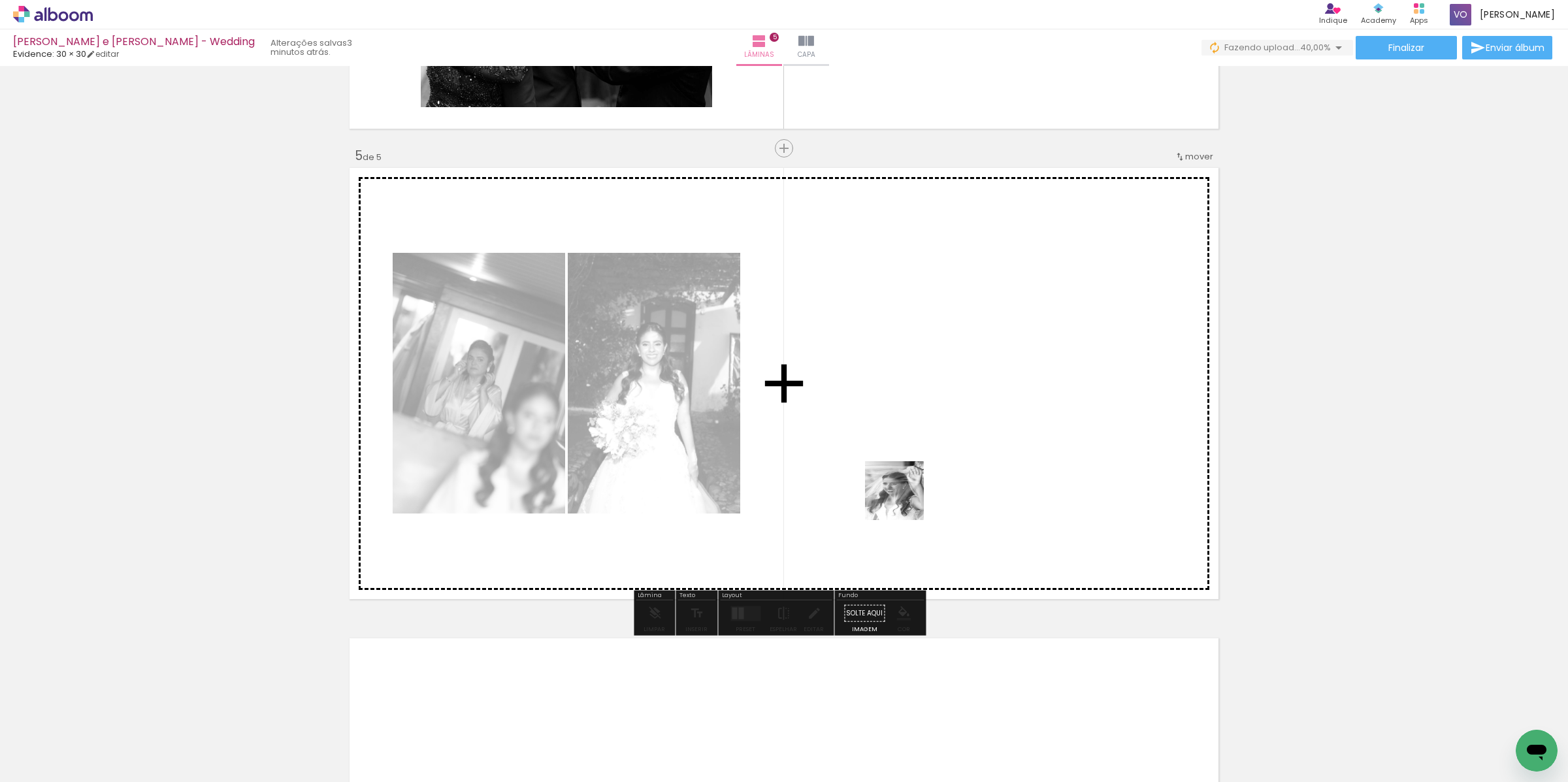
drag, startPoint x: 1451, startPoint y: 754, endPoint x: 818, endPoint y: 424, distance: 713.9
click at [818, 424] on quentale-workspace at bounding box center [784, 391] width 1568 height 782
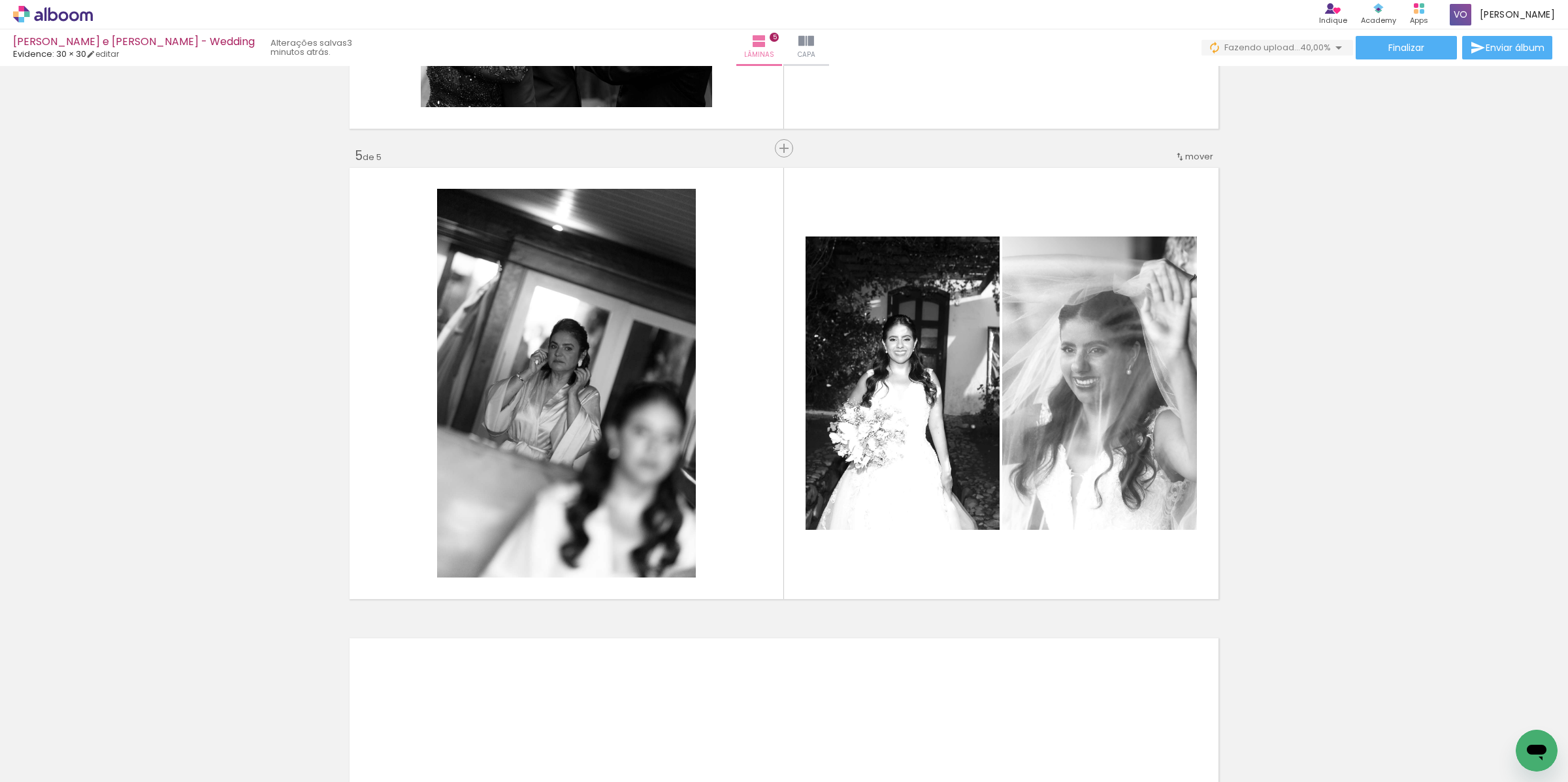
scroll to position [0, 580]
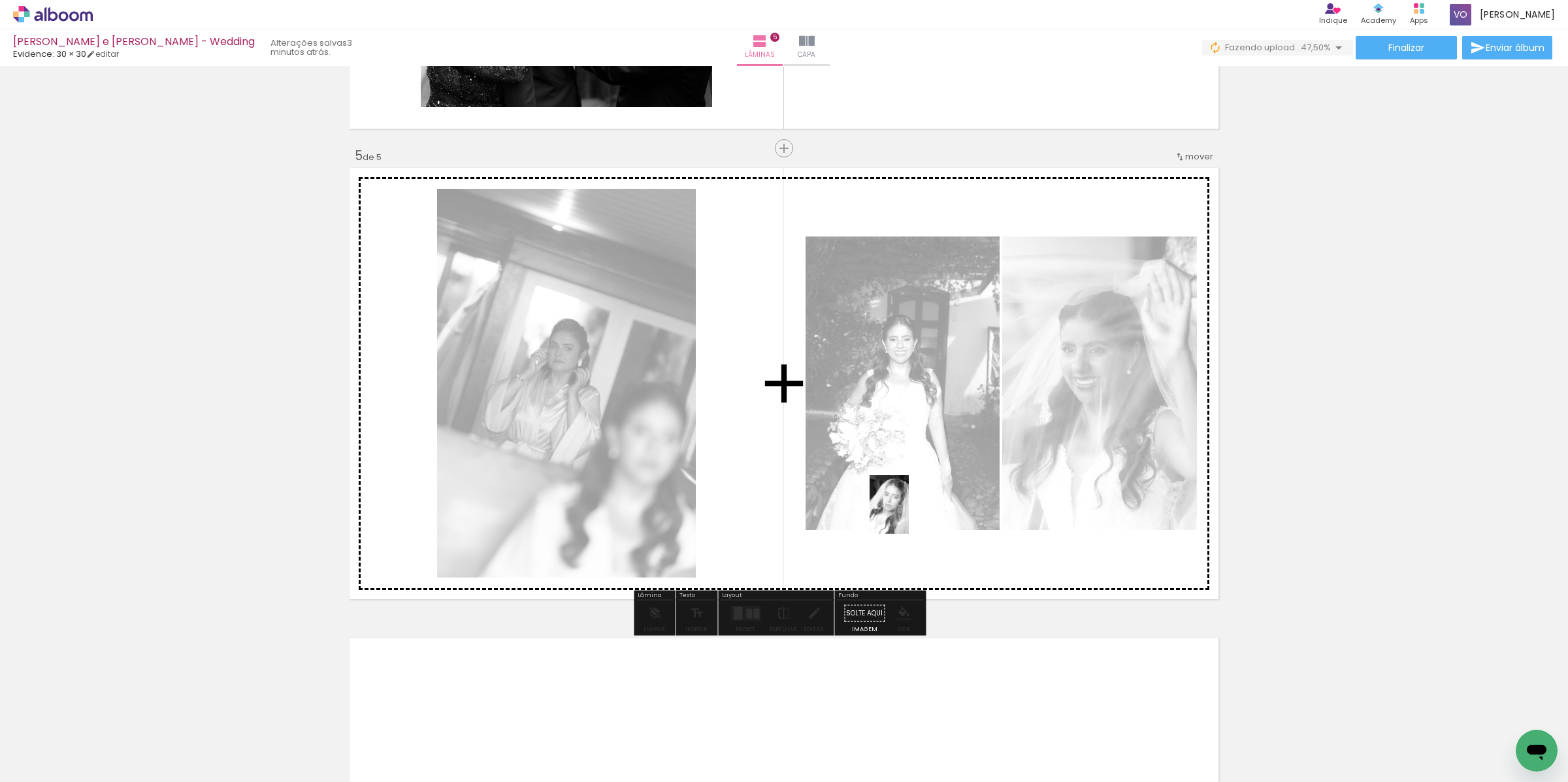
drag, startPoint x: 948, startPoint y: 762, endPoint x: 909, endPoint y: 512, distance: 253.0
click at [909, 512] on quentale-workspace at bounding box center [784, 391] width 1568 height 782
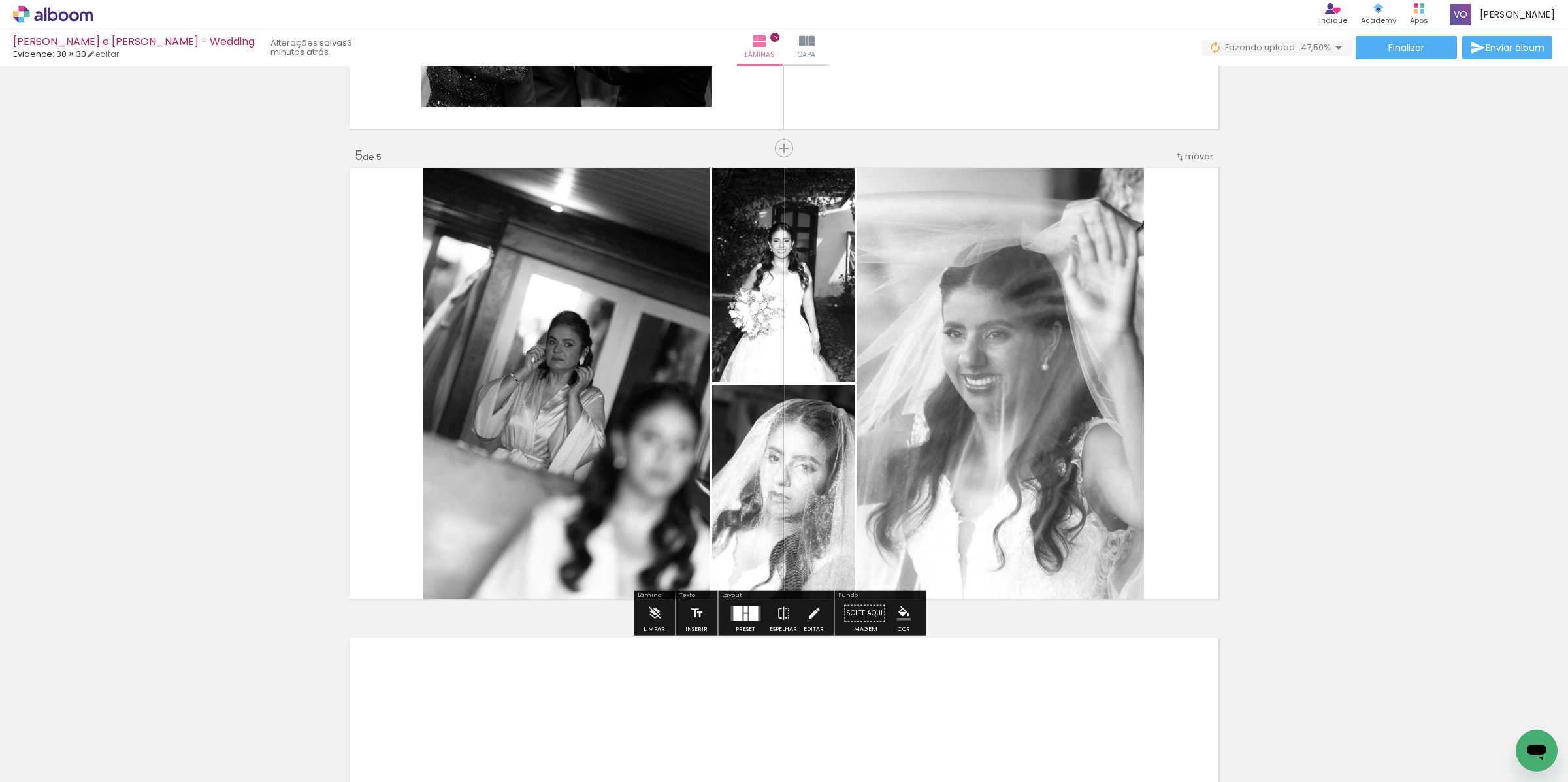
click at [751, 615] on div at bounding box center [753, 613] width 9 height 15
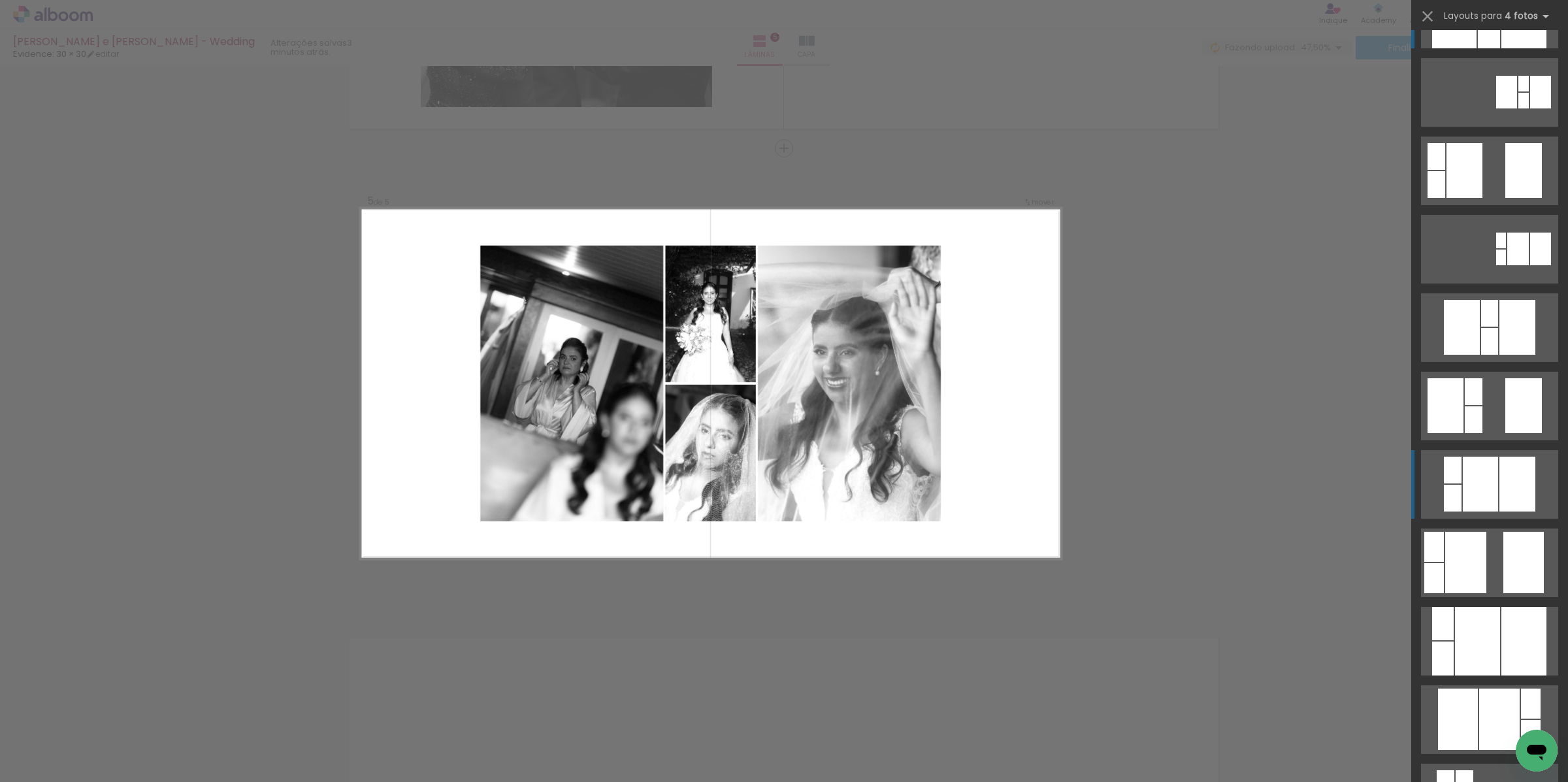
scroll to position [125, 0]
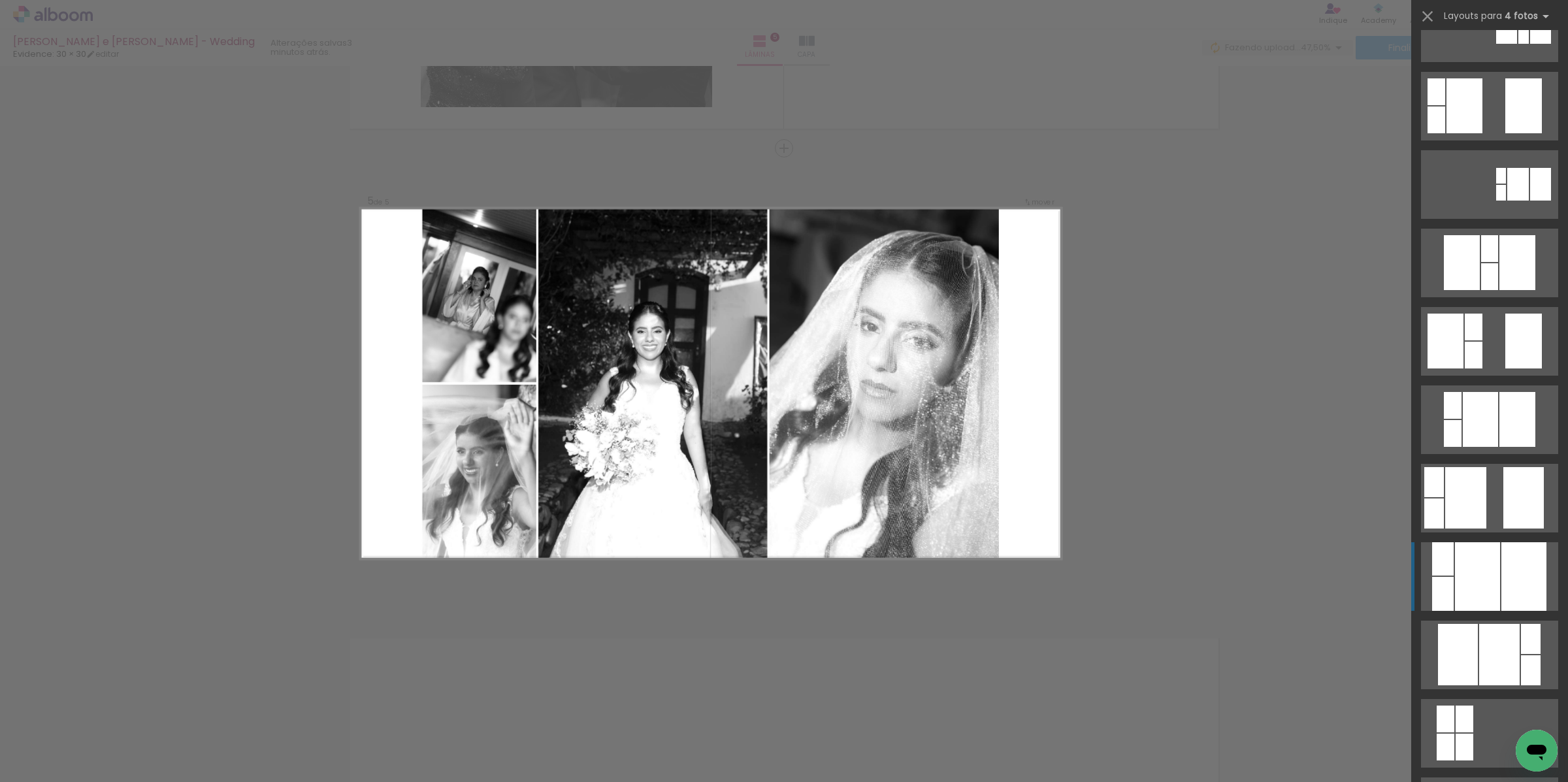
click at [1486, 563] on div at bounding box center [1478, 576] width 45 height 69
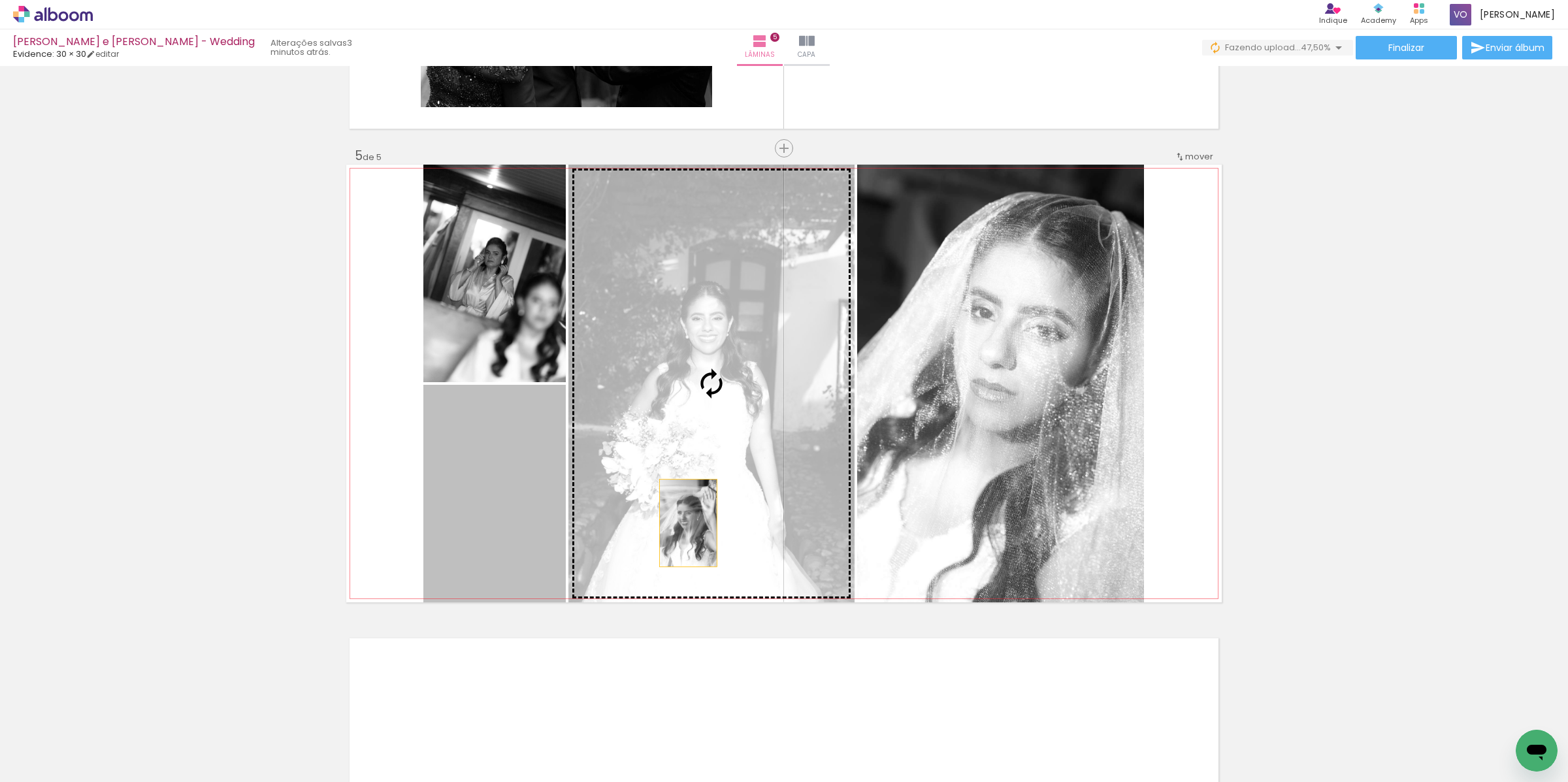
drag, startPoint x: 483, startPoint y: 575, endPoint x: 694, endPoint y: 512, distance: 220.2
click at [0, 0] on slot at bounding box center [0, 0] width 0 height 0
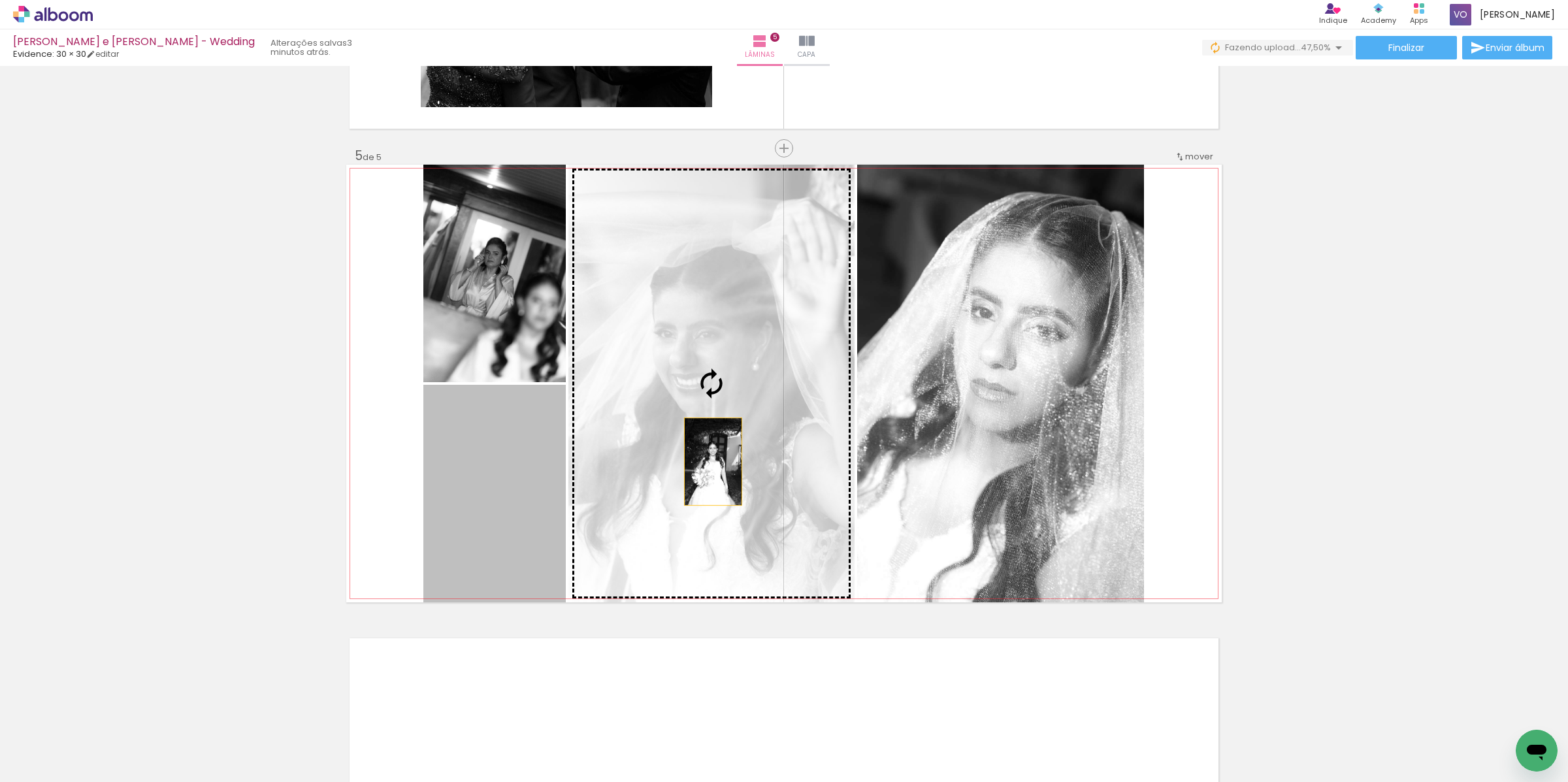
drag, startPoint x: 520, startPoint y: 525, endPoint x: 707, endPoint y: 461, distance: 197.6
click at [0, 0] on slot at bounding box center [0, 0] width 0 height 0
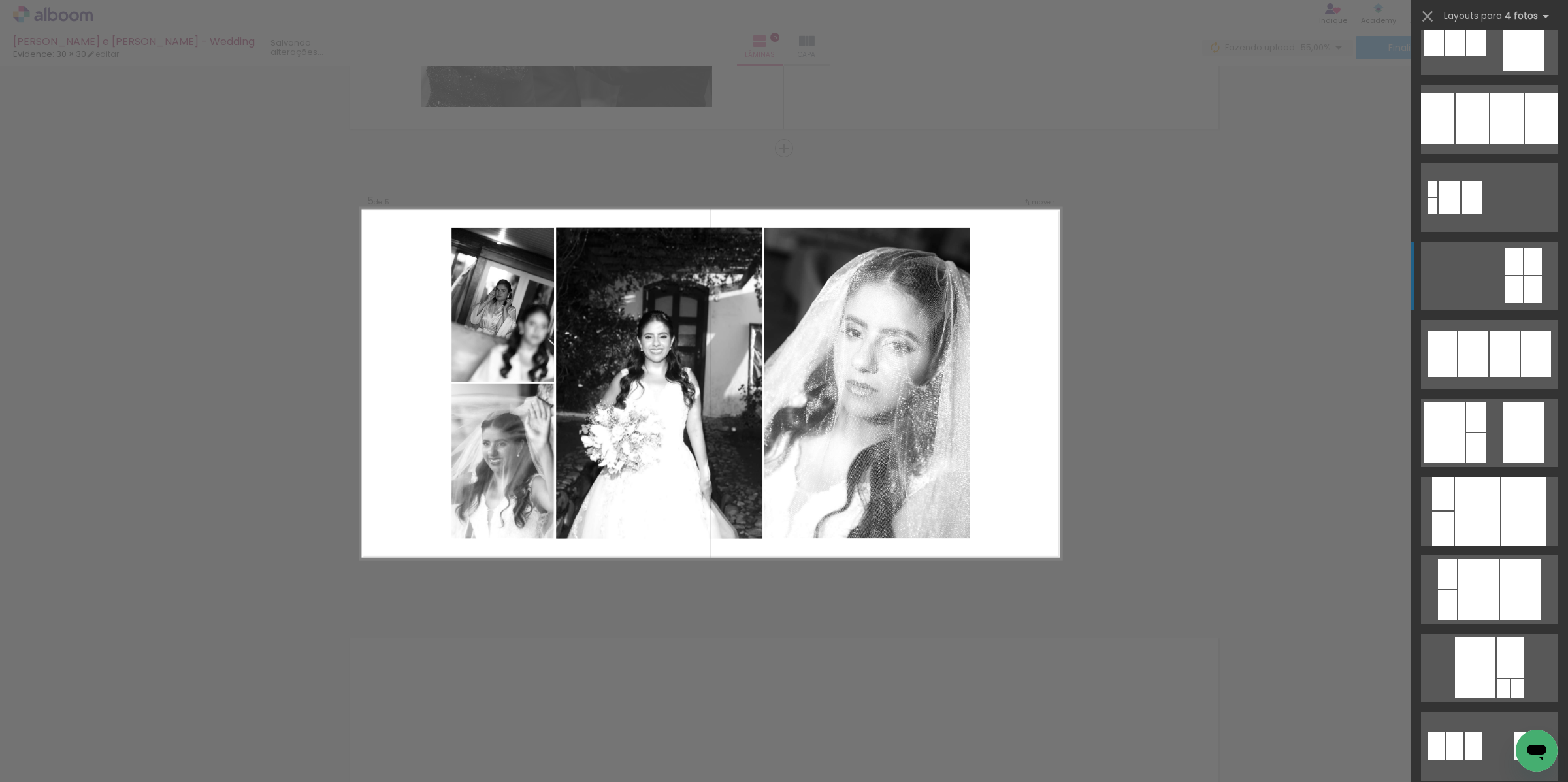
scroll to position [1422, 0]
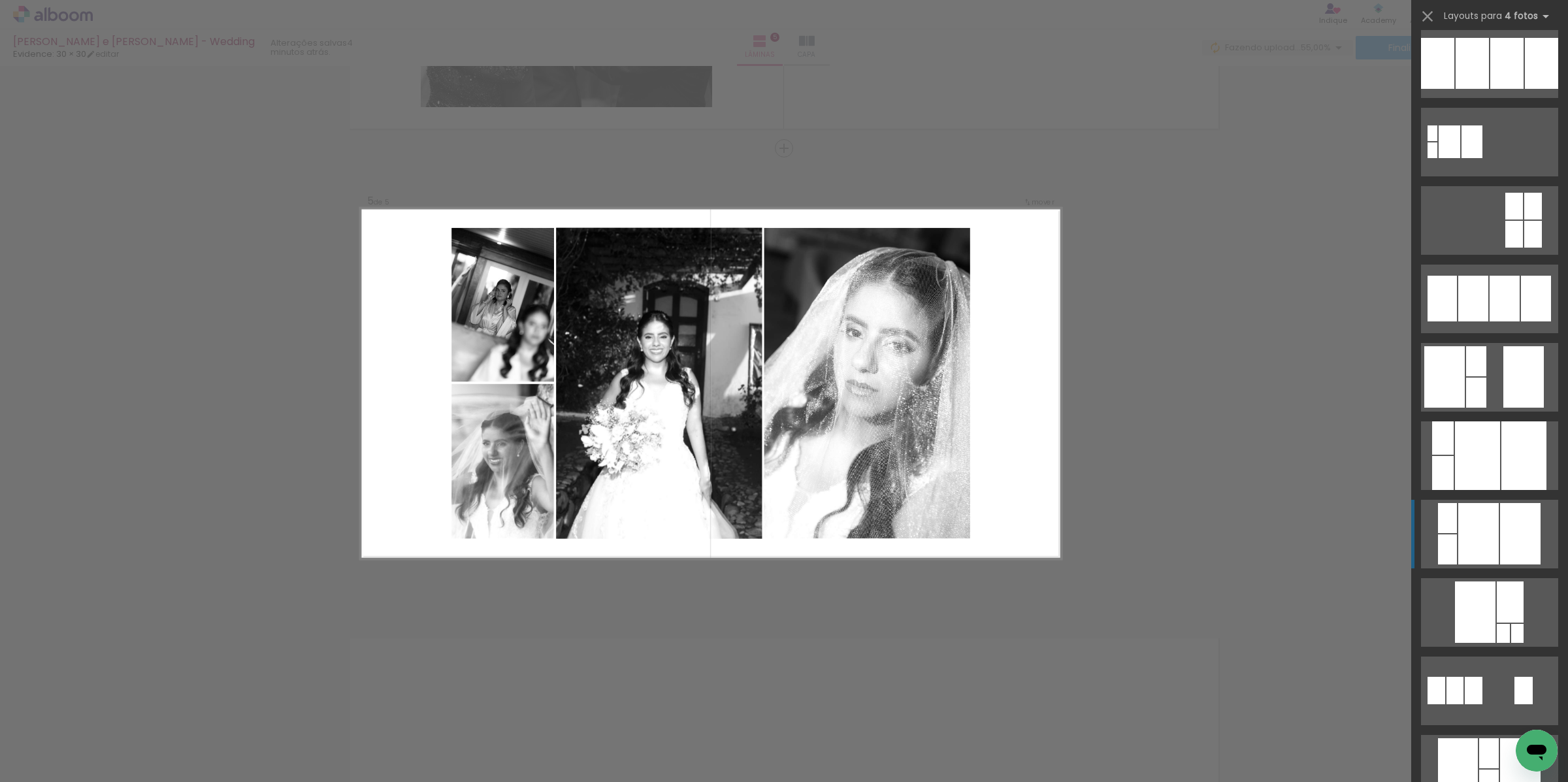
click at [1461, 535] on div at bounding box center [1479, 533] width 41 height 61
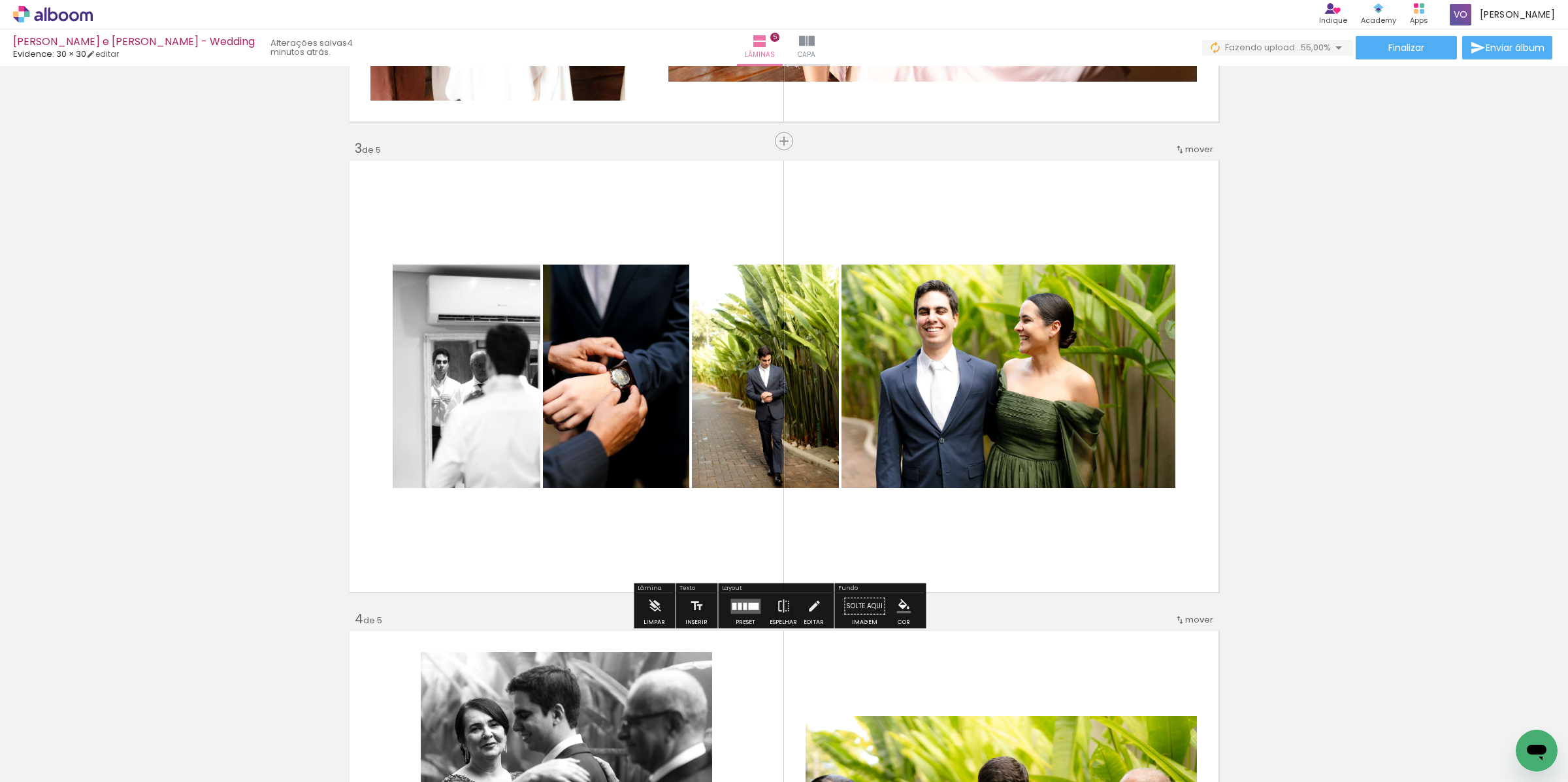
scroll to position [887, 0]
click at [755, 611] on quentale-layouter at bounding box center [746, 606] width 30 height 15
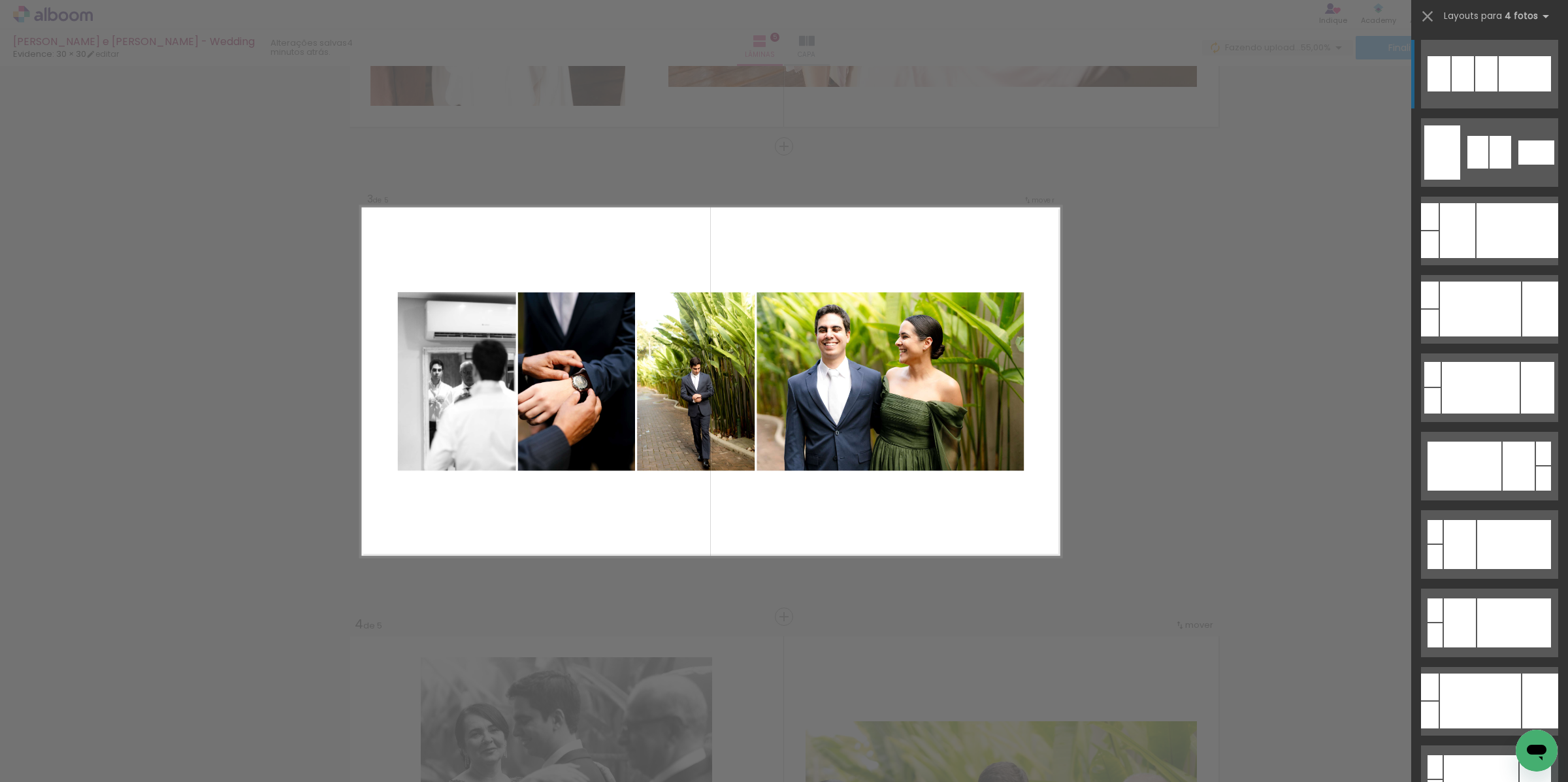
scroll to position [880, 0]
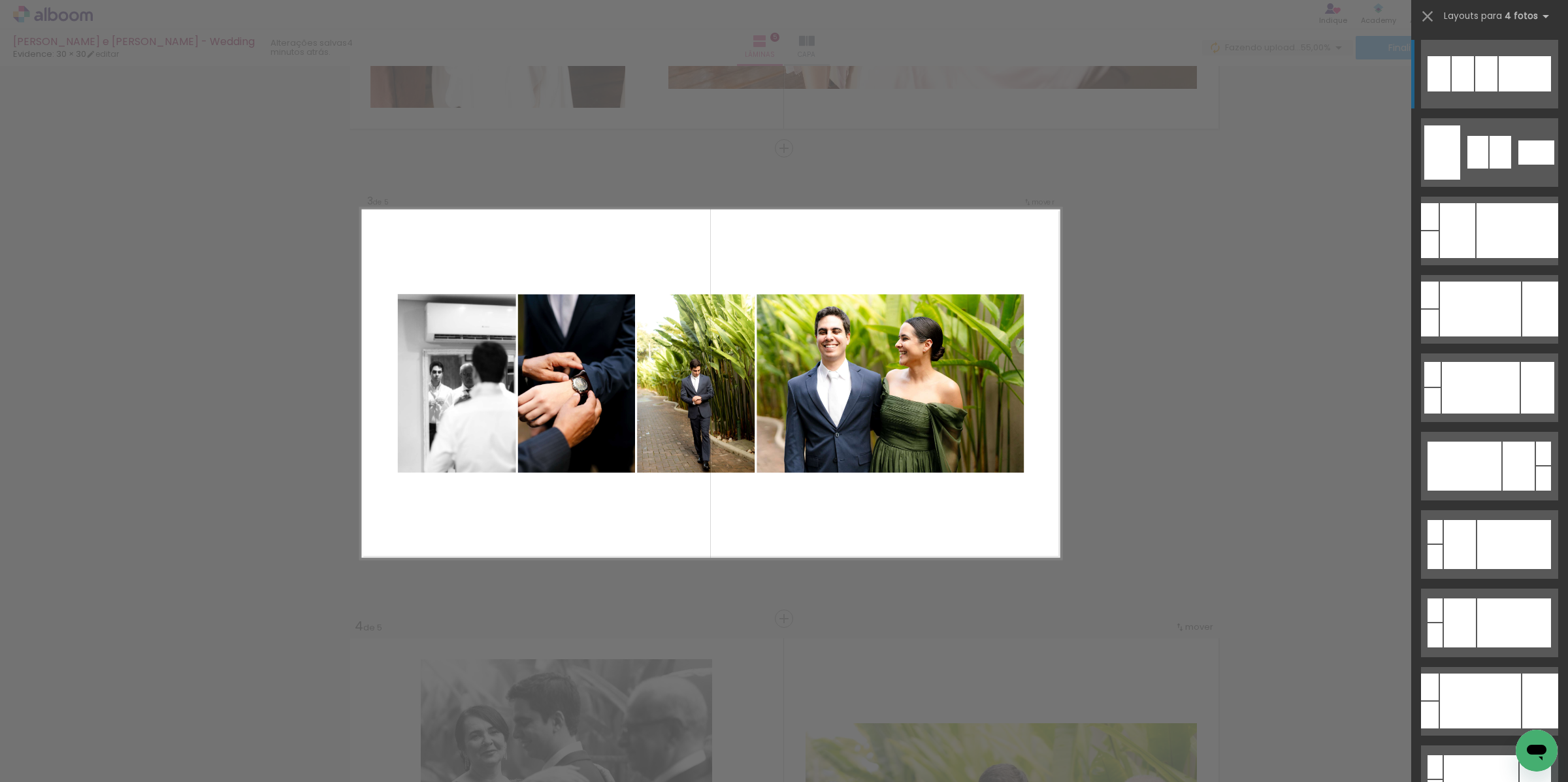
click at [1488, 78] on div at bounding box center [1486, 73] width 22 height 36
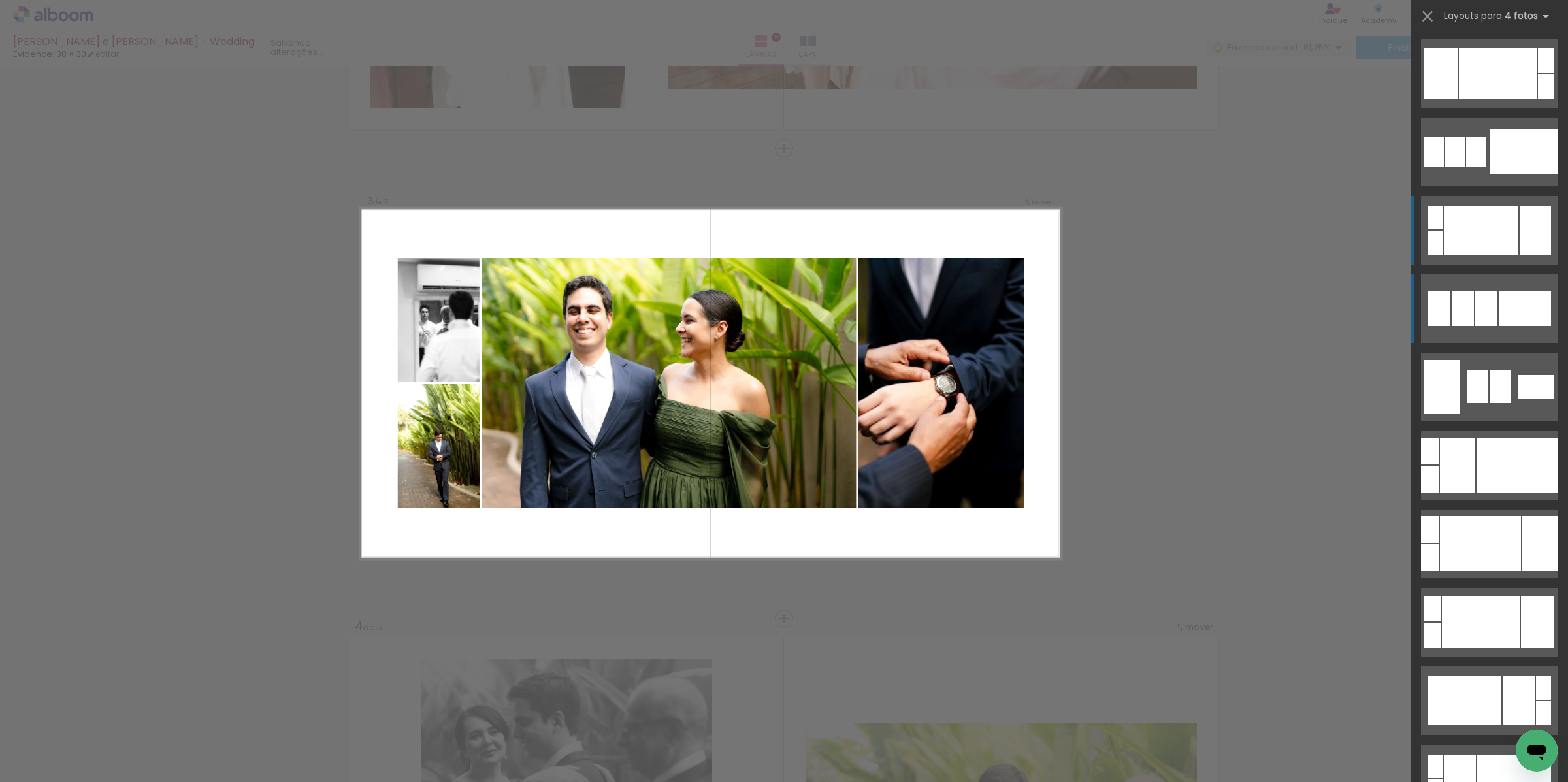
scroll to position [0, 0]
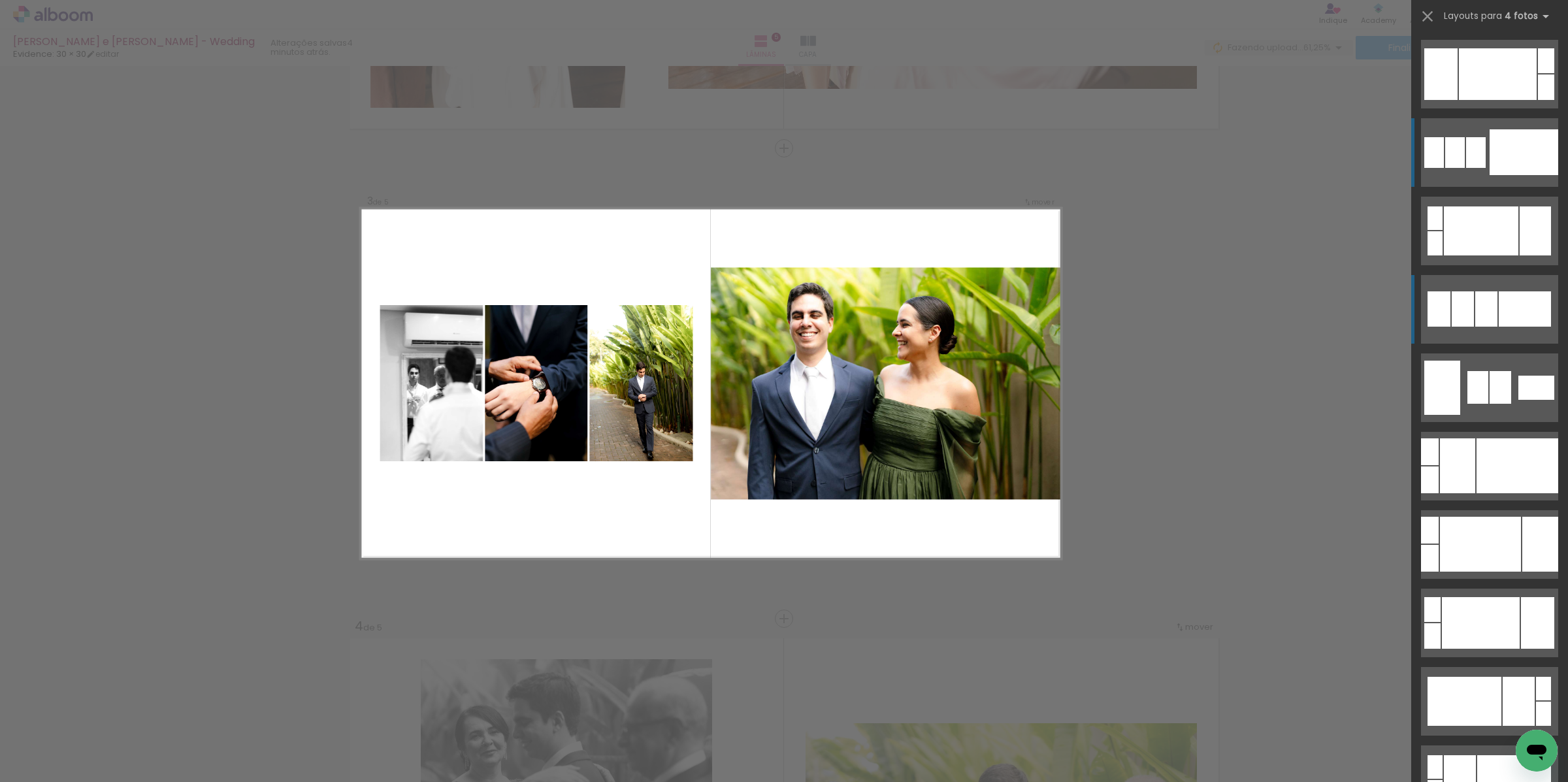
click at [1483, 146] on quentale-layouter at bounding box center [1489, 152] width 137 height 69
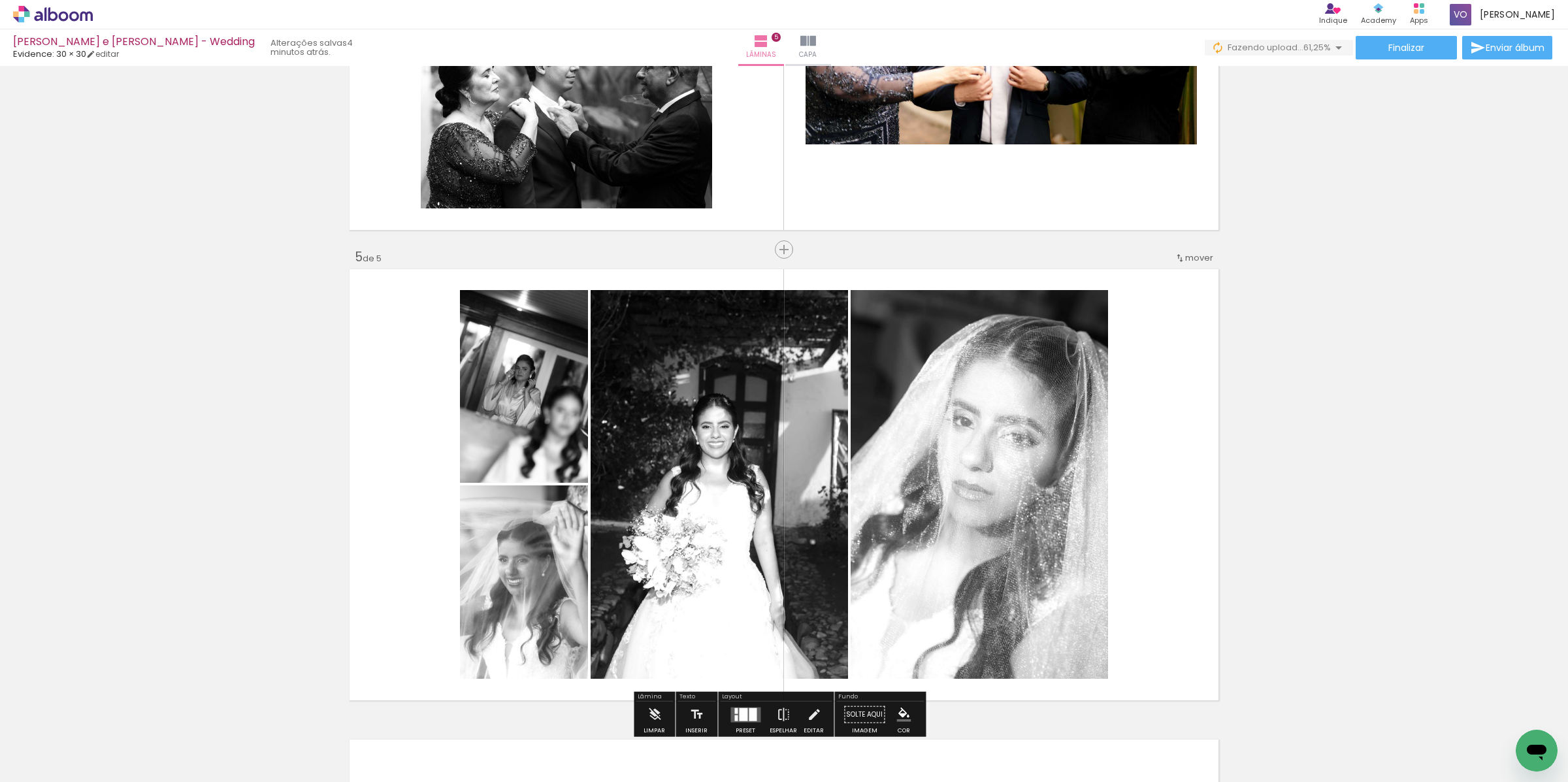
scroll to position [1660, 0]
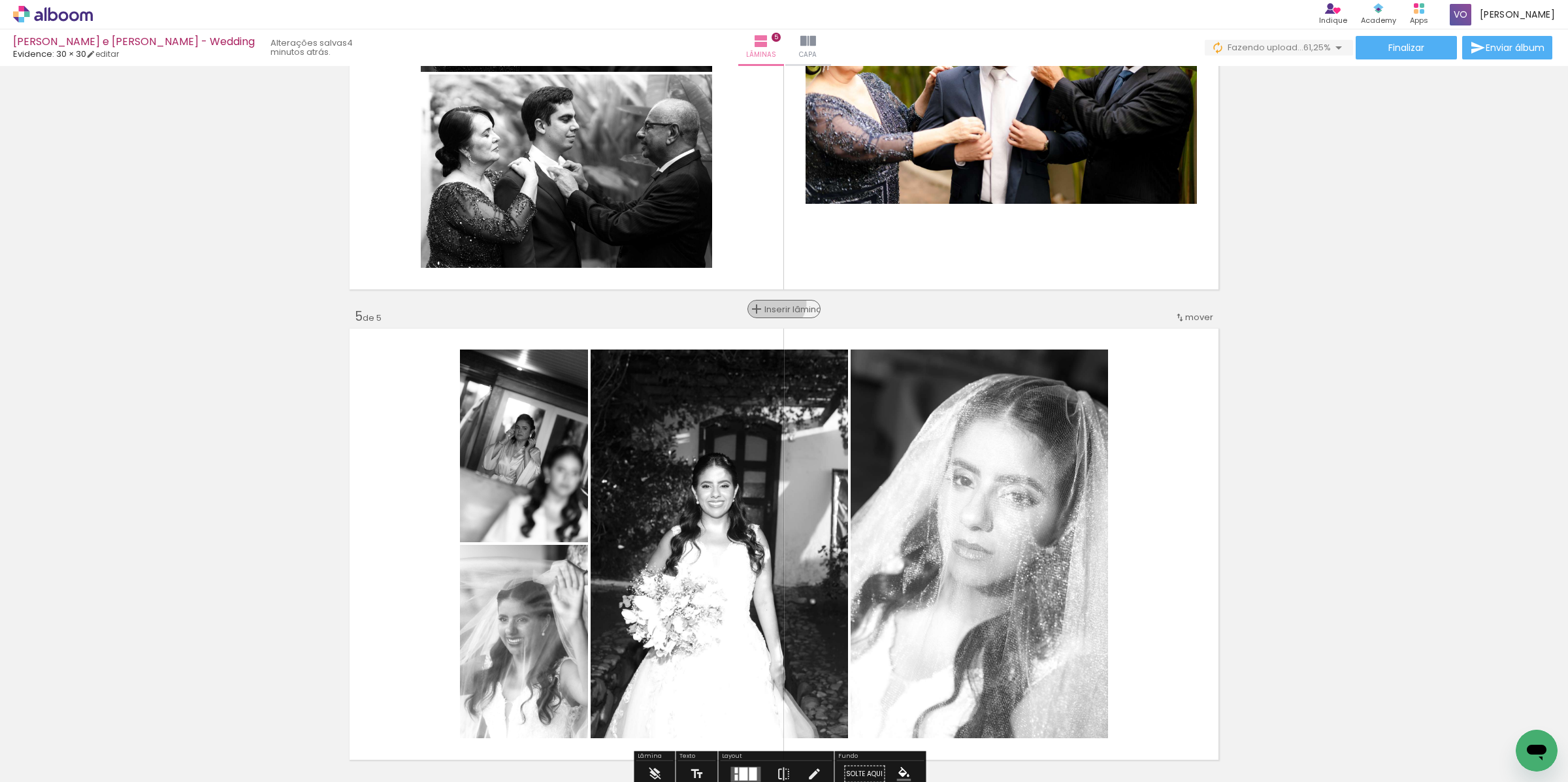
click at [771, 305] on span "Inserir lâmina" at bounding box center [790, 309] width 51 height 8
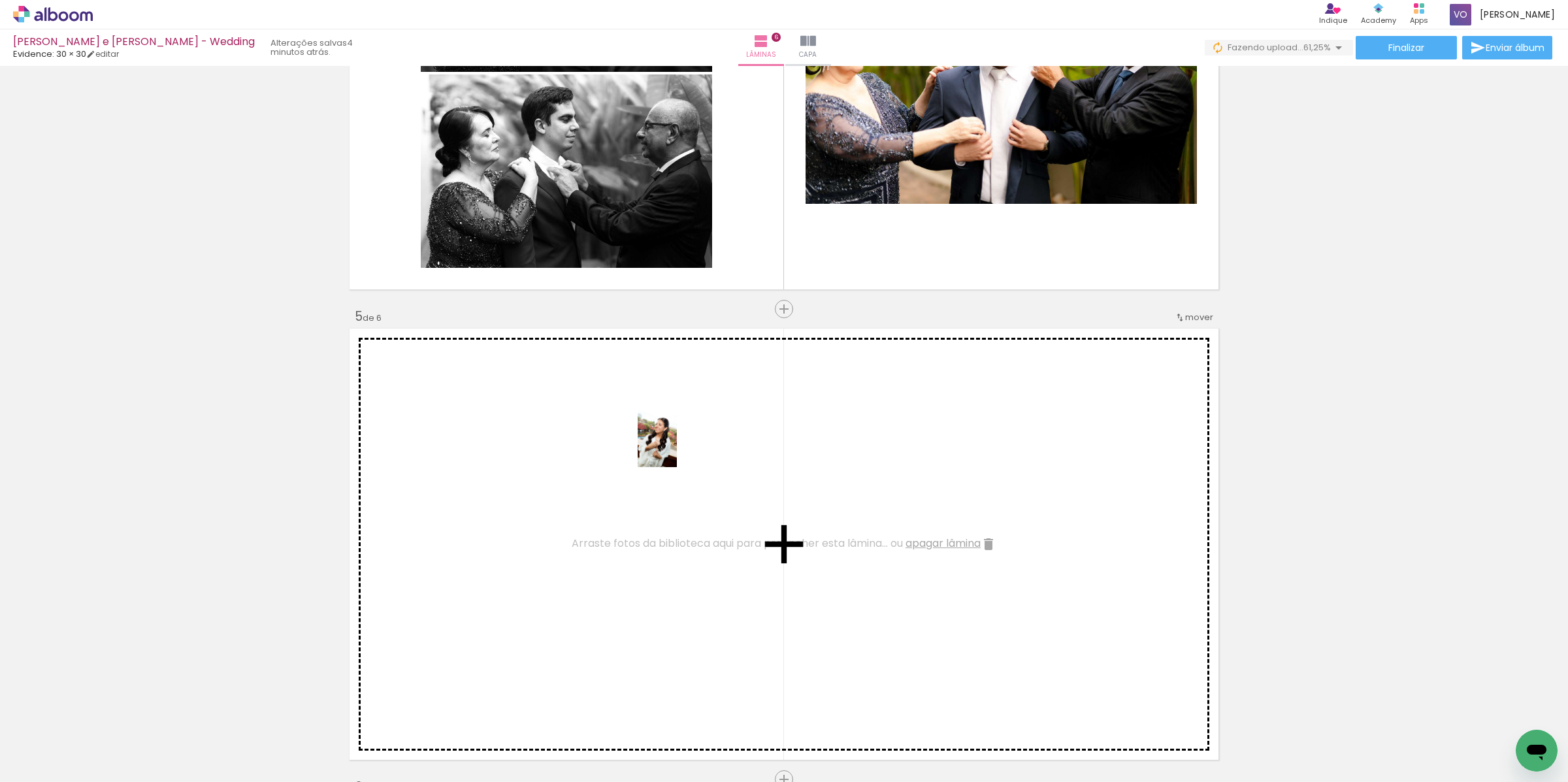
drag, startPoint x: 203, startPoint y: 718, endPoint x: 677, endPoint y: 448, distance: 545.5
click at [677, 448] on quentale-workspace at bounding box center [784, 391] width 1568 height 782
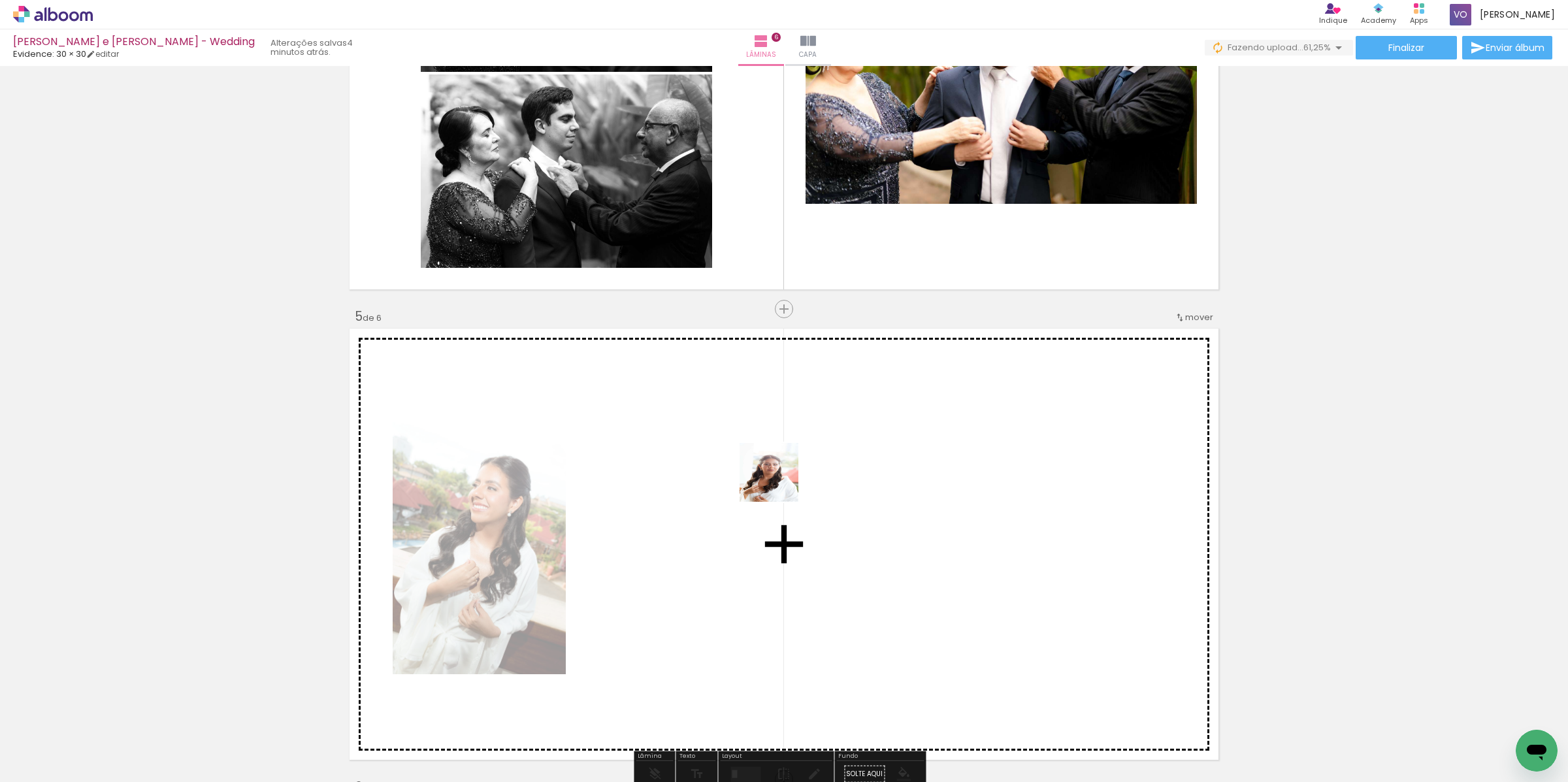
drag, startPoint x: 212, startPoint y: 760, endPoint x: 784, endPoint y: 477, distance: 638.2
click at [784, 477] on quentale-workspace at bounding box center [784, 391] width 1568 height 782
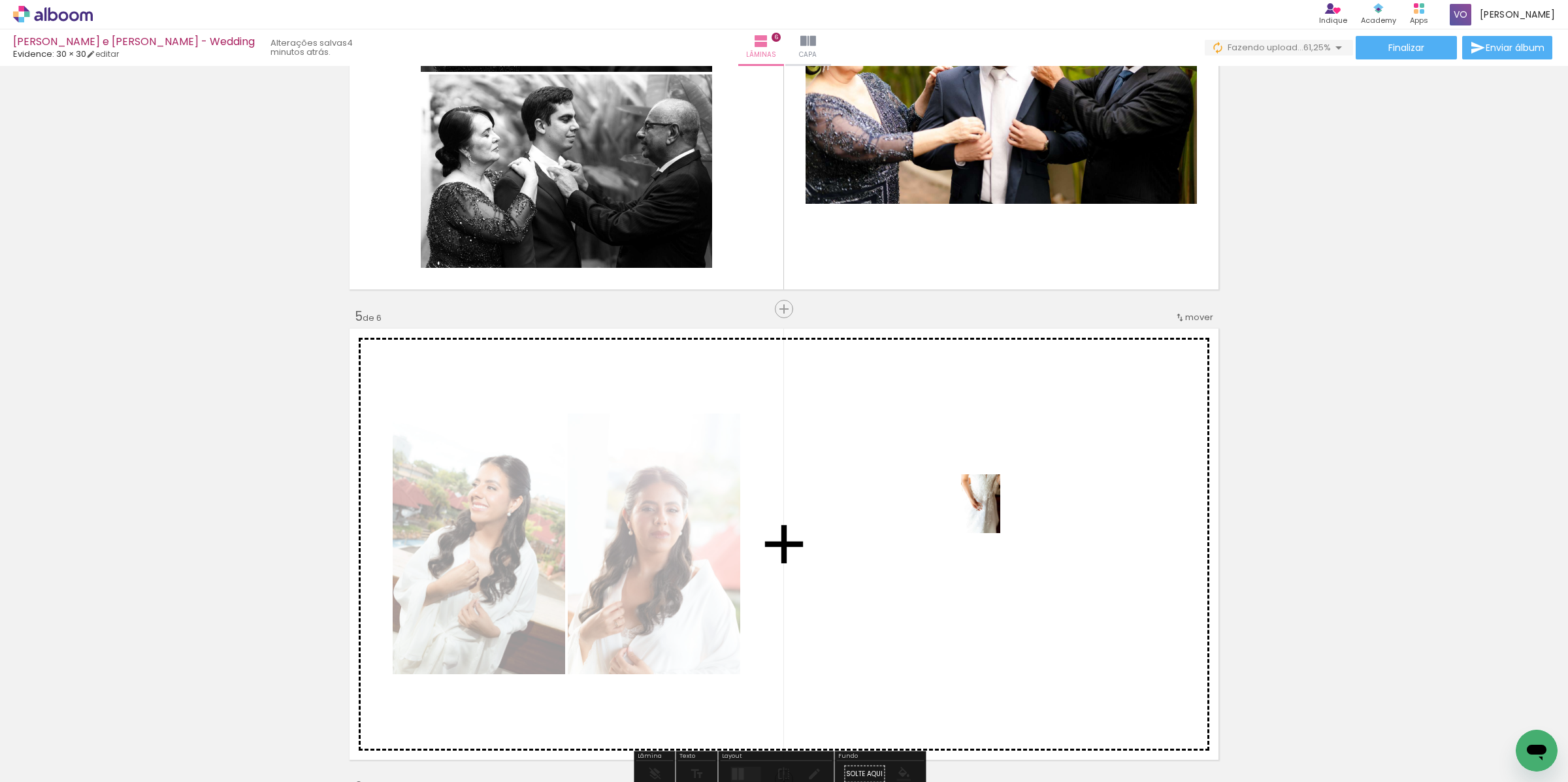
drag, startPoint x: 800, startPoint y: 633, endPoint x: 1000, endPoint y: 514, distance: 232.7
click at [1000, 514] on quentale-workspace at bounding box center [784, 391] width 1568 height 782
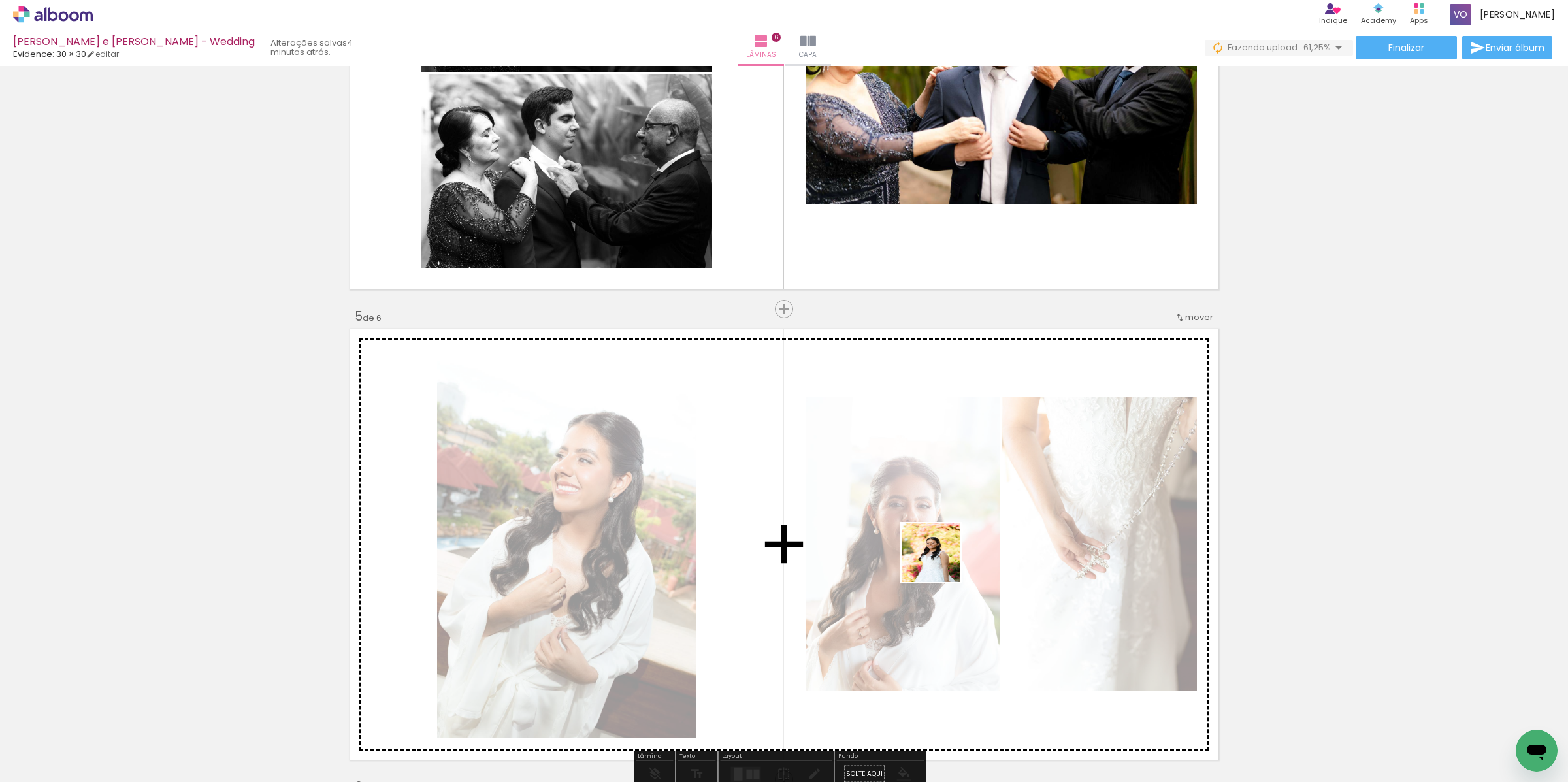
drag, startPoint x: 669, startPoint y: 757, endPoint x: 962, endPoint y: 499, distance: 390.4
click at [964, 495] on quentale-workspace at bounding box center [784, 391] width 1568 height 782
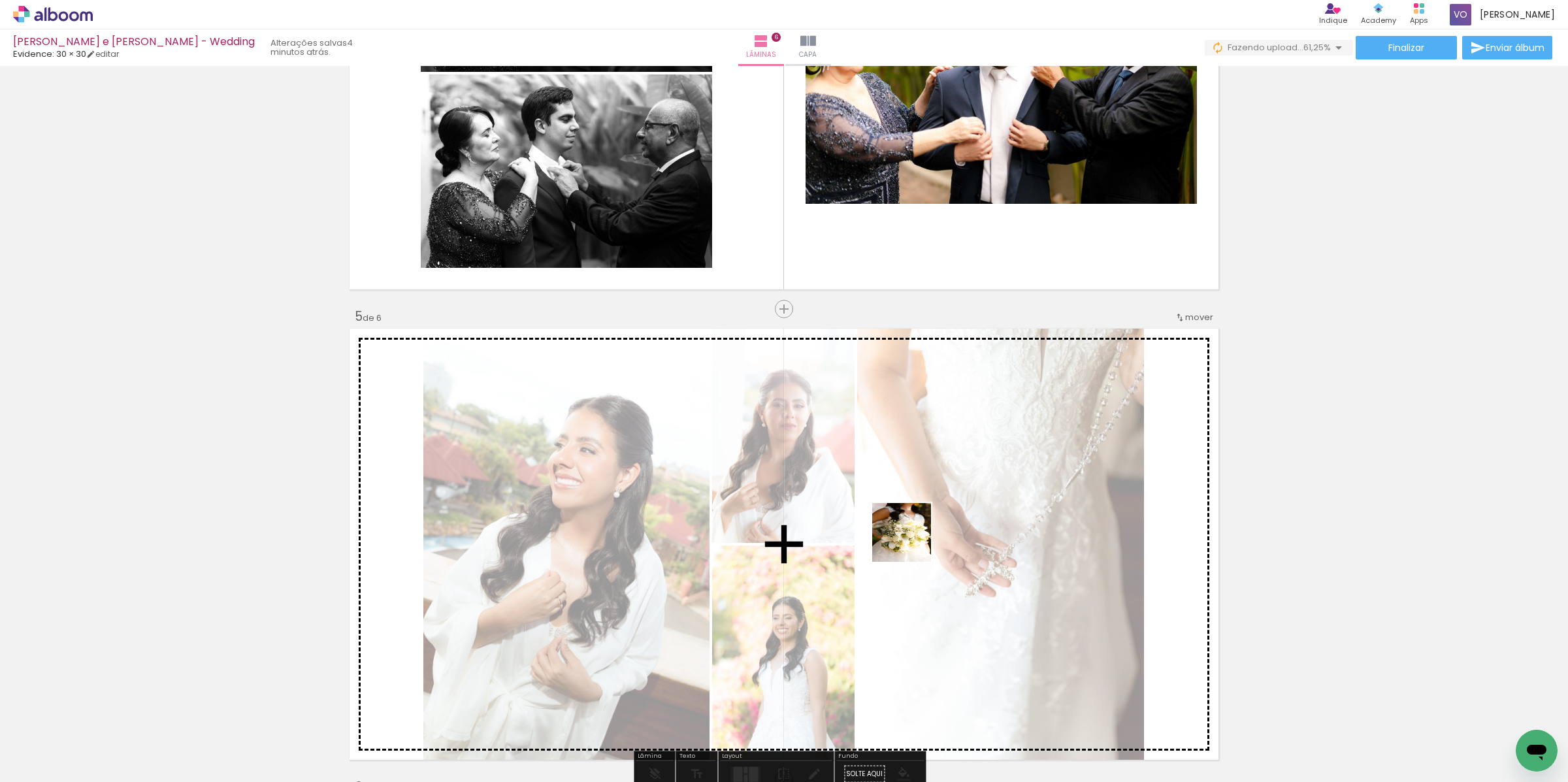
drag, startPoint x: 741, startPoint y: 746, endPoint x: 933, endPoint y: 517, distance: 298.8
click at [933, 517] on quentale-workspace at bounding box center [784, 391] width 1568 height 782
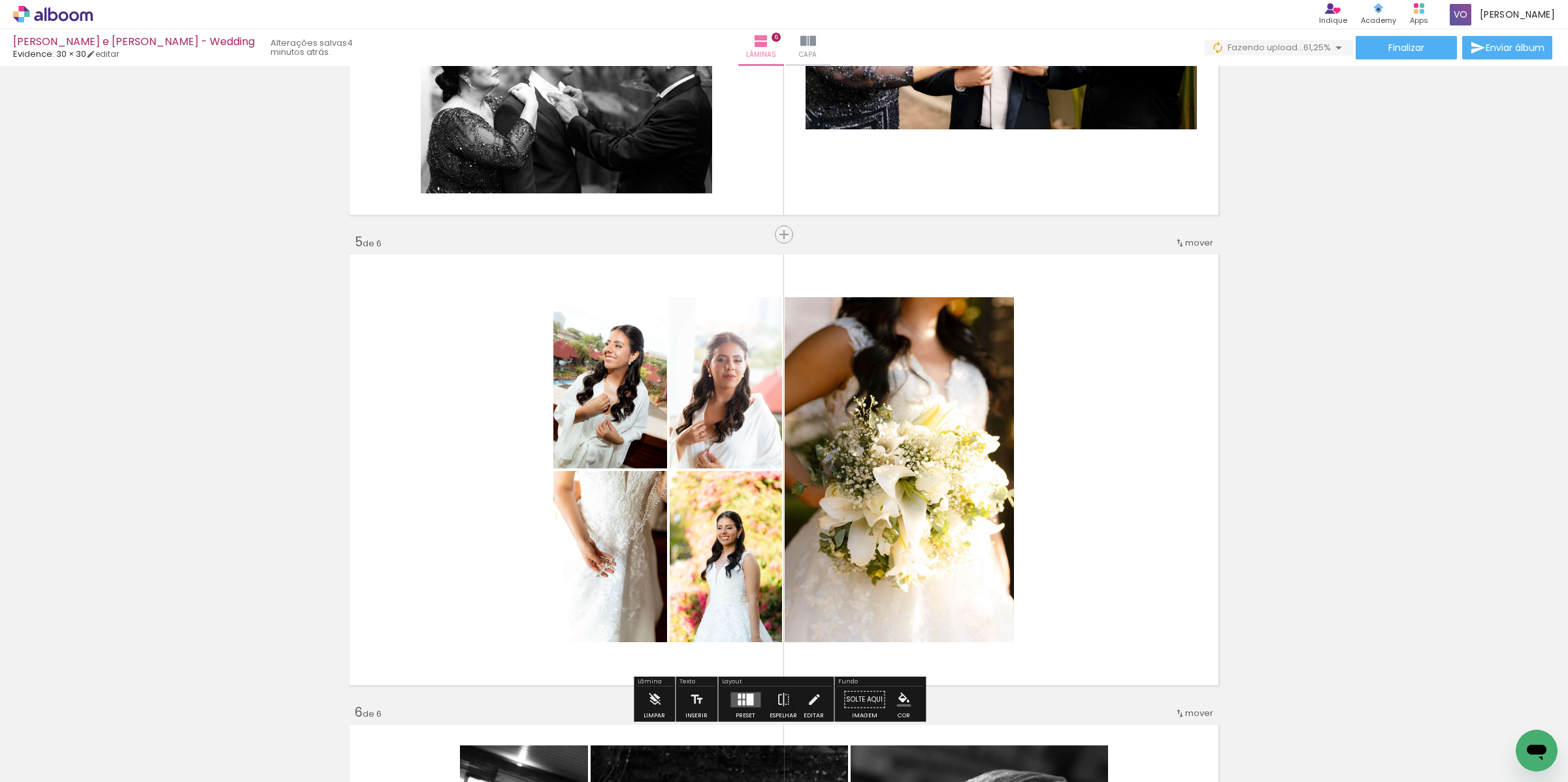
scroll to position [1803, 0]
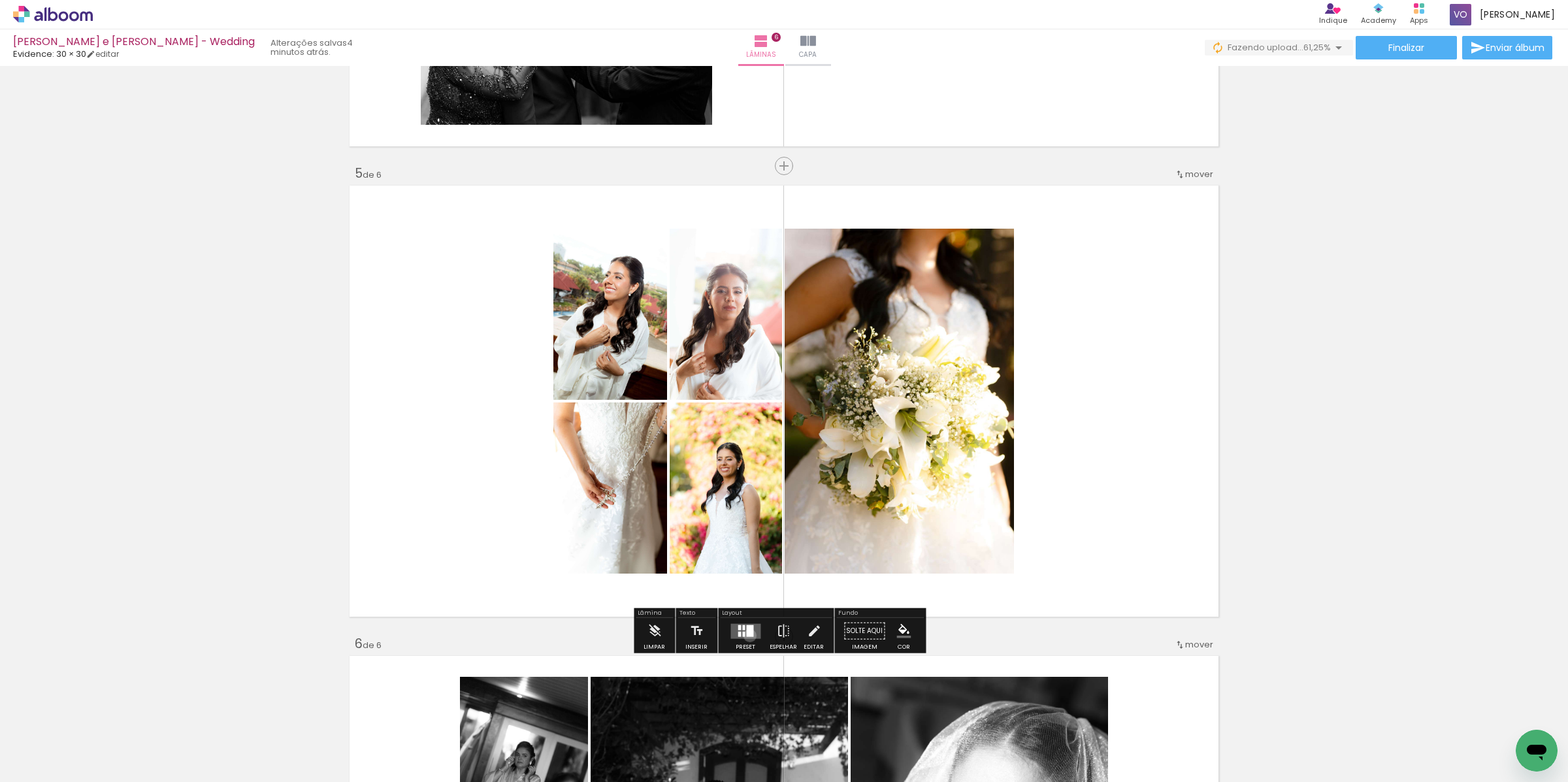
click at [747, 635] on div at bounding box center [750, 631] width 8 height 12
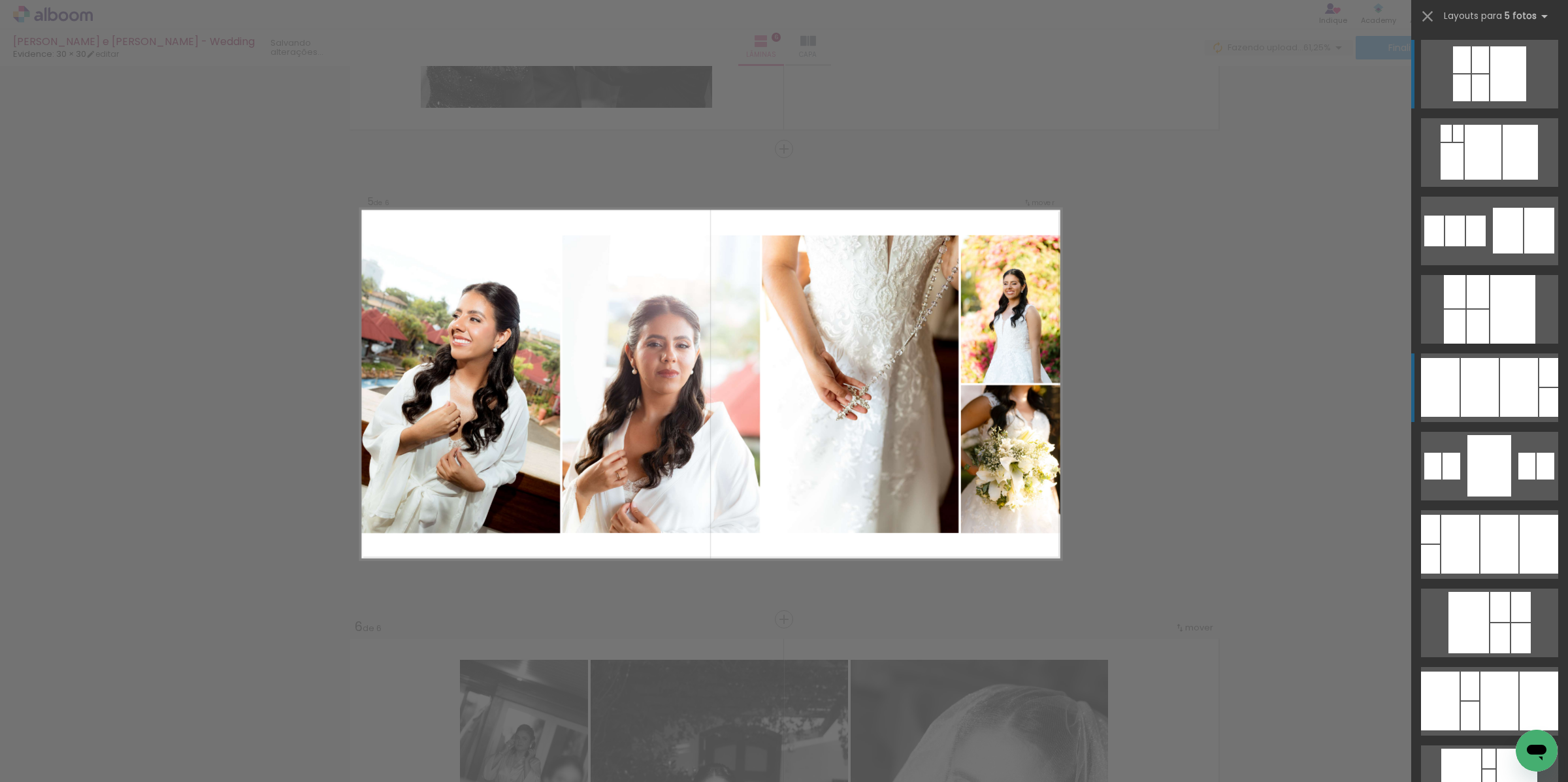
scroll to position [1820, 0]
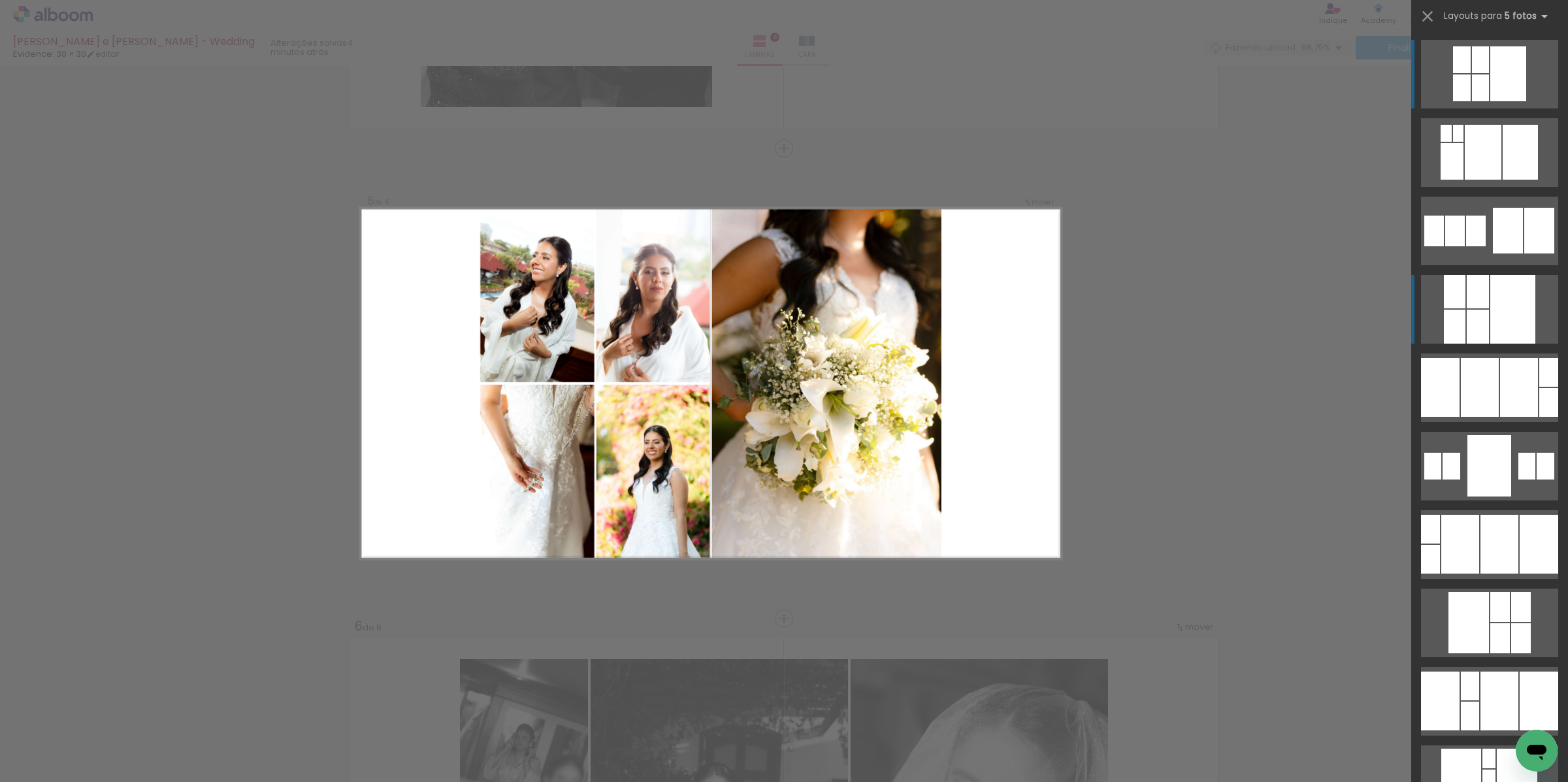
click at [1490, 296] on div at bounding box center [1513, 309] width 45 height 69
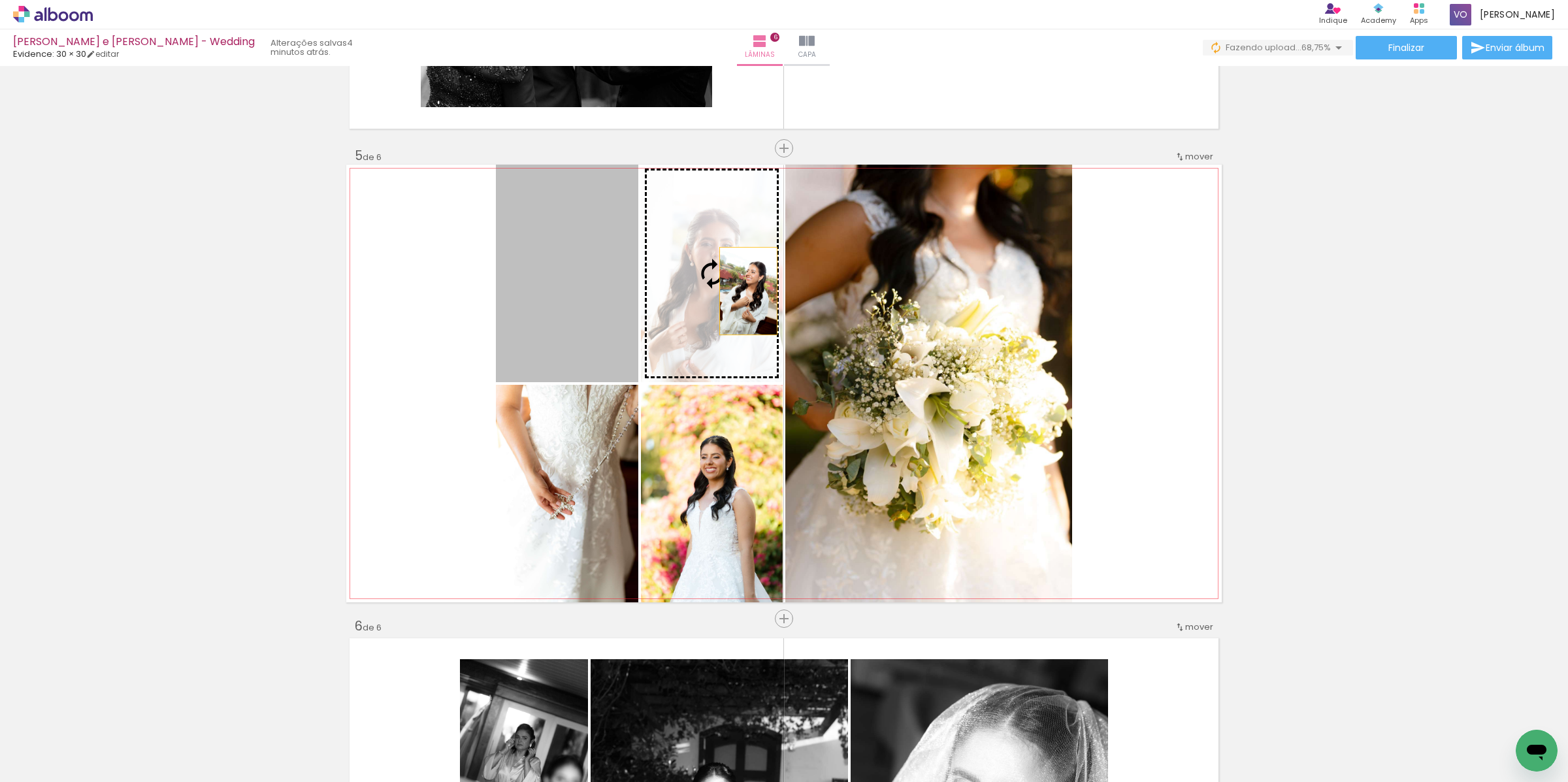
drag, startPoint x: 559, startPoint y: 306, endPoint x: 742, endPoint y: 290, distance: 183.7
click at [0, 0] on slot at bounding box center [0, 0] width 0 height 0
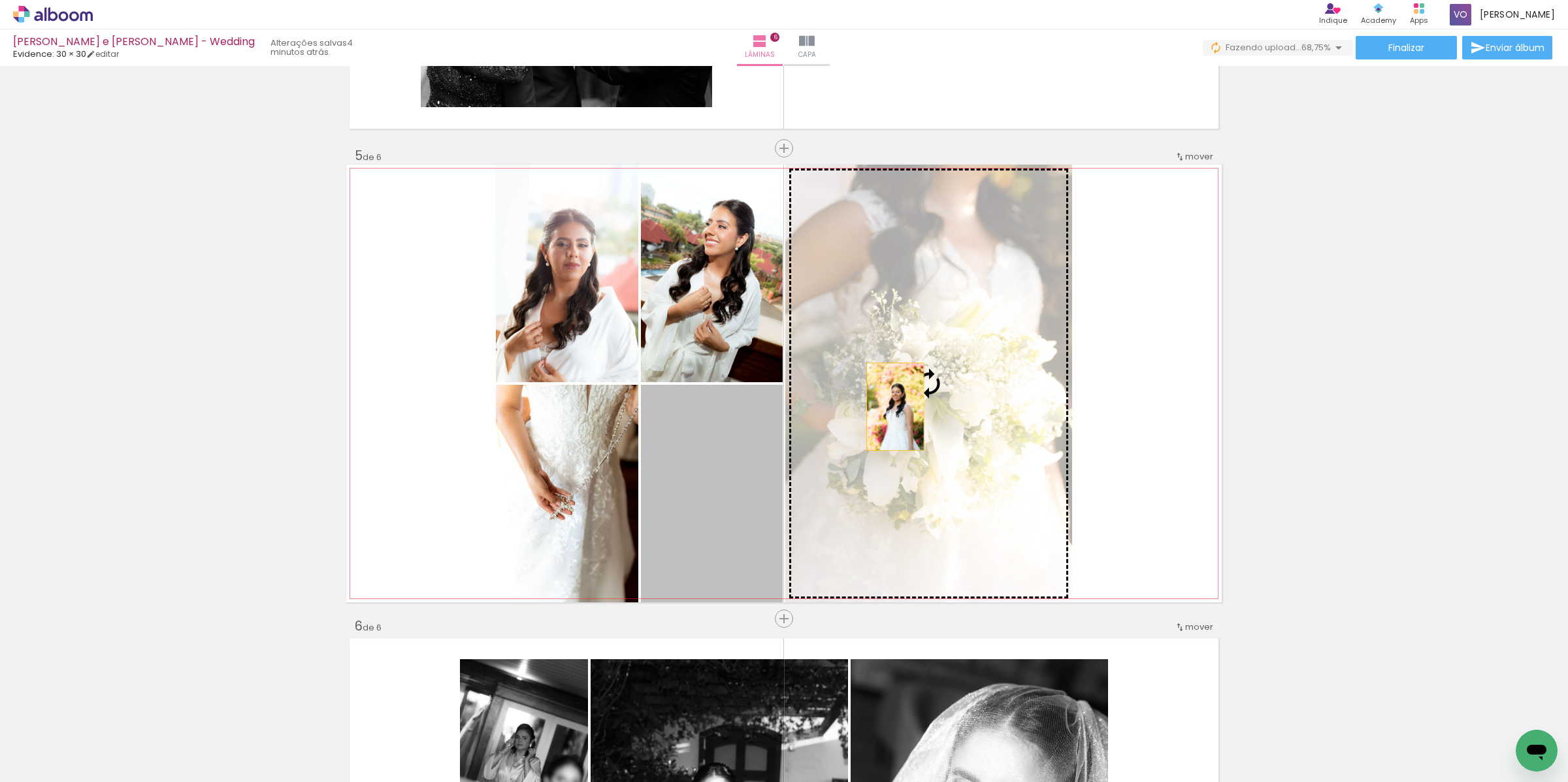
drag, startPoint x: 694, startPoint y: 476, endPoint x: 890, endPoint y: 406, distance: 208.1
click at [0, 0] on slot at bounding box center [0, 0] width 0 height 0
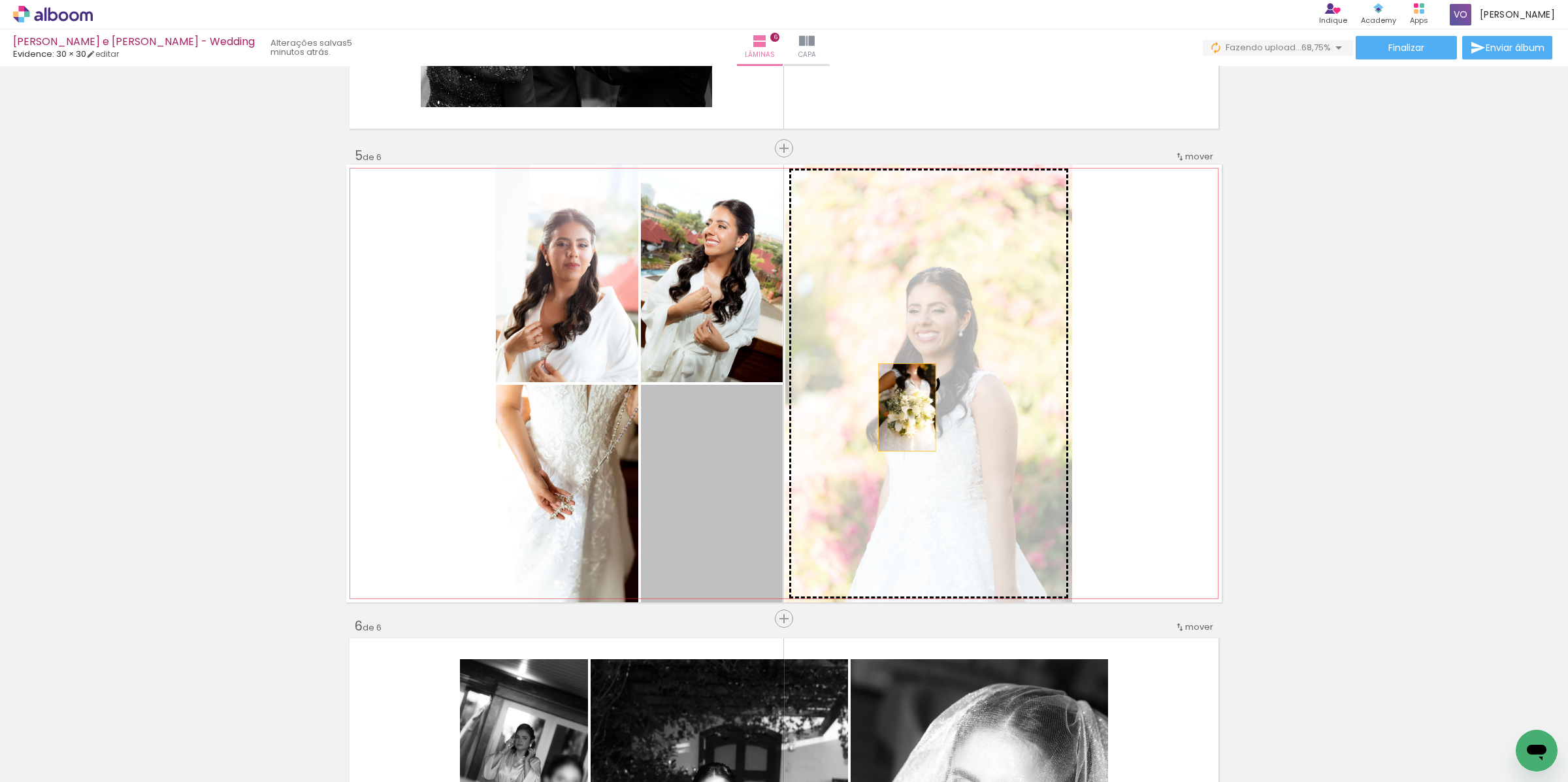
drag, startPoint x: 713, startPoint y: 498, endPoint x: 913, endPoint y: 402, distance: 221.8
click at [0, 0] on slot at bounding box center [0, 0] width 0 height 0
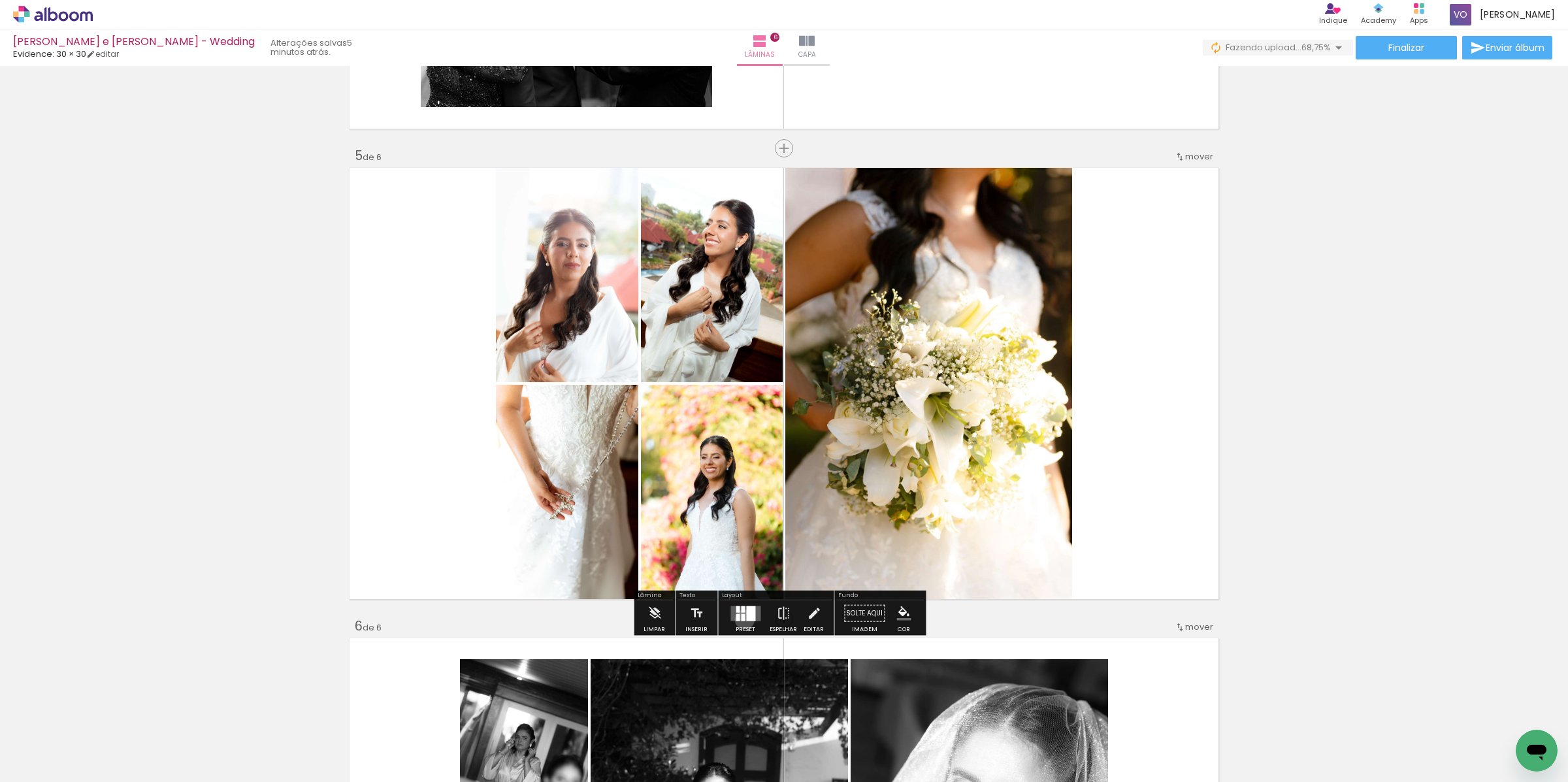
click at [741, 619] on div at bounding box center [743, 617] width 4 height 8
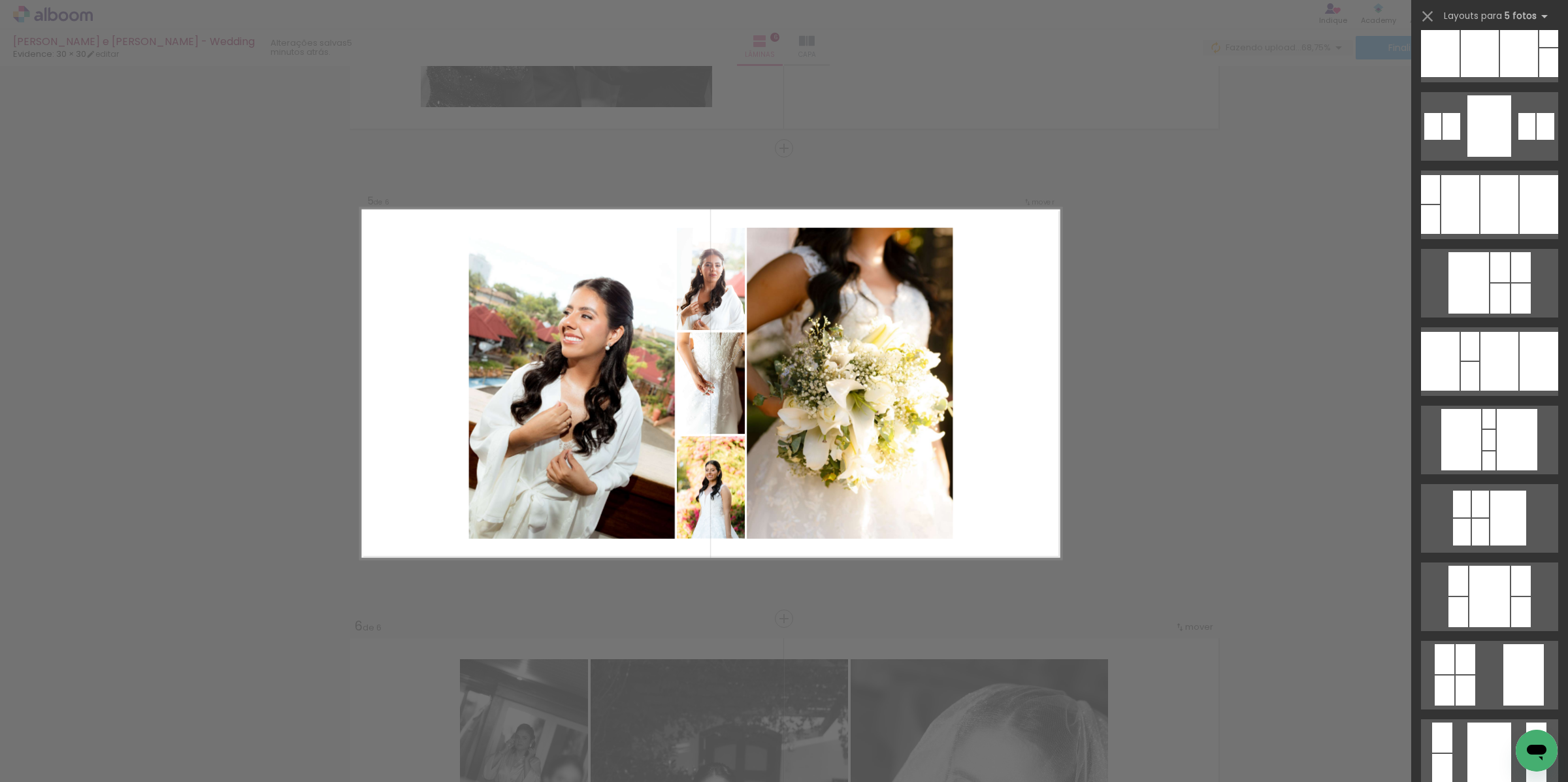
scroll to position [371, 0]
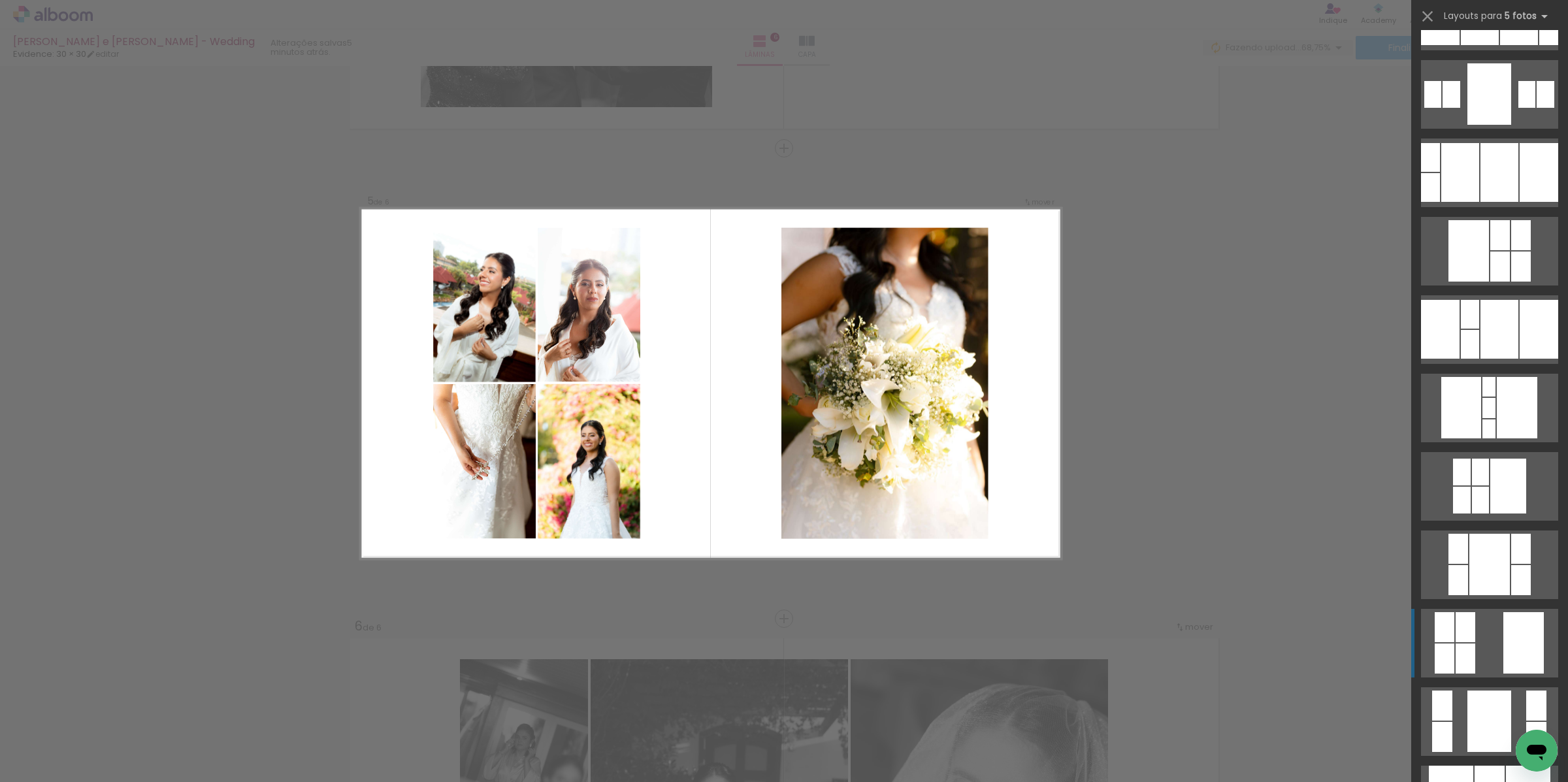
click at [1456, 658] on div at bounding box center [1466, 659] width 20 height 30
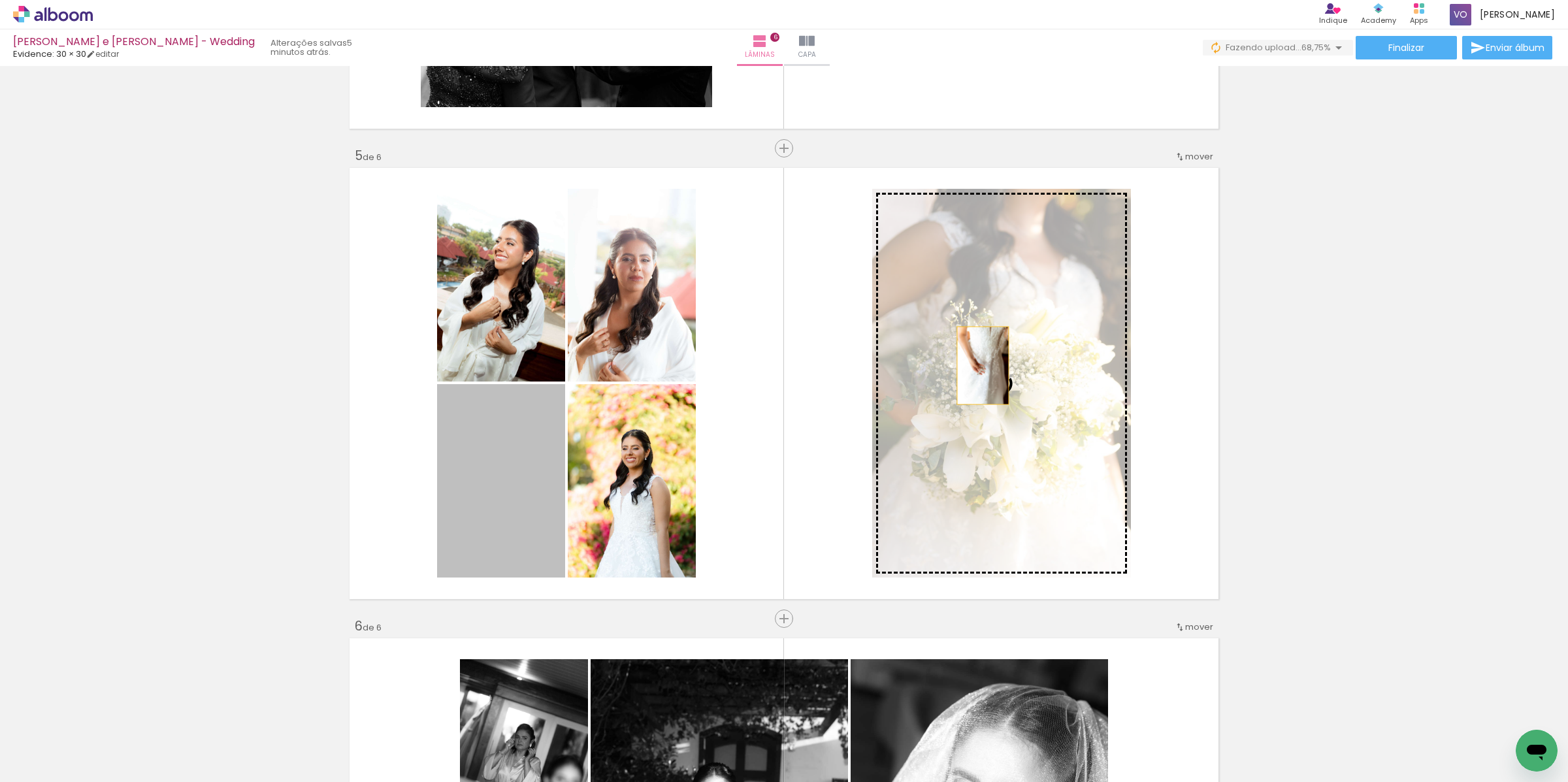
drag, startPoint x: 483, startPoint y: 484, endPoint x: 977, endPoint y: 365, distance: 508.1
click at [0, 0] on slot at bounding box center [0, 0] width 0 height 0
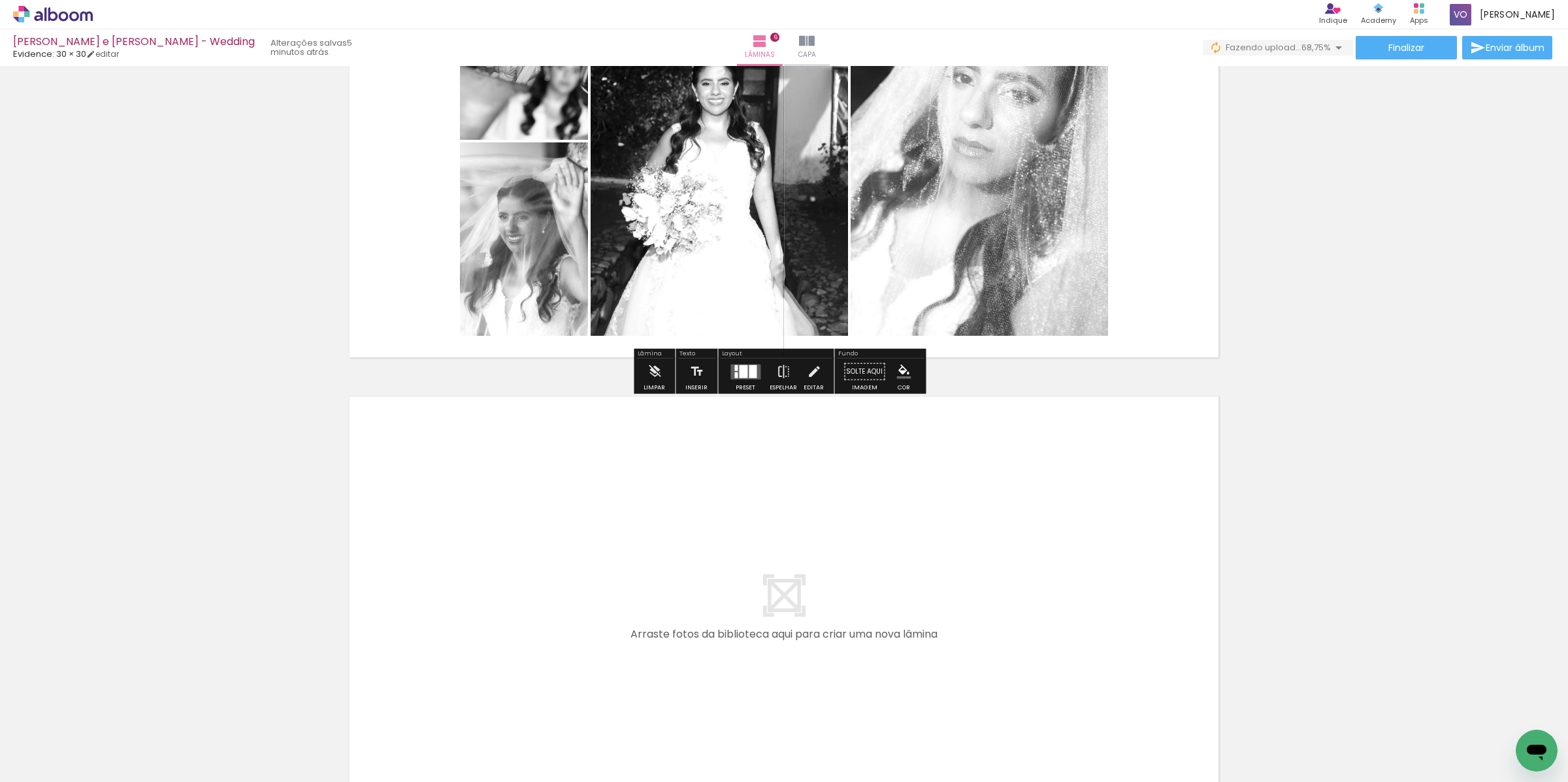
scroll to position [2586, 0]
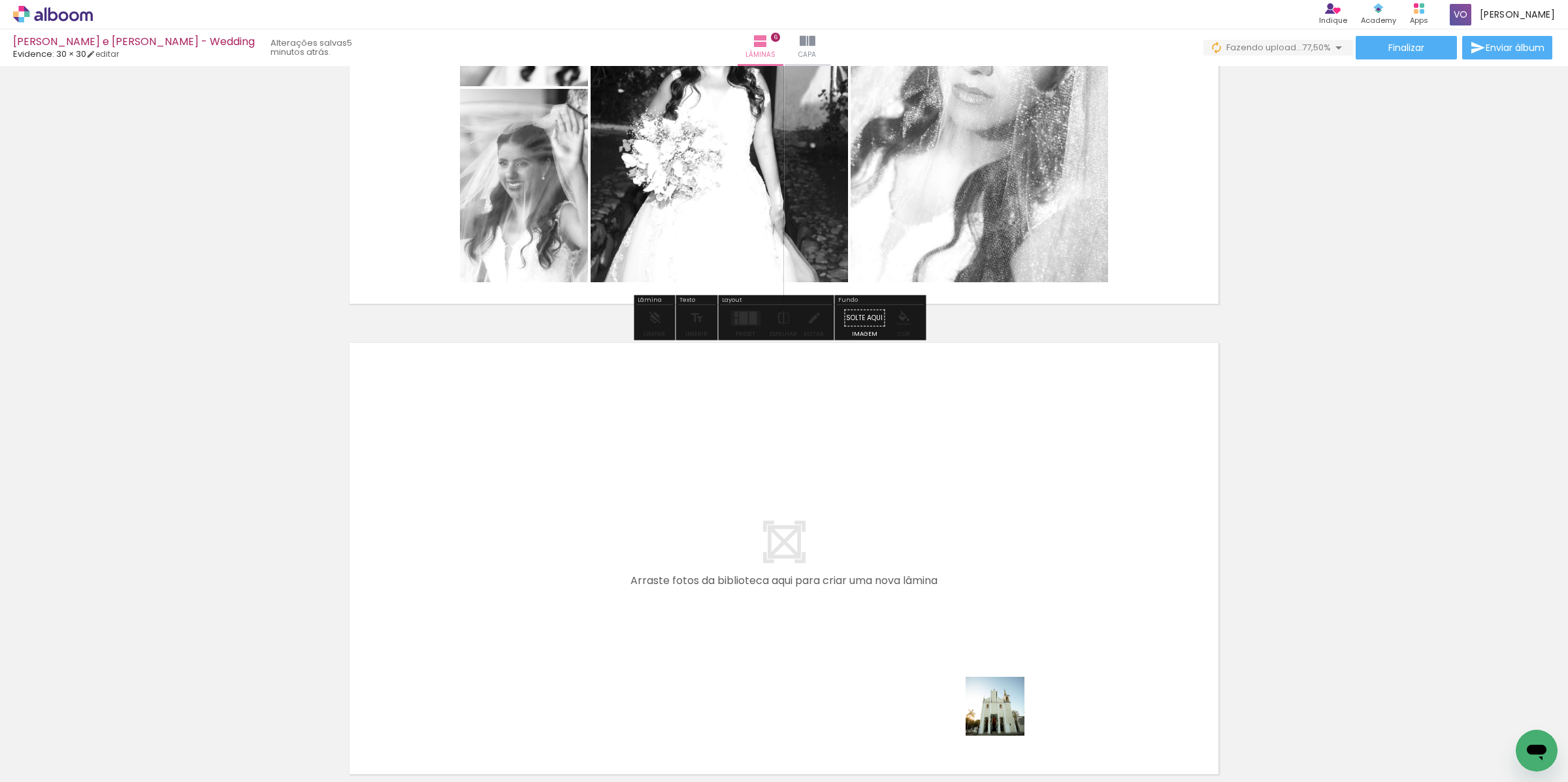
drag, startPoint x: 1032, startPoint y: 755, endPoint x: 867, endPoint y: 554, distance: 260.0
click at [867, 554] on quentale-workspace at bounding box center [784, 391] width 1568 height 782
